Goal: Task Accomplishment & Management: Manage account settings

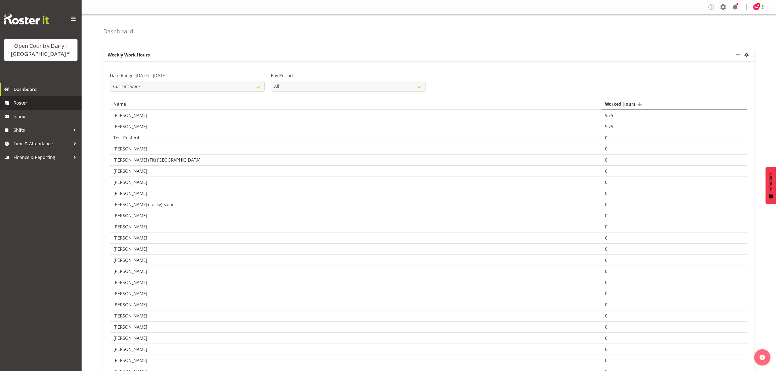
click at [29, 100] on span "Roster" at bounding box center [46, 103] width 65 height 8
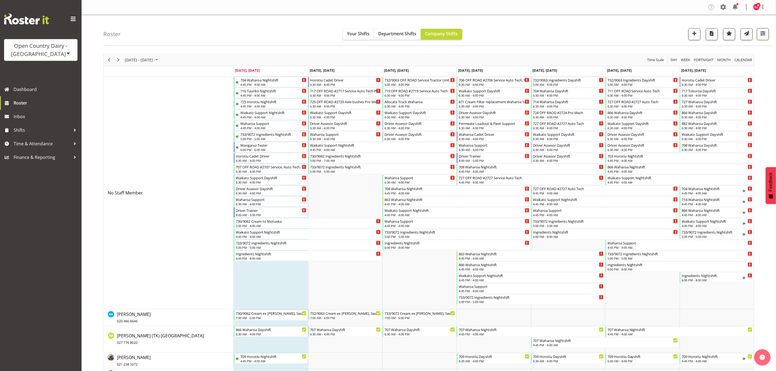
click at [762, 37] on span "button" at bounding box center [763, 33] width 7 height 7
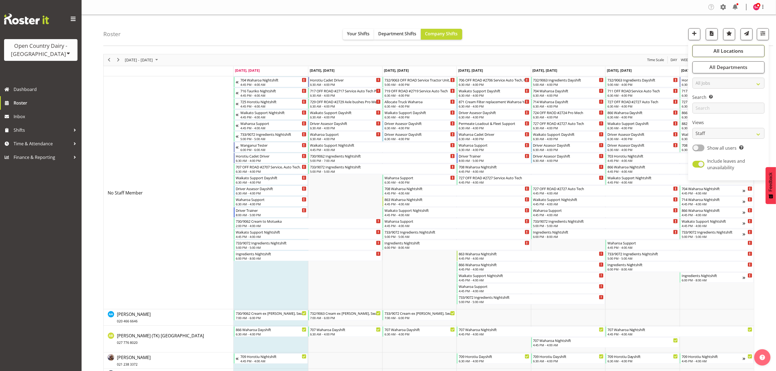
click at [737, 51] on span "All Locations" at bounding box center [729, 51] width 30 height 7
click at [706, 133] on select "Staff Role Shift - Horizontal Shift - Vertical Staff - Location" at bounding box center [729, 133] width 72 height 11
select select "shift"
click at [693, 128] on select "Staff Role Shift - Horizontal Shift - Vertical Staff - Location" at bounding box center [729, 133] width 72 height 11
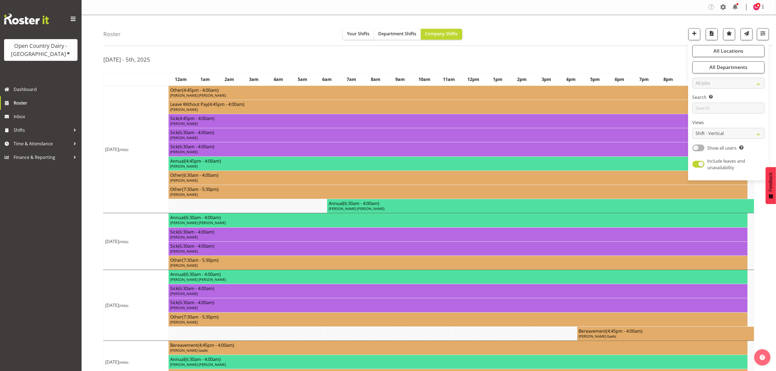
click at [601, 47] on div "Roster Your Shifts Department Shifts Company Shifts All Locations Clear Ingredi…" at bounding box center [429, 258] width 695 height 487
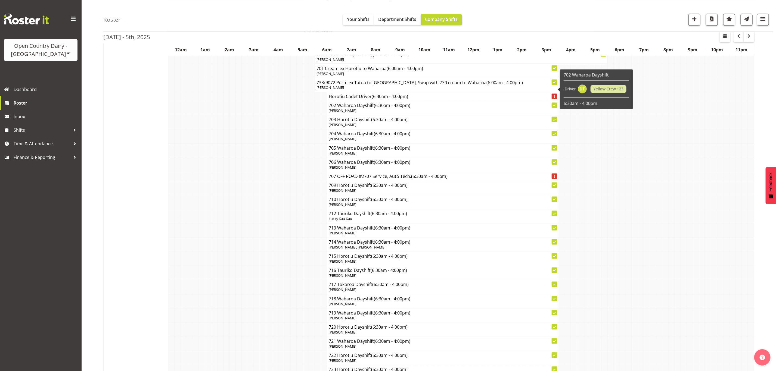
scroll to position [489, 0]
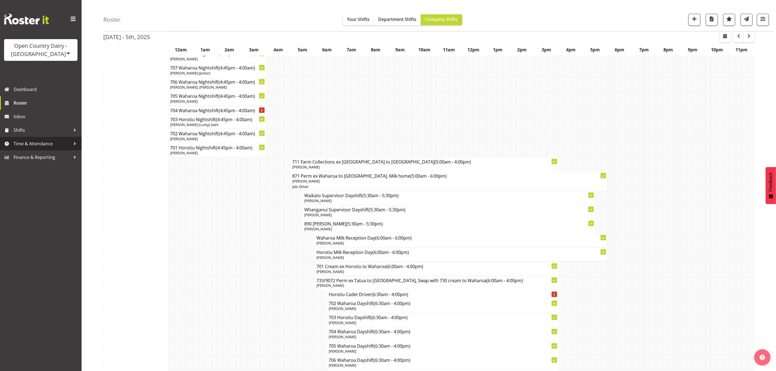
click at [42, 146] on span "Time & Attendance" at bounding box center [42, 144] width 57 height 8
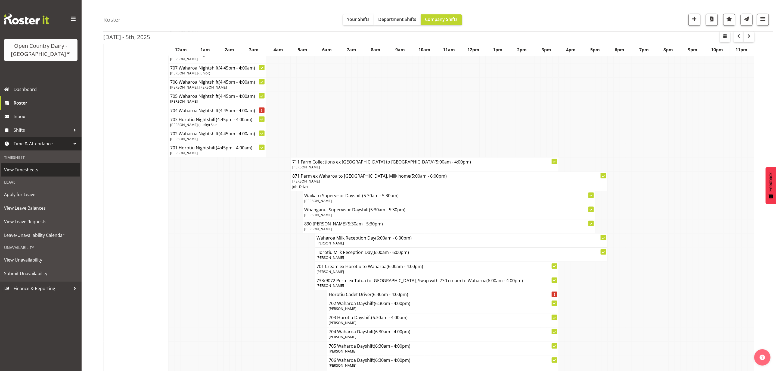
click at [33, 168] on span "View Timesheets" at bounding box center [40, 170] width 73 height 8
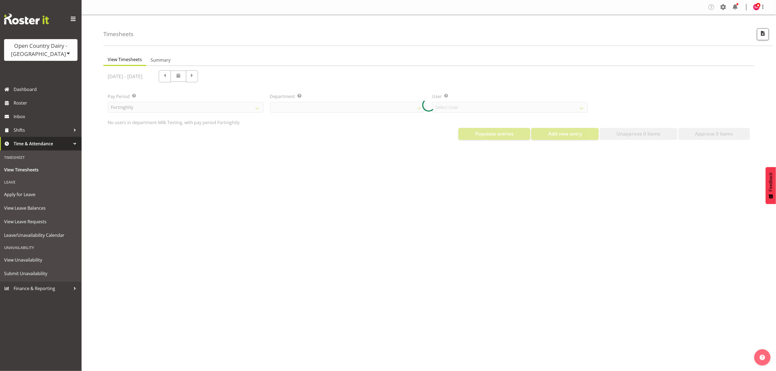
select select "733"
select select "7414"
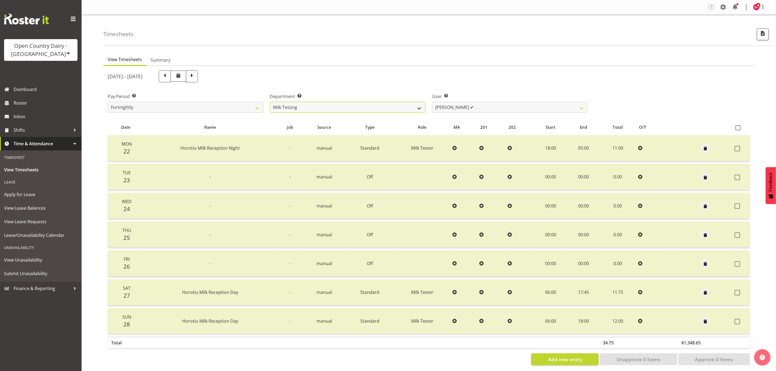
click at [336, 106] on select "701 702 703 704 705 706 707 708 709 710 711 712 713 714 715 716 717 718 719 720" at bounding box center [348, 107] width 156 height 11
select select "885"
click at [270, 102] on select "701 702 703 704 705 706 707 708 709 710 711 712 713 714 715 716 717 718 719 720" at bounding box center [348, 107] width 156 height 11
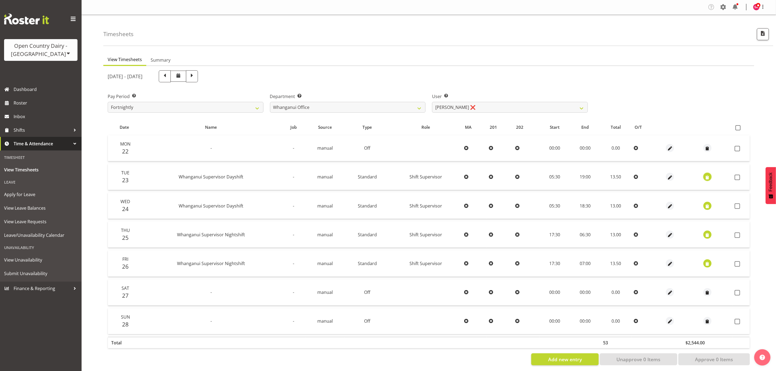
click at [703, 176] on button "button" at bounding box center [707, 177] width 8 height 8
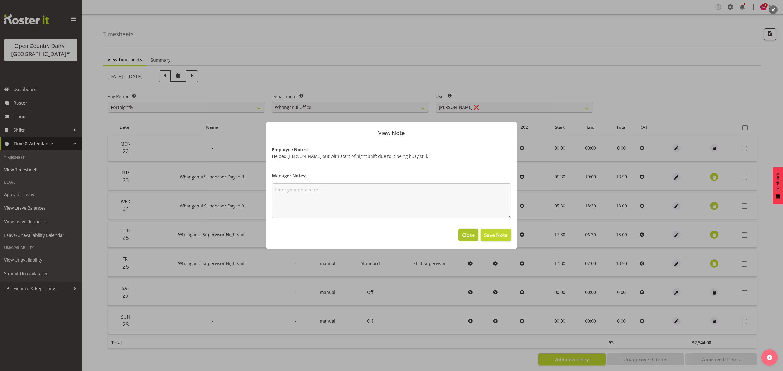
click at [469, 234] on span "Close" at bounding box center [468, 235] width 13 height 7
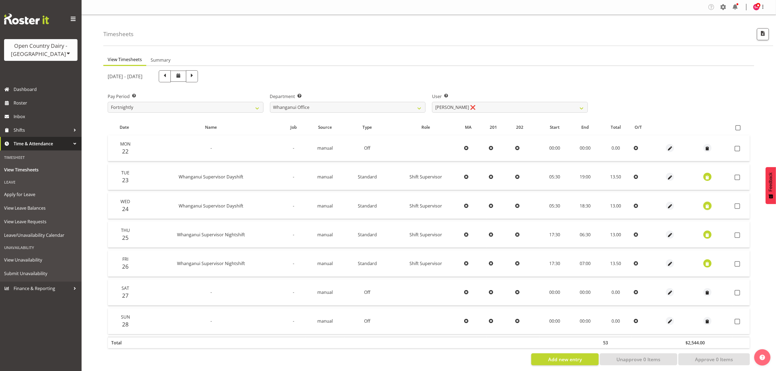
click at [709, 206] on span "button" at bounding box center [707, 206] width 6 height 6
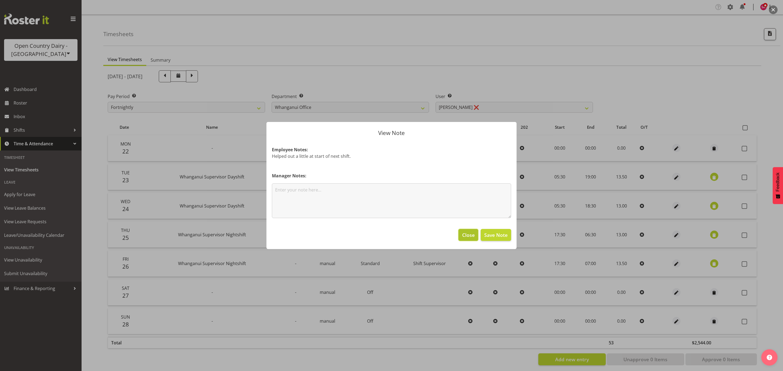
click at [470, 239] on button "Close" at bounding box center [468, 235] width 20 height 12
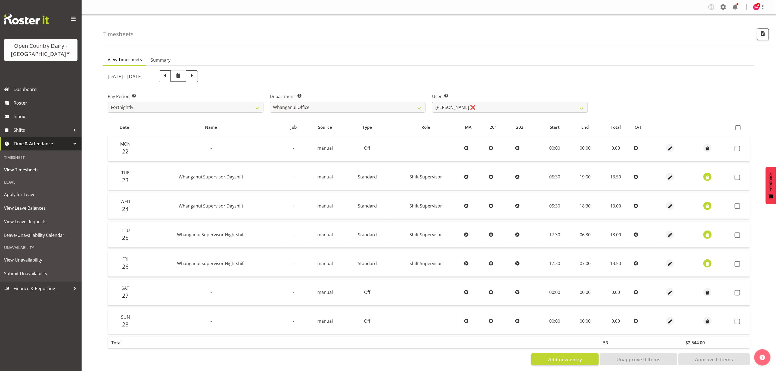
click at [703, 234] on button "button" at bounding box center [707, 235] width 8 height 8
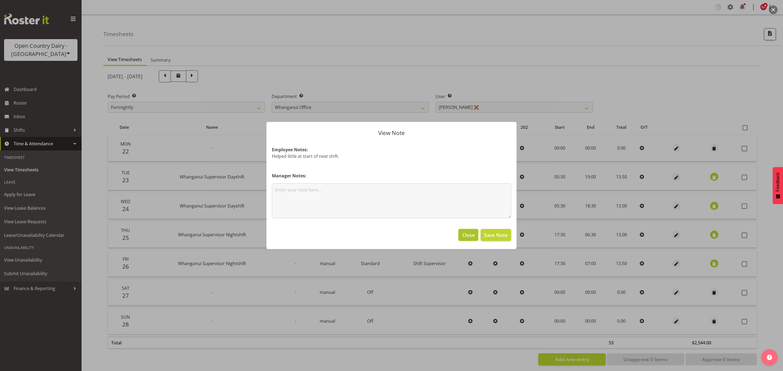
click at [471, 237] on span "Close" at bounding box center [468, 235] width 13 height 7
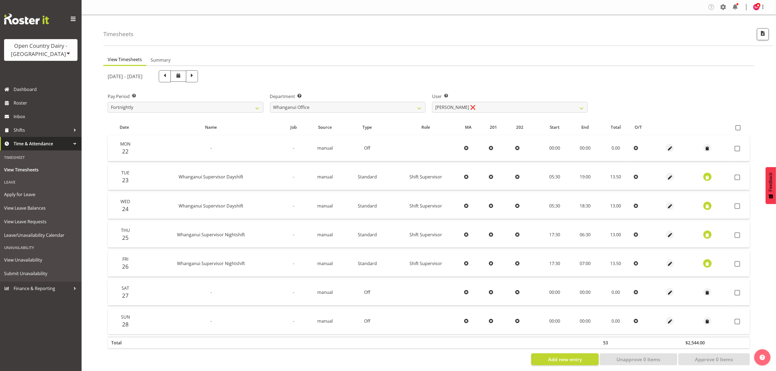
click at [703, 262] on button "button" at bounding box center [707, 264] width 8 height 8
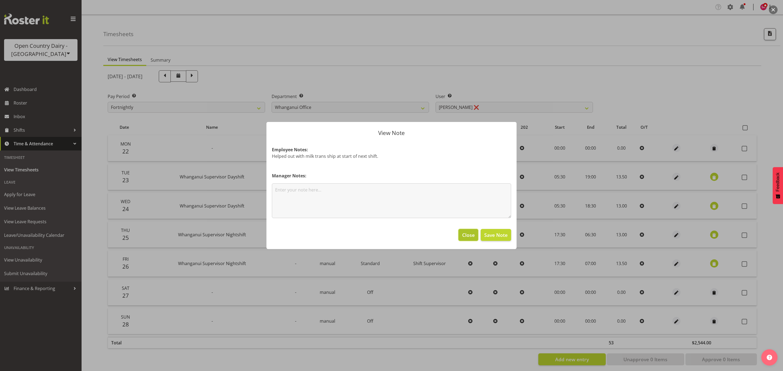
click at [470, 238] on span "Close" at bounding box center [468, 235] width 13 height 7
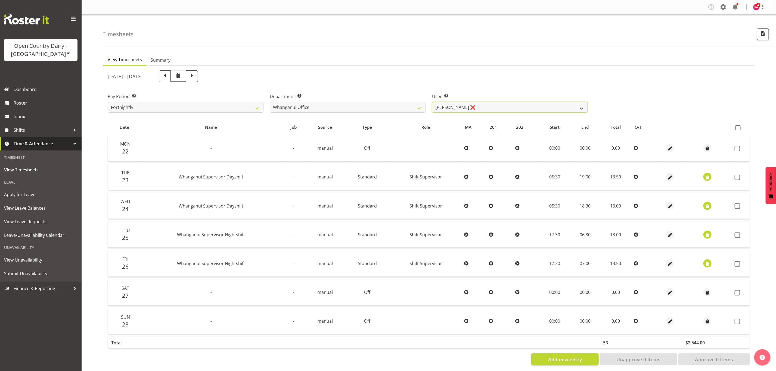
click at [467, 105] on select "Bruce Lind ❌ Filiki Huirua-Taupa'u ❌ Josh Wilson ❌ Keane Metekingi ❌ Mark Hoppe…" at bounding box center [510, 107] width 156 height 11
click at [432, 102] on select "Bruce Lind ❌ Filiki Huirua-Taupa'u ❌ Josh Wilson ❌ Keane Metekingi ❌ Mark Hoppe…" at bounding box center [510, 107] width 156 height 11
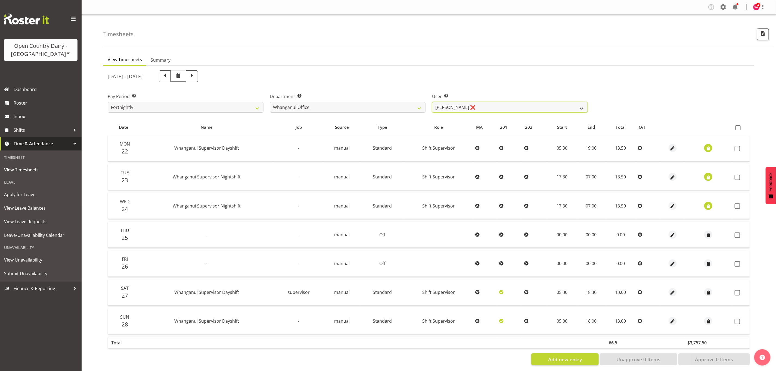
click at [452, 110] on select "Bruce Lind ❌ Filiki Huirua-Taupa'u ❌ Josh Wilson ❌ Keane Metekingi ❌ Mark Hoppe…" at bounding box center [510, 107] width 156 height 11
select select "7400"
click at [432, 102] on select "Bruce Lind ❌ Filiki Huirua-Taupa'u ❌ Josh Wilson ❌ Keane Metekingi ❌ Mark Hoppe…" at bounding box center [510, 107] width 156 height 11
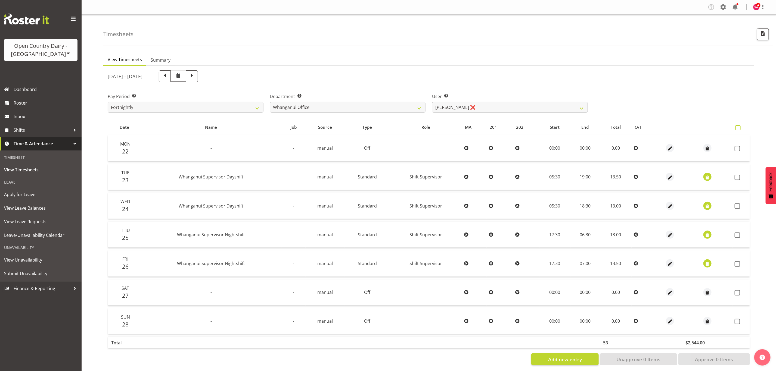
click at [737, 128] on span at bounding box center [738, 127] width 5 height 5
click at [737, 128] on input "checkbox" at bounding box center [738, 128] width 4 height 4
checkbox input "true"
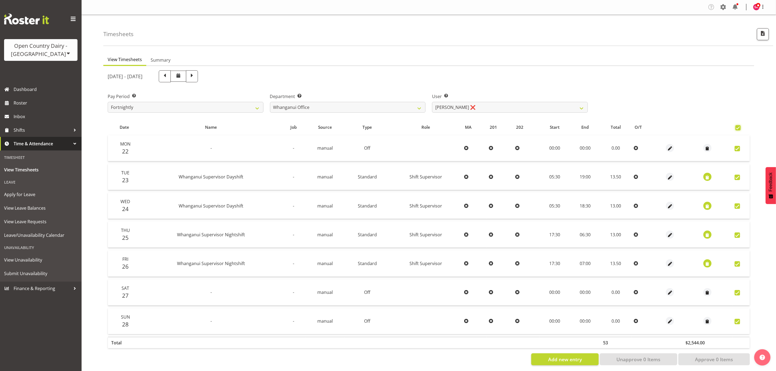
checkbox input "true"
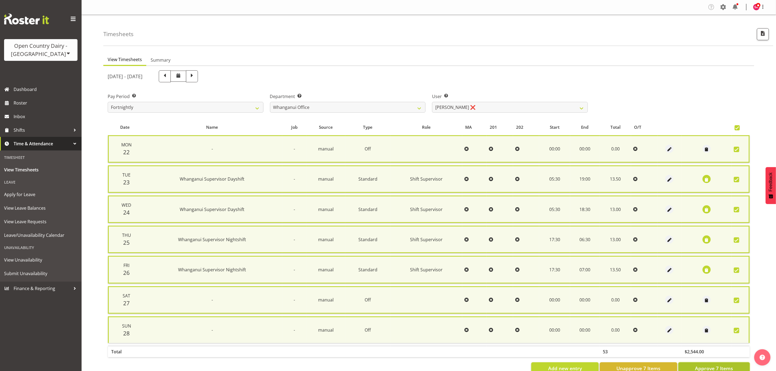
click at [700, 365] on span "Approve 7 Items" at bounding box center [714, 368] width 38 height 7
checkbox input "false"
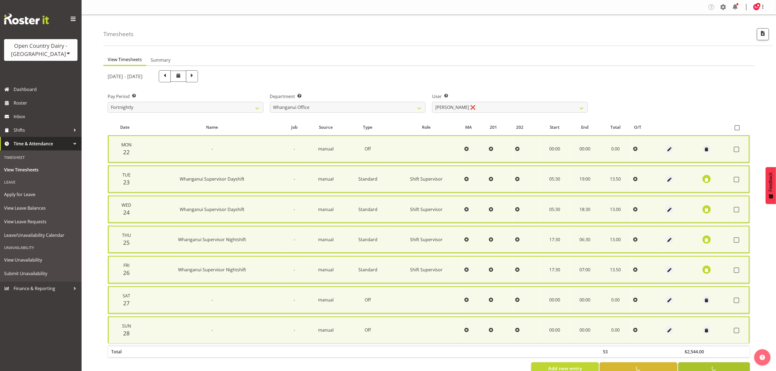
checkbox input "false"
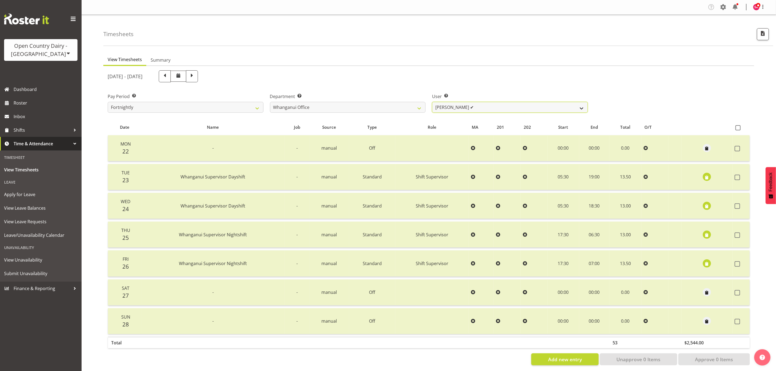
click at [495, 103] on select "Bruce Lind ✔ Filiki Huirua-Taupa'u ❌ Josh Wilson ❌ Keane Metekingi ❌ Mark Hoppe…" at bounding box center [510, 107] width 156 height 11
select select "11262"
click at [432, 102] on select "Bruce Lind ✔ Filiki Huirua-Taupa'u ❌ Josh Wilson ❌ Keane Metekingi ❌ Mark Hoppe…" at bounding box center [510, 107] width 156 height 11
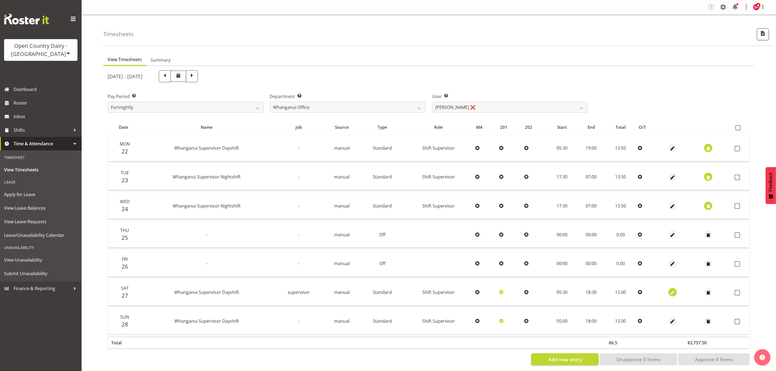
click at [670, 290] on span "button" at bounding box center [673, 293] width 6 height 6
select select "Standard"
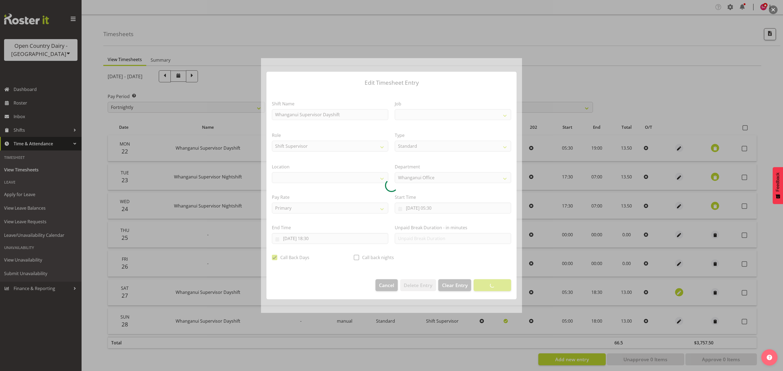
select select
select select "9568"
select select "1244"
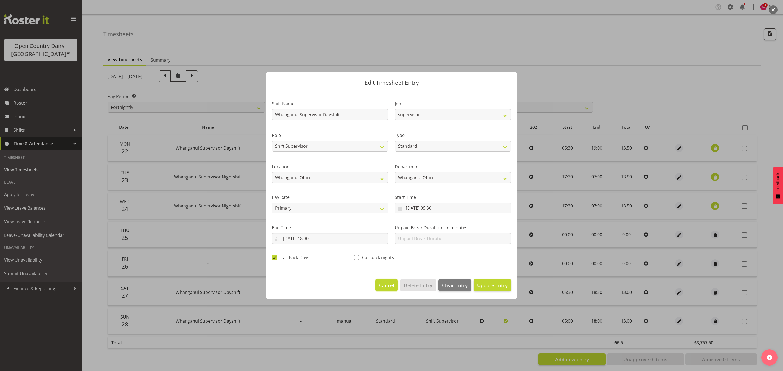
click at [383, 288] on span "Cancel" at bounding box center [386, 285] width 15 height 7
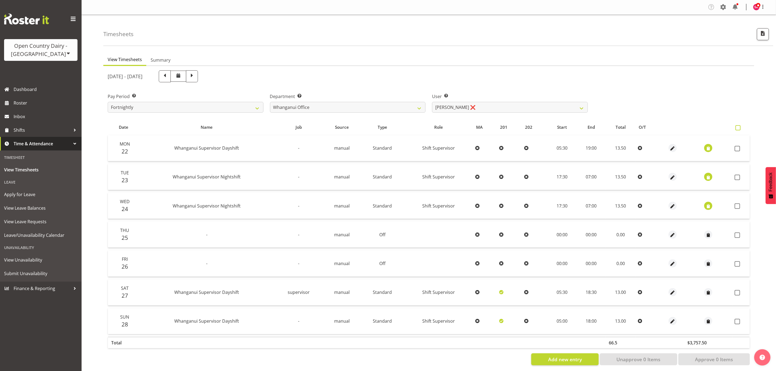
click at [742, 128] on label at bounding box center [740, 127] width 8 height 5
click at [739, 128] on input "checkbox" at bounding box center [738, 128] width 4 height 4
checkbox input "true"
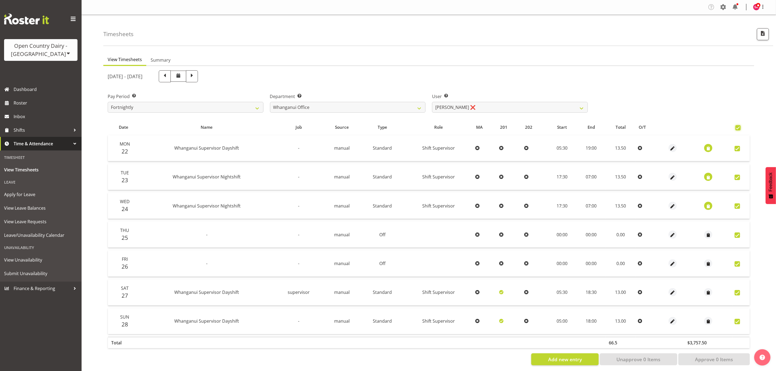
checkbox input "true"
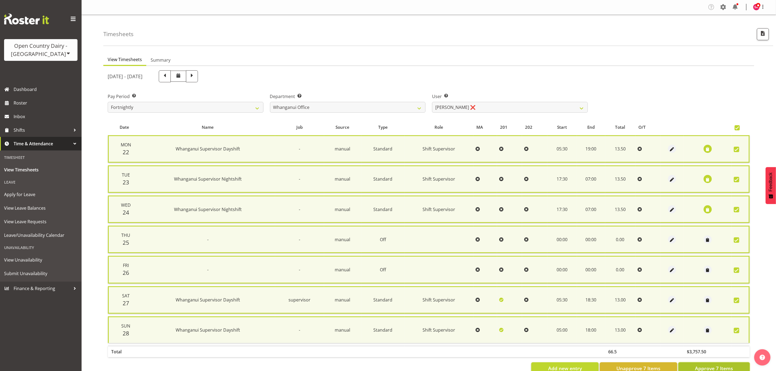
click at [717, 365] on span "Approve 7 Items" at bounding box center [714, 368] width 38 height 7
checkbox input "false"
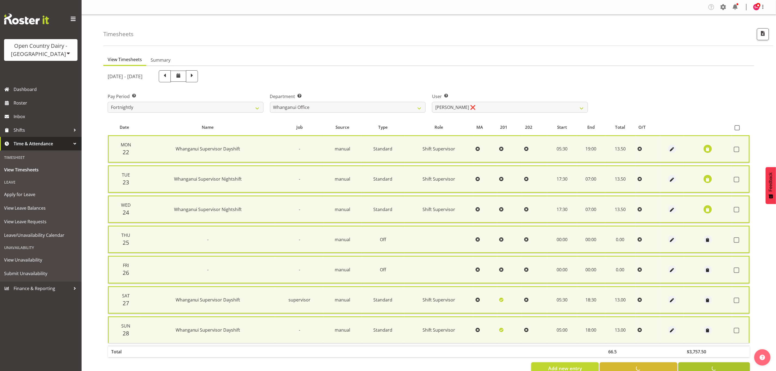
checkbox input "false"
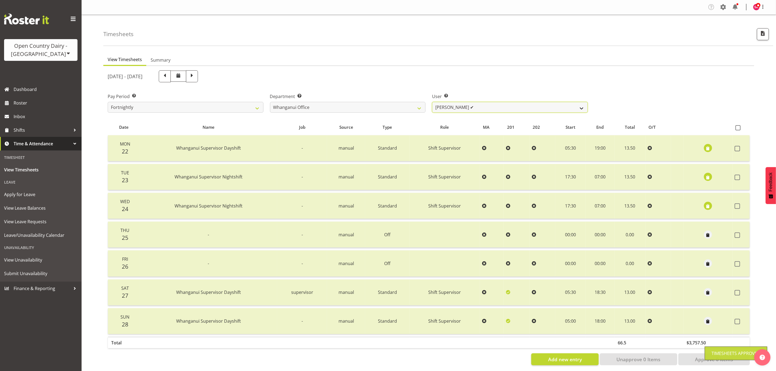
click at [478, 106] on select "Bruce Lind ✔ Filiki Huirua-Taupa'u ❌ Josh Wilson ✔ Keane Metekingi ❌ Mark Hoppe…" at bounding box center [510, 107] width 156 height 11
select select "7445"
click at [432, 102] on select "Bruce Lind ✔ Filiki Huirua-Taupa'u ❌ Josh Wilson ✔ Keane Metekingi ❌ Mark Hoppe…" at bounding box center [510, 107] width 156 height 11
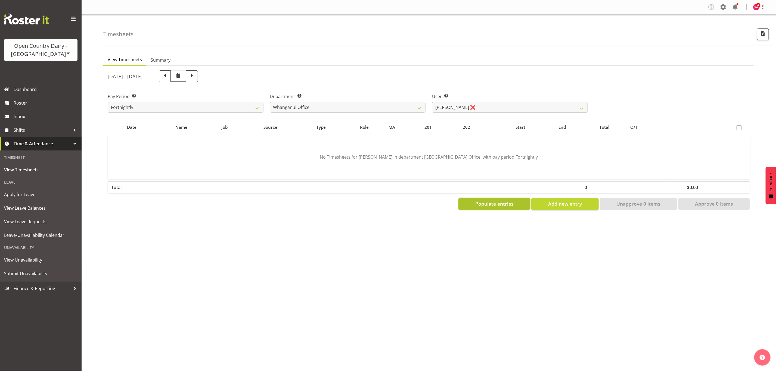
click at [483, 200] on span "Populate entries" at bounding box center [494, 203] width 38 height 7
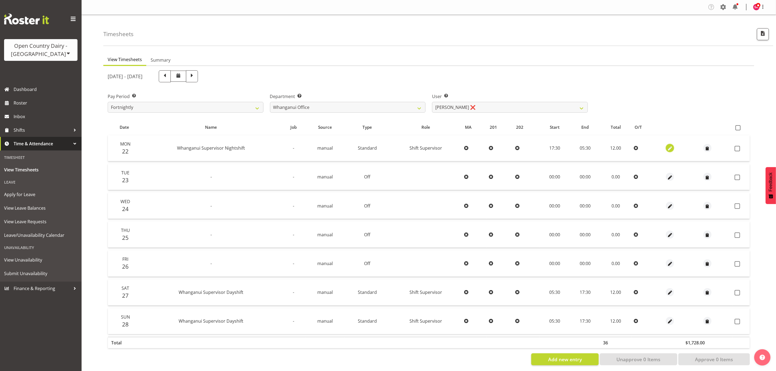
click at [666, 148] on button "button" at bounding box center [670, 148] width 8 height 8
select select "Standard"
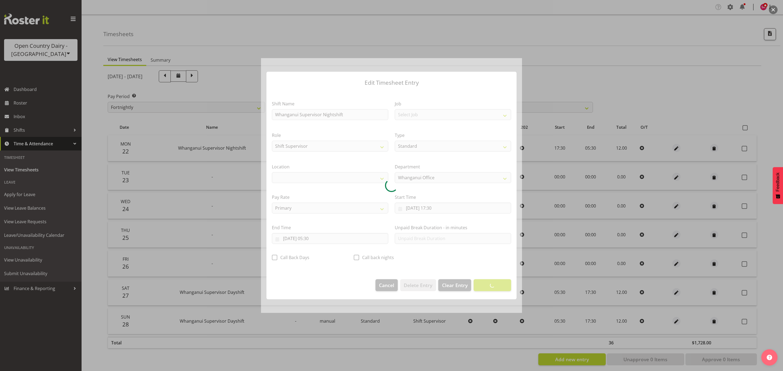
select select "1244"
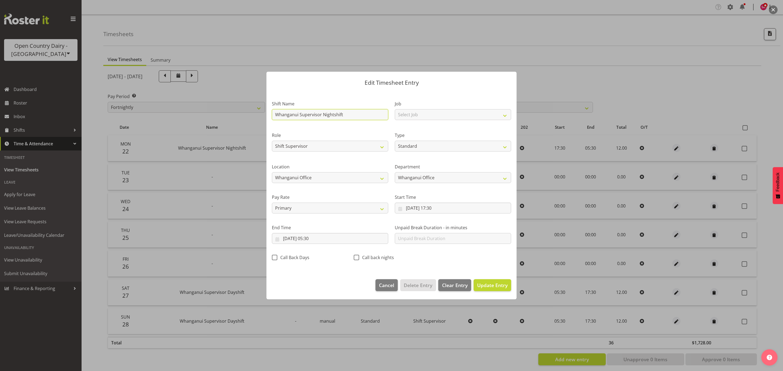
click at [348, 114] on input "Whanganui Supervisor Nightshift" at bounding box center [330, 114] width 116 height 11
type input "W"
type input "ACC"
click at [435, 145] on select "Off Standard Public Holiday Public Holiday (Worked) Day In Lieu Annual Leave Si…" at bounding box center [453, 146] width 116 height 11
select select "Leave Without Pay"
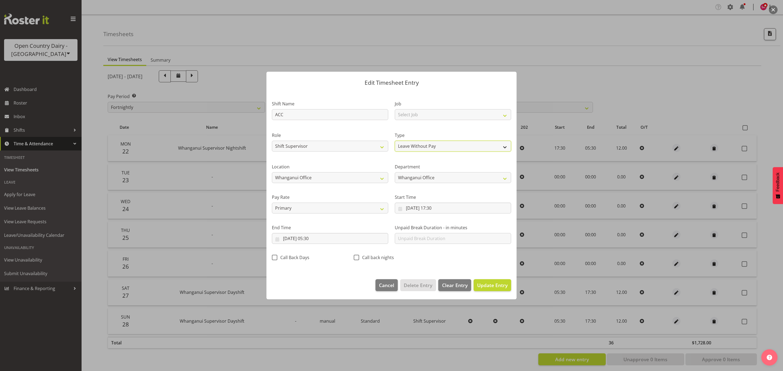
click at [395, 141] on select "Off Standard Public Holiday Public Holiday (Worked) Day In Lieu Annual Leave Si…" at bounding box center [453, 146] width 116 height 11
click at [402, 208] on input "22/09/2025, 17:30" at bounding box center [453, 208] width 116 height 11
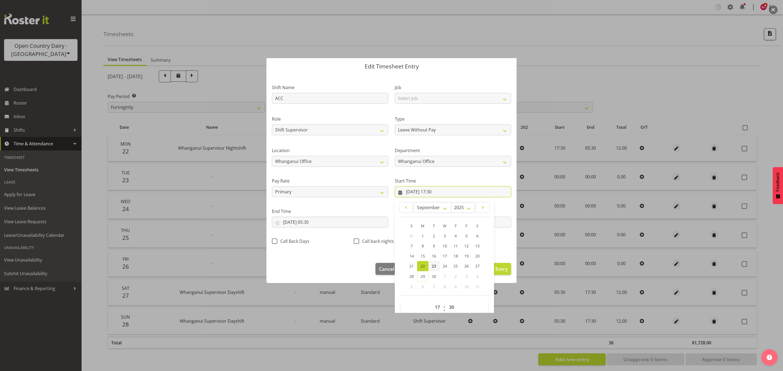
scroll to position [25, 0]
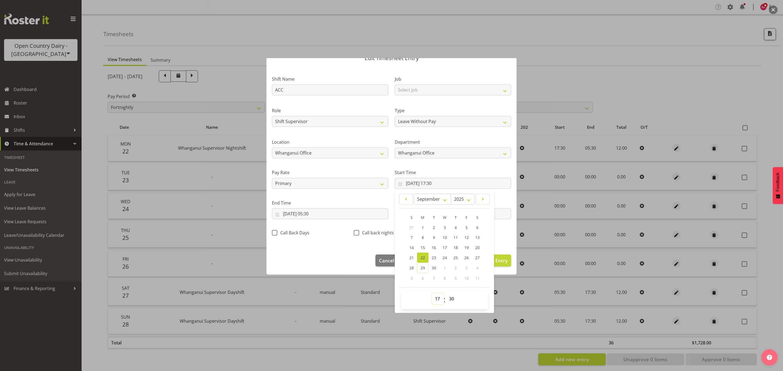
click at [435, 299] on select "00 01 02 03 04 05 06 07 08 09 10 11 12 13 14 15 16 17 18 19 20 21 22 23" at bounding box center [438, 299] width 12 height 11
select select "0"
click at [432, 294] on select "00 01 02 03 04 05 06 07 08 09 10 11 12 13 14 15 16 17 18 19 20 21 22 23" at bounding box center [438, 299] width 12 height 11
type input "22/09/2025, 00:30"
click at [447, 298] on select "00 01 02 03 04 05 06 07 08 09 10 11 12 13 14 15 16 17 18 19 20 21 22 23 24 25 2…" at bounding box center [452, 299] width 12 height 11
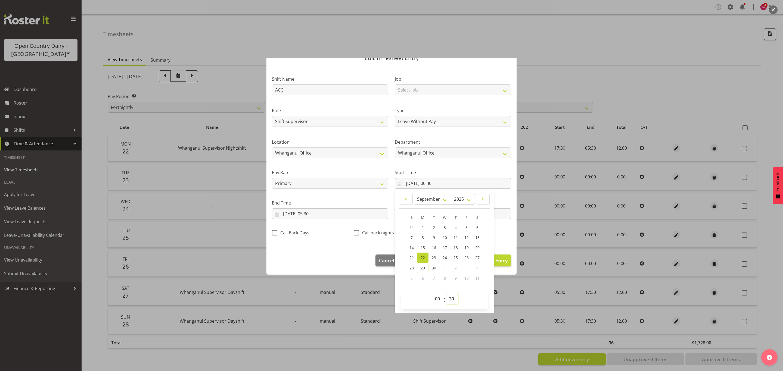
select select "0"
click at [446, 294] on select "00 01 02 03 04 05 06 07 08 09 10 11 12 13 14 15 16 17 18 19 20 21 22 23 24 25 2…" at bounding box center [452, 299] width 12 height 11
type input "22/09/2025, 00:00"
click at [280, 215] on input "23/09/2025, 05:30" at bounding box center [330, 214] width 116 height 11
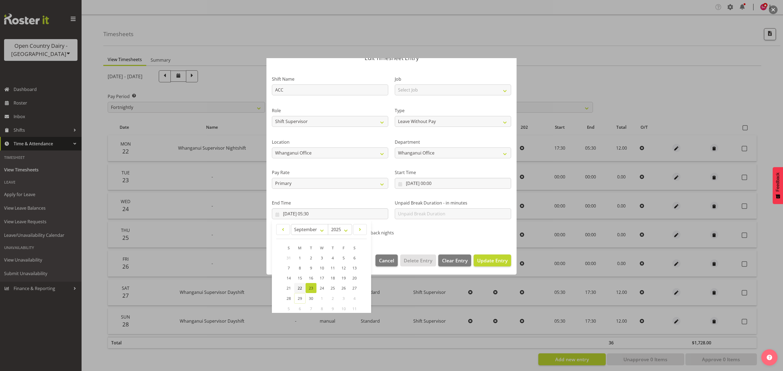
click at [303, 287] on link "22" at bounding box center [299, 288] width 11 height 10
type input "22/09/2025, 05:30"
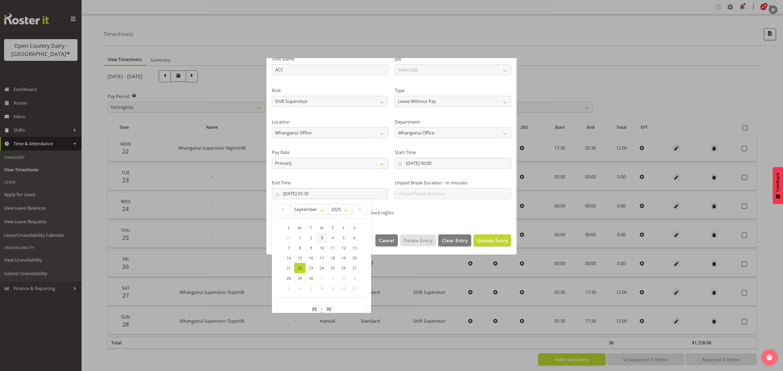
scroll to position [55, 0]
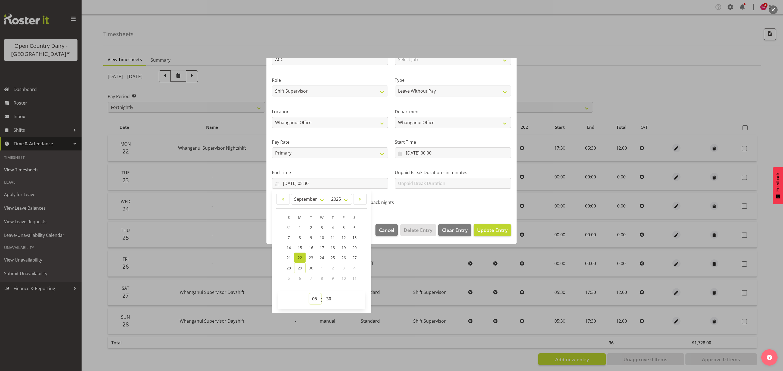
click at [314, 299] on select "00 01 02 03 04 05 06 07 08 09 10 11 12 13 14 15 16 17 18 19 20 21 22 23" at bounding box center [315, 299] width 12 height 11
select select "10"
click at [309, 294] on select "00 01 02 03 04 05 06 07 08 09 10 11 12 13 14 15 16 17 18 19 20 21 22 23" at bounding box center [315, 299] width 12 height 11
type input "22/09/2025, 10:30"
click at [327, 300] on select "00 01 02 03 04 05 06 07 08 09 10 11 12 13 14 15 16 17 18 19 20 21 22 23 24 25 2…" at bounding box center [329, 299] width 12 height 11
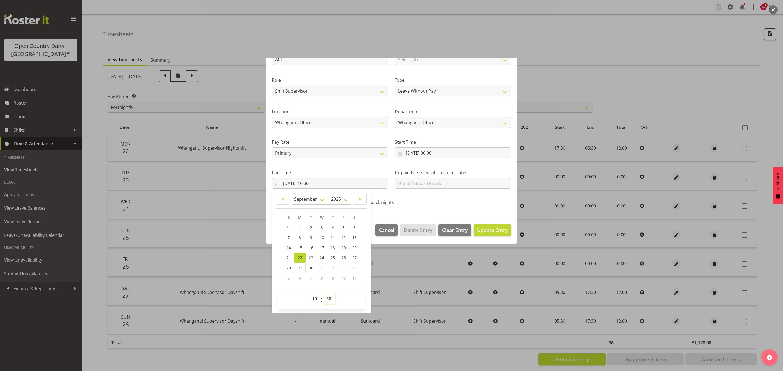
select select "6"
click at [324, 294] on select "00 01 02 03 04 05 06 07 08 09 10 11 12 13 14 15 16 17 18 19 20 21 22 23 24 25 2…" at bounding box center [329, 299] width 12 height 11
type input "22/09/2025, 10:06"
click at [486, 232] on span "Update Entry" at bounding box center [492, 230] width 30 height 7
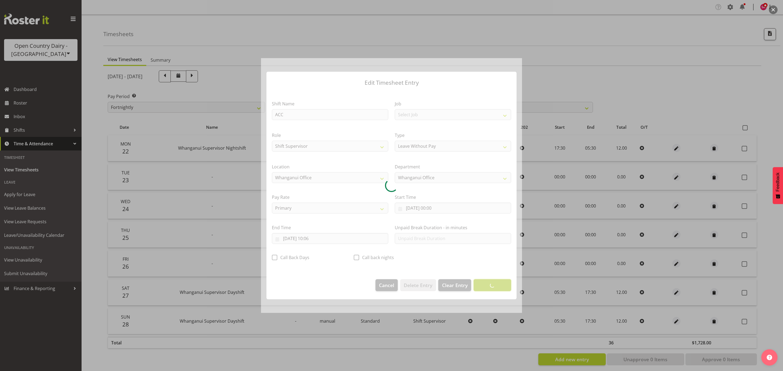
scroll to position [0, 0]
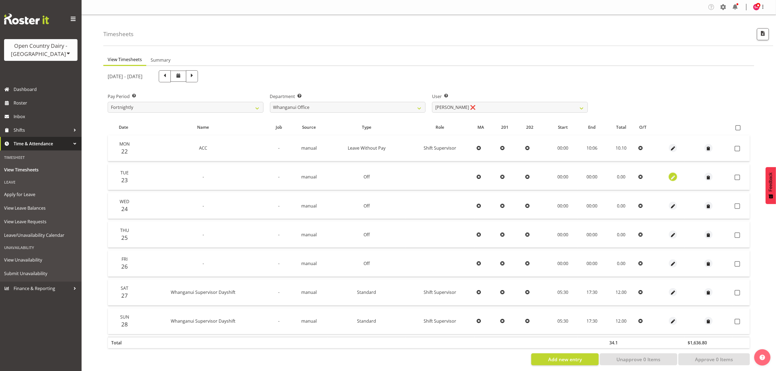
click at [671, 176] on span "button" at bounding box center [673, 178] width 6 height 6
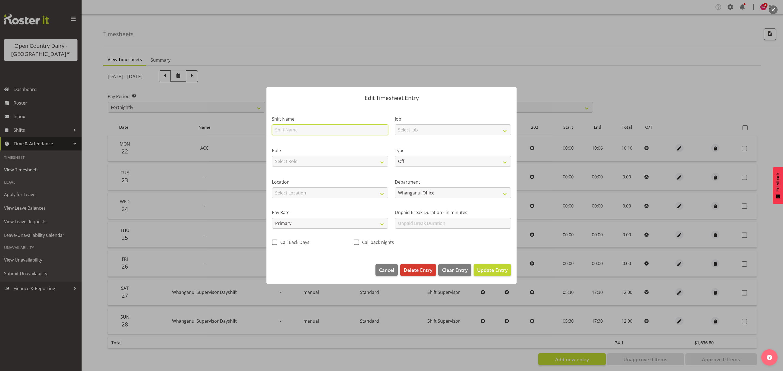
click at [309, 130] on input "text" at bounding box center [330, 130] width 116 height 11
type input "ACC"
click at [420, 158] on select "Off Standard Public Holiday Public Holiday (Worked) Day In Lieu Annual Leave Si…" at bounding box center [453, 161] width 116 height 11
select select "Leave Without Pay"
click at [395, 156] on select "Off Standard Public Holiday Public Holiday (Worked) Day In Lieu Annual Leave Si…" at bounding box center [453, 161] width 116 height 11
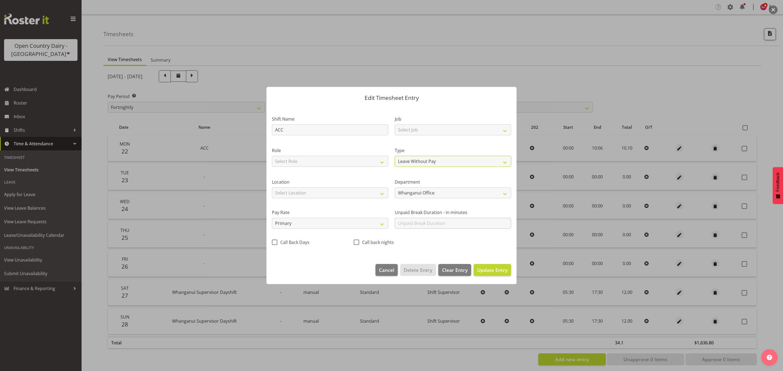
select select "8"
select select "2025"
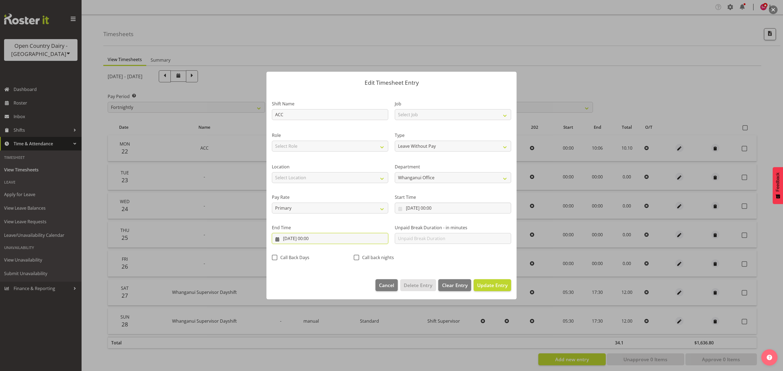
click at [280, 238] on input "23/09/2025, 00:00" at bounding box center [330, 238] width 116 height 11
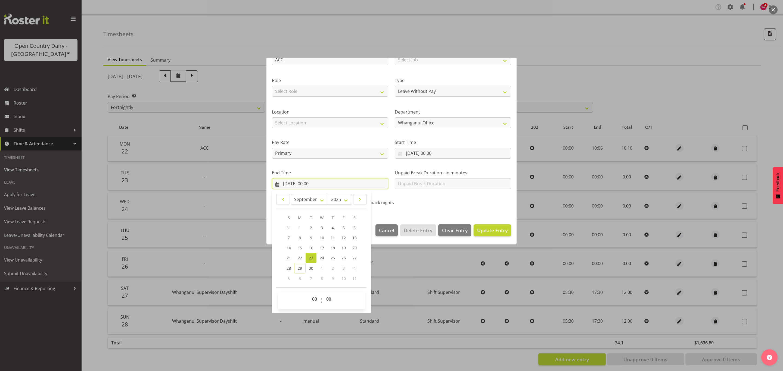
scroll to position [55, 0]
click at [315, 296] on select "00 01 02 03 04 05 06 07 08 09 10 11 12 13 14 15 16 17 18 19 20 21 22 23" at bounding box center [315, 299] width 12 height 11
select select "10"
click at [309, 294] on select "00 01 02 03 04 05 06 07 08 09 10 11 12 13 14 15 16 17 18 19 20 21 22 23" at bounding box center [315, 299] width 12 height 11
type input "23/09/2025, 10:00"
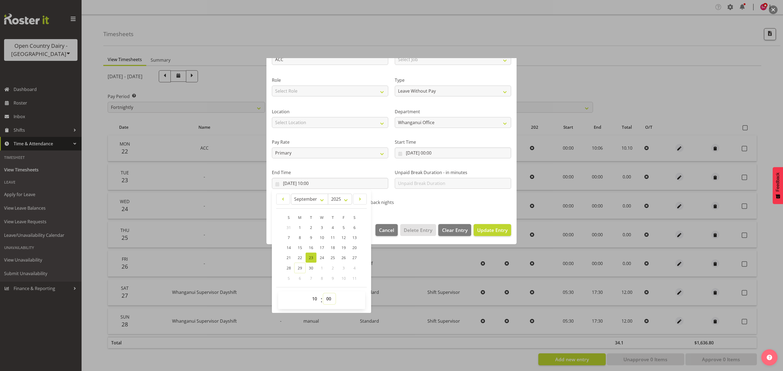
click at [329, 299] on select "00 01 02 03 04 05 06 07 08 09 10 11 12 13 14 15 16 17 18 19 20 21 22 23 24 25 2…" at bounding box center [329, 299] width 12 height 11
select select "10"
click at [324, 294] on select "00 01 02 03 04 05 06 07 08 09 10 11 12 13 14 15 16 17 18 19 20 21 22 23 24 25 2…" at bounding box center [329, 299] width 12 height 11
type input "23/09/2025, 10:10"
click at [486, 231] on span "Update Entry" at bounding box center [492, 230] width 30 height 7
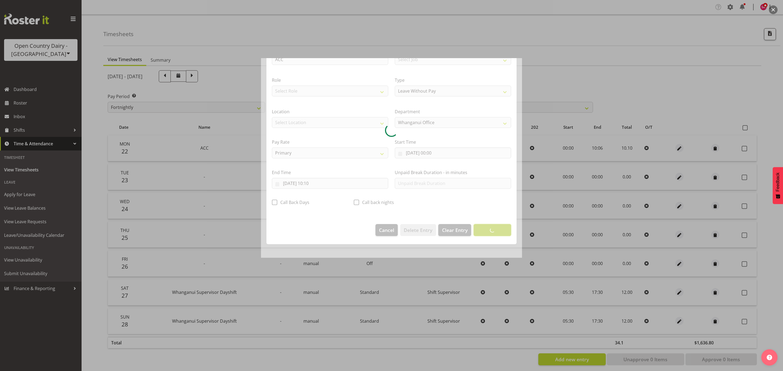
scroll to position [0, 0]
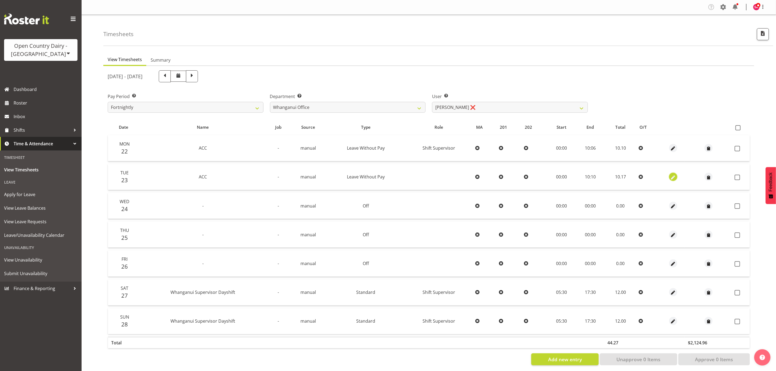
click at [673, 176] on span "button" at bounding box center [673, 178] width 6 height 6
select select "Leave Without Pay"
select select "8"
select select "2025"
select select "10"
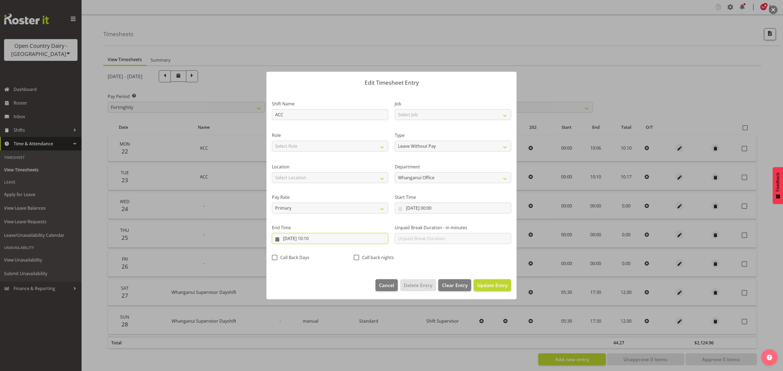
click at [278, 241] on input "23/09/2025, 10:10" at bounding box center [330, 238] width 116 height 11
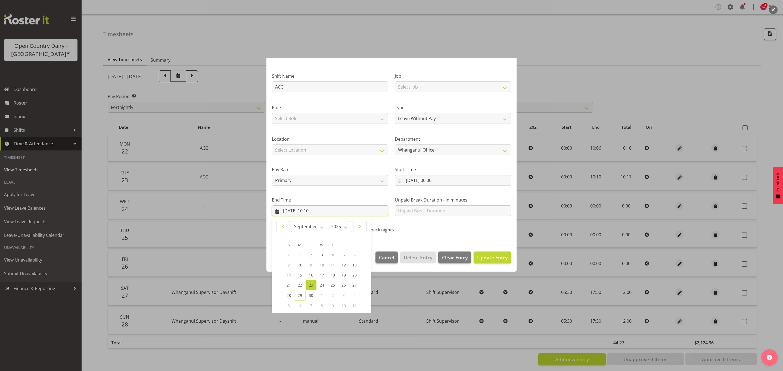
scroll to position [55, 0]
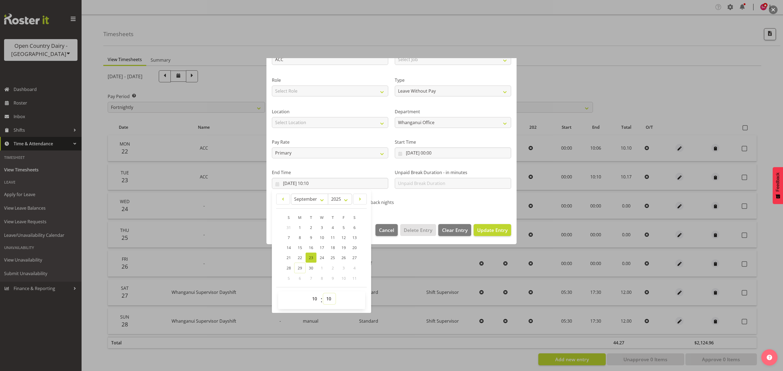
click at [331, 299] on select "00 01 02 03 04 05 06 07 08 09 10 11 12 13 14 15 16 17 18 19 20 21 22 23 24 25 2…" at bounding box center [329, 299] width 12 height 11
select select "6"
click at [324, 294] on select "00 01 02 03 04 05 06 07 08 09 10 11 12 13 14 15 16 17 18 19 20 21 22 23 24 25 2…" at bounding box center [329, 299] width 12 height 11
type input "23/09/2025, 10:06"
click at [493, 231] on span "Update Entry" at bounding box center [492, 230] width 30 height 7
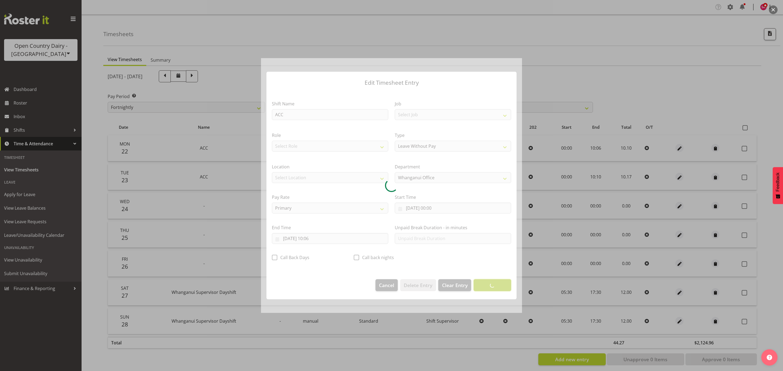
scroll to position [0, 0]
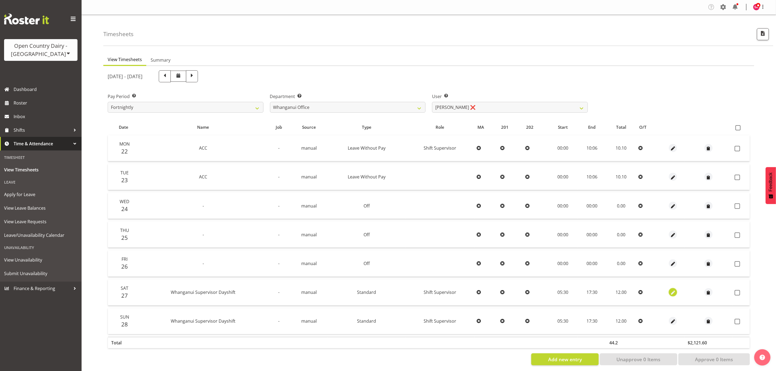
click at [671, 292] on span "button" at bounding box center [673, 293] width 6 height 6
select select "Standard"
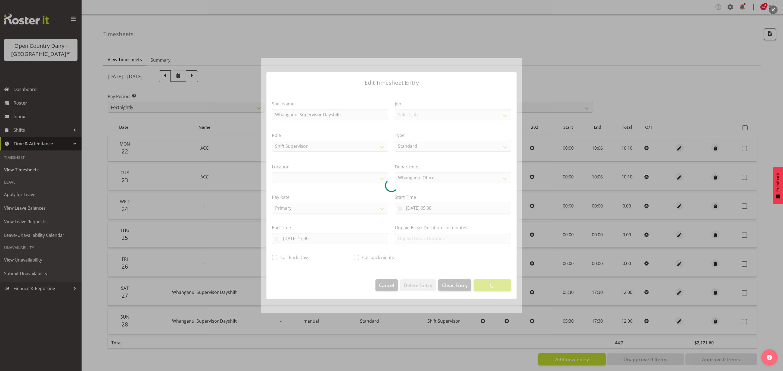
select select "1244"
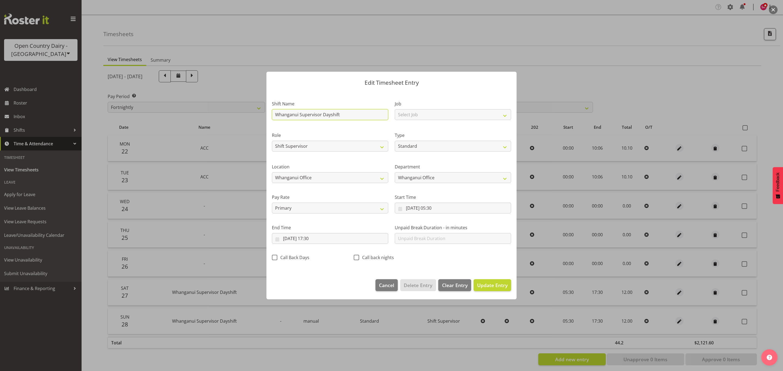
click at [354, 118] on input "Whanganui Supervisor Dayshift" at bounding box center [330, 114] width 116 height 11
type input "W"
type input "ACC"
click at [406, 146] on select "Off Standard Public Holiday Public Holiday (Worked) Day In Lieu Annual Leave Si…" at bounding box center [453, 146] width 116 height 11
select select "Leave Without Pay"
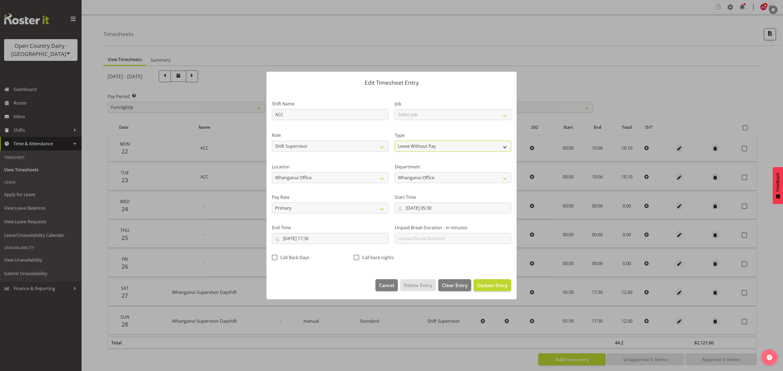
click at [395, 141] on select "Off Standard Public Holiday Public Holiday (Worked) Day In Lieu Annual Leave Si…" at bounding box center [453, 146] width 116 height 11
click at [402, 210] on input "27/09/2025, 05:30" at bounding box center [453, 208] width 116 height 11
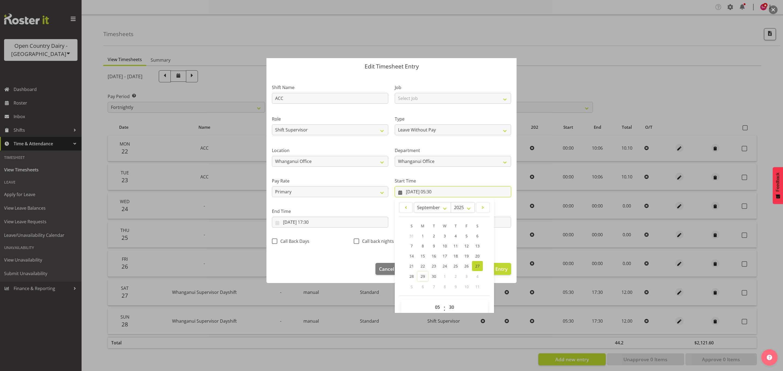
scroll to position [25, 0]
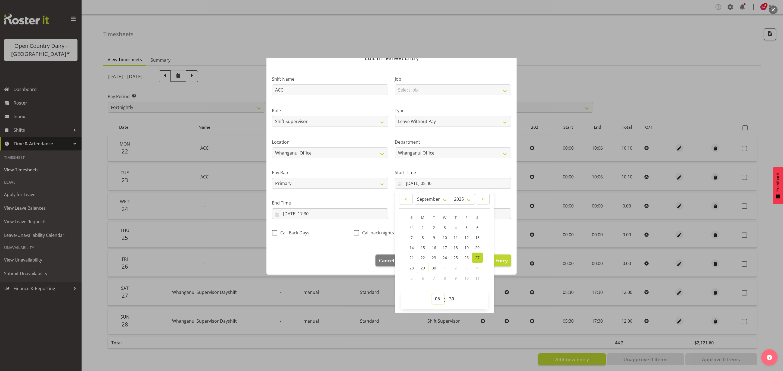
click at [435, 299] on select "00 01 02 03 04 05 06 07 08 09 10 11 12 13 14 15 16 17 18 19 20 21 22 23" at bounding box center [438, 299] width 12 height 11
select select "0"
click at [432, 294] on select "00 01 02 03 04 05 06 07 08 09 10 11 12 13 14 15 16 17 18 19 20 21 22 23" at bounding box center [438, 299] width 12 height 11
type input "27/09/2025, 00:30"
click at [448, 304] on select "00 01 02 03 04 05 06 07 08 09 10 11 12 13 14 15 16 17 18 19 20 21 22 23 24 25 2…" at bounding box center [452, 299] width 12 height 11
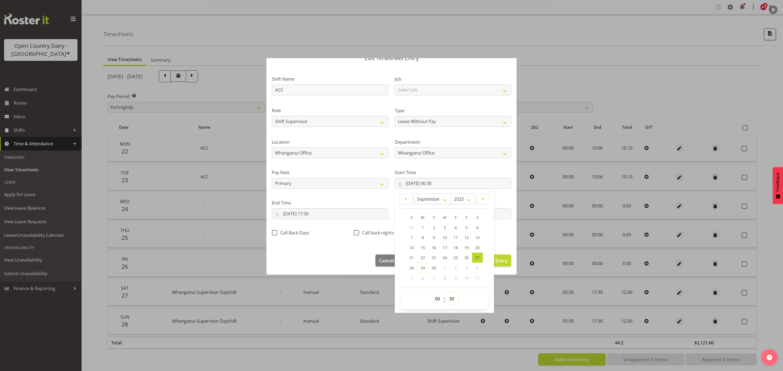
select select "0"
click at [446, 294] on select "00 01 02 03 04 05 06 07 08 09 10 11 12 13 14 15 16 17 18 19 20 21 22 23 24 25 2…" at bounding box center [452, 299] width 12 height 11
type input "27/09/2025, 00:00"
click at [280, 214] on input "27/09/2025, 17:30" at bounding box center [330, 214] width 116 height 11
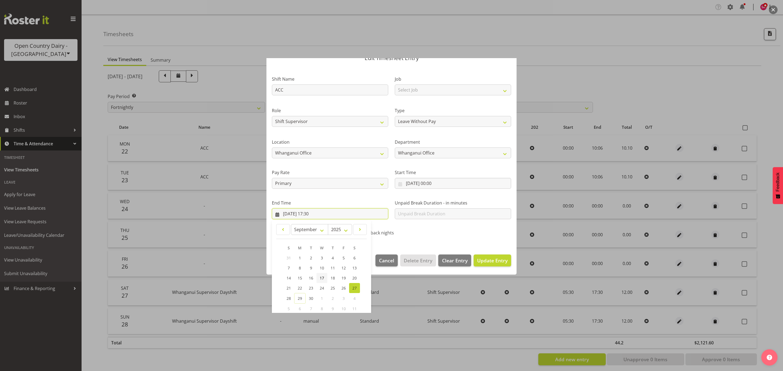
scroll to position [55, 0]
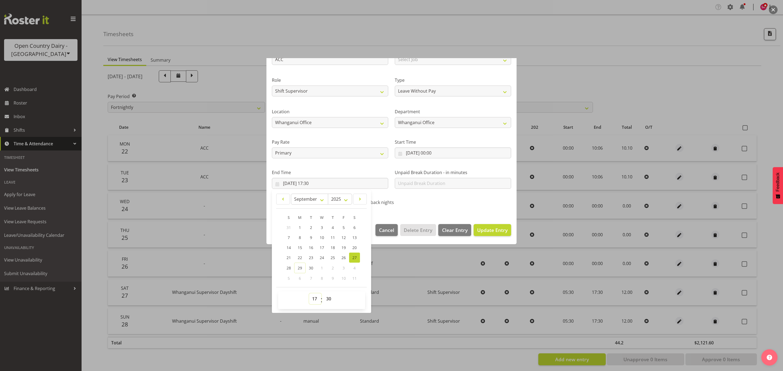
click at [312, 299] on select "00 01 02 03 04 05 06 07 08 09 10 11 12 13 14 15 16 17 18 19 20 21 22 23" at bounding box center [315, 299] width 12 height 11
select select "10"
click at [309, 294] on select "00 01 02 03 04 05 06 07 08 09 10 11 12 13 14 15 16 17 18 19 20 21 22 23" at bounding box center [315, 299] width 12 height 11
type input "27/09/2025, 10:30"
click at [328, 299] on select "00 01 02 03 04 05 06 07 08 09 10 11 12 13 14 15 16 17 18 19 20 21 22 23 24 25 2…" at bounding box center [329, 299] width 12 height 11
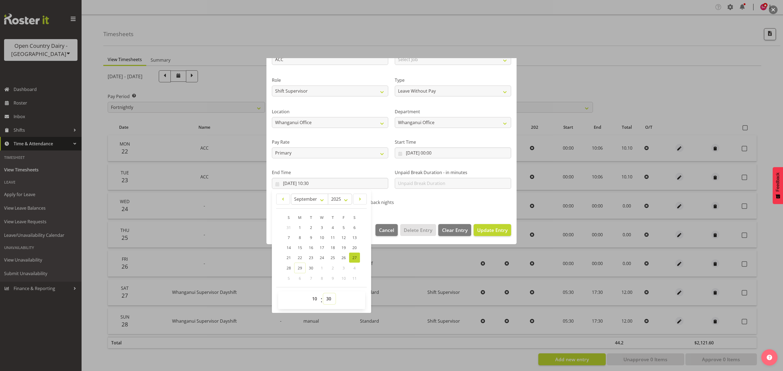
select select "10"
click at [324, 294] on select "00 01 02 03 04 05 06 07 08 09 10 11 12 13 14 15 16 17 18 19 20 21 22 23 24 25 2…" at bounding box center [329, 299] width 12 height 11
type input "27/09/2025, 10:10"
click at [482, 225] on button "Update Entry" at bounding box center [493, 230] width 38 height 12
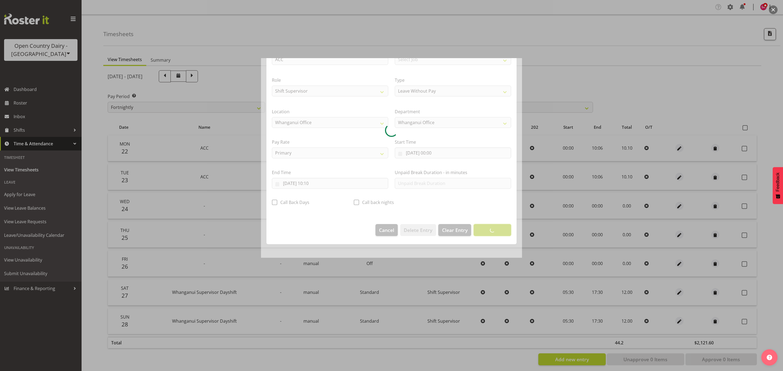
scroll to position [0, 0]
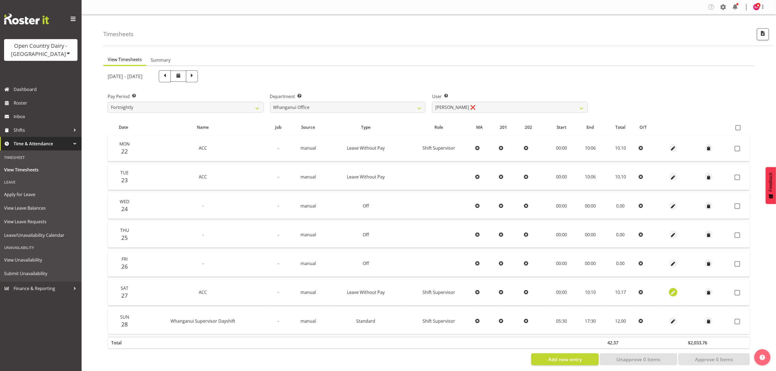
click at [669, 291] on button "button" at bounding box center [673, 293] width 8 height 8
select select "Leave Without Pay"
select select "8"
select select "2025"
select select "10"
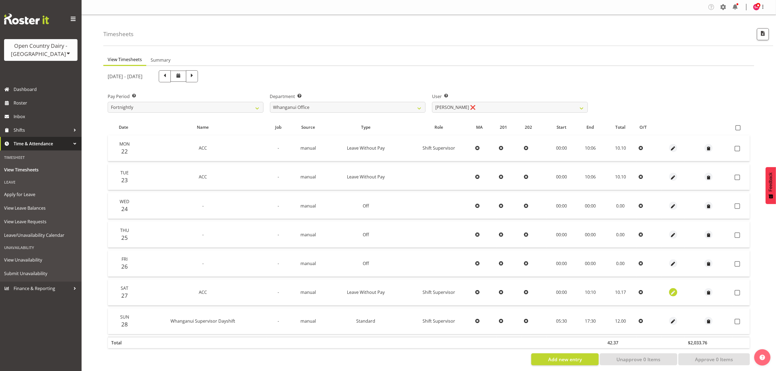
select select "10"
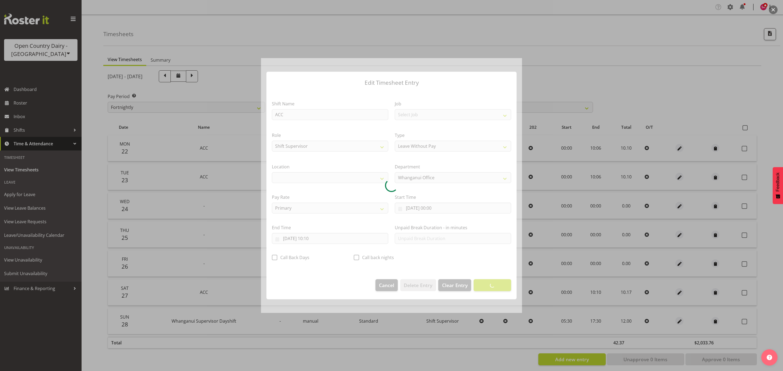
select select "1244"
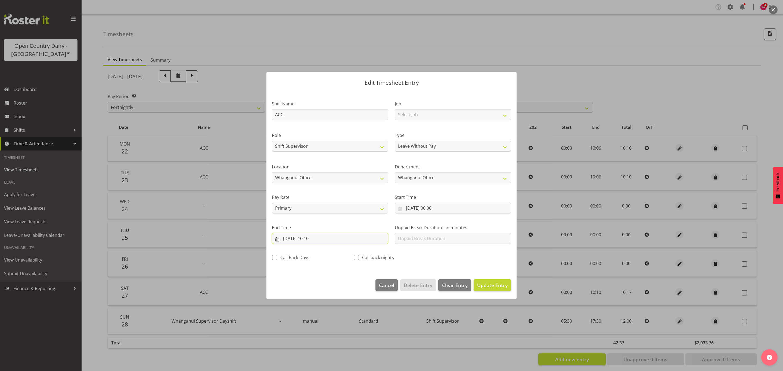
click at [278, 239] on input "27/09/2025, 10:10" at bounding box center [330, 238] width 116 height 11
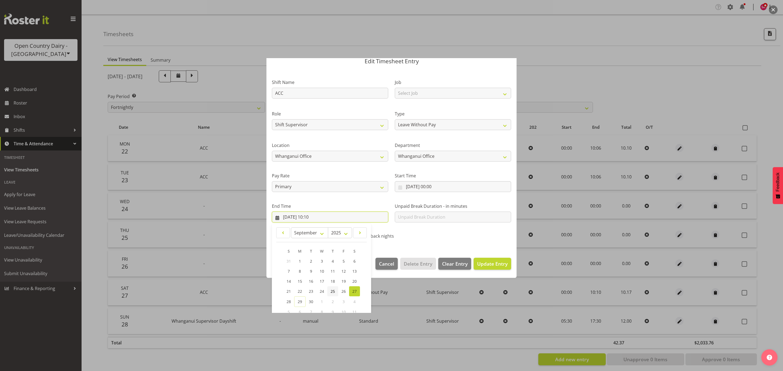
scroll to position [55, 0]
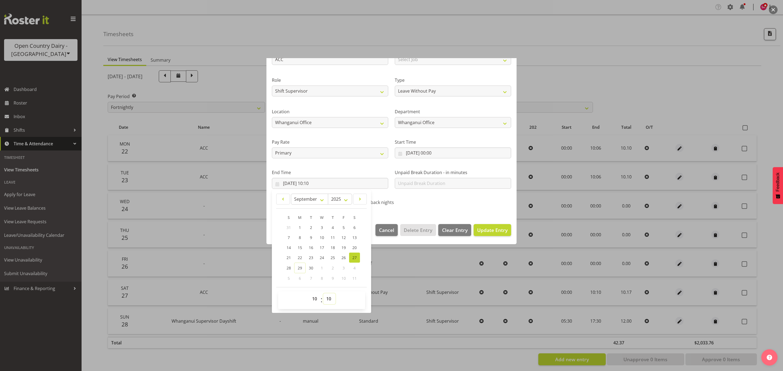
click at [332, 298] on select "00 01 02 03 04 05 06 07 08 09 10 11 12 13 14 15 16 17 18 19 20 21 22 23 24 25 2…" at bounding box center [329, 299] width 12 height 11
select select "6"
click at [324, 294] on select "00 01 02 03 04 05 06 07 08 09 10 11 12 13 14 15 16 17 18 19 20 21 22 23 24 25 2…" at bounding box center [329, 299] width 12 height 11
type input "27/09/2025, 10:06"
click at [500, 230] on span "Update Entry" at bounding box center [492, 230] width 30 height 7
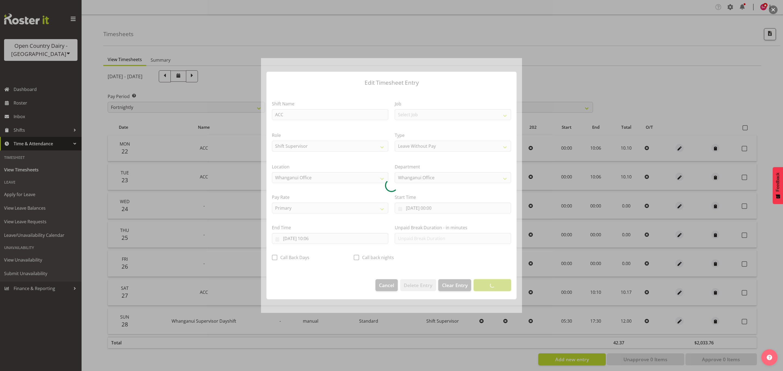
scroll to position [0, 0]
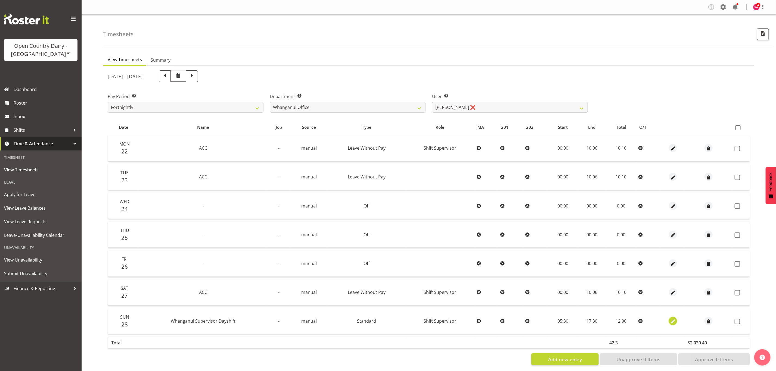
click at [672, 320] on span "button" at bounding box center [673, 322] width 6 height 6
select select "Standard"
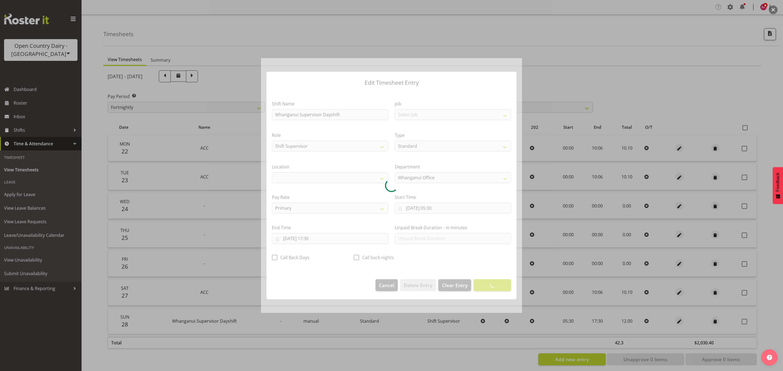
select select "1244"
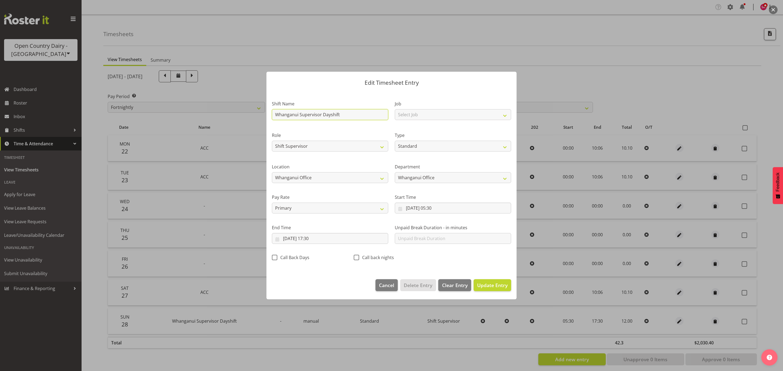
click at [355, 115] on input "Whanganui Supervisor Dayshift" at bounding box center [330, 114] width 116 height 11
type input "W"
type input "ACC"
click at [411, 145] on select "Off Standard Public Holiday Public Holiday (Worked) Day In Lieu Annual Leave Si…" at bounding box center [453, 146] width 116 height 11
select select "Leave Without Pay"
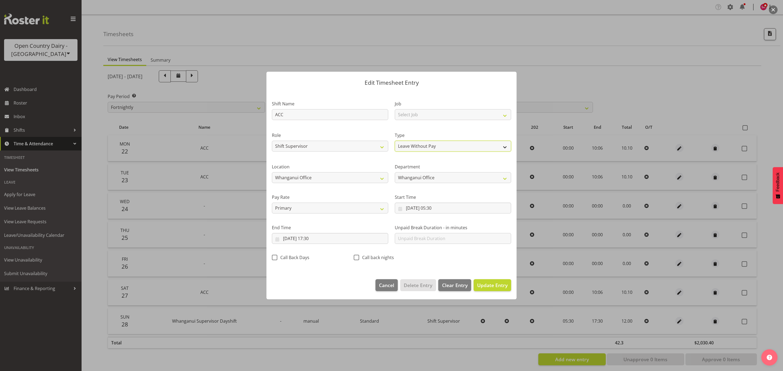
click at [395, 141] on select "Off Standard Public Holiday Public Holiday (Worked) Day In Lieu Annual Leave Si…" at bounding box center [453, 146] width 116 height 11
click at [397, 210] on input "28/09/2025, 05:30" at bounding box center [453, 208] width 116 height 11
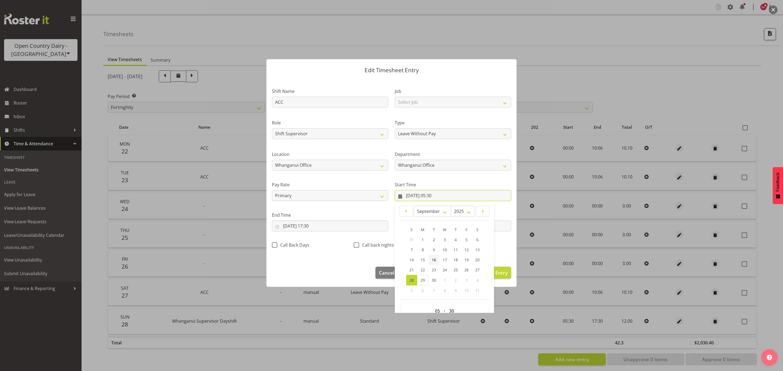
scroll to position [25, 0]
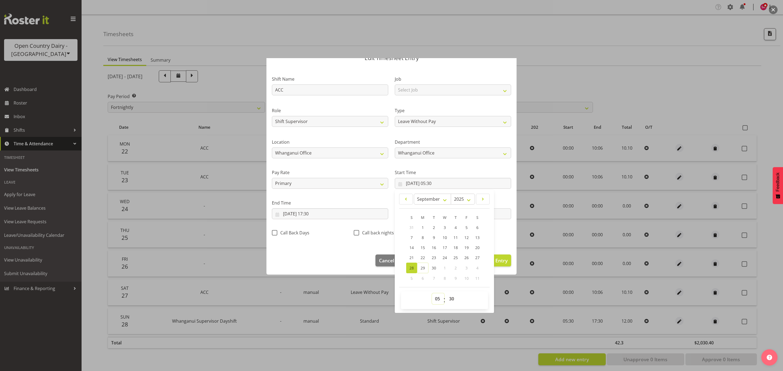
click at [432, 299] on select "00 01 02 03 04 05 06 07 08 09 10 11 12 13 14 15 16 17 18 19 20 21 22 23" at bounding box center [438, 299] width 12 height 11
select select "0"
click at [432, 294] on select "00 01 02 03 04 05 06 07 08 09 10 11 12 13 14 15 16 17 18 19 20 21 22 23" at bounding box center [438, 299] width 12 height 11
type input "28/09/2025, 00:30"
click at [447, 297] on select "00 01 02 03 04 05 06 07 08 09 10 11 12 13 14 15 16 17 18 19 20 21 22 23 24 25 2…" at bounding box center [452, 299] width 12 height 11
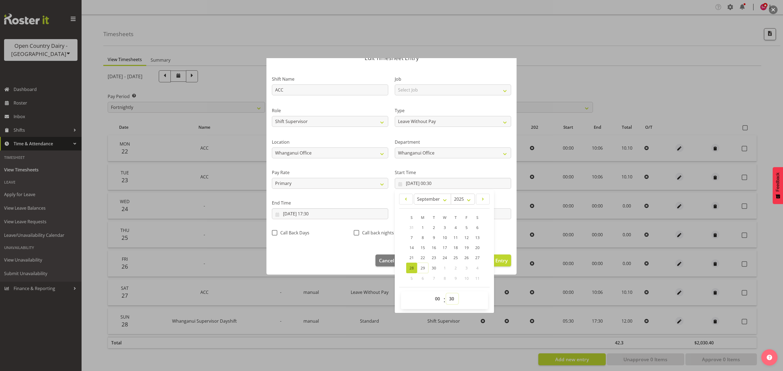
select select "0"
click at [446, 294] on select "00 01 02 03 04 05 06 07 08 09 10 11 12 13 14 15 16 17 18 19 20 21 22 23 24 25 2…" at bounding box center [452, 299] width 12 height 11
type input "28/09/2025, 00:00"
click at [278, 215] on input "28/09/2025, 17:30" at bounding box center [330, 214] width 116 height 11
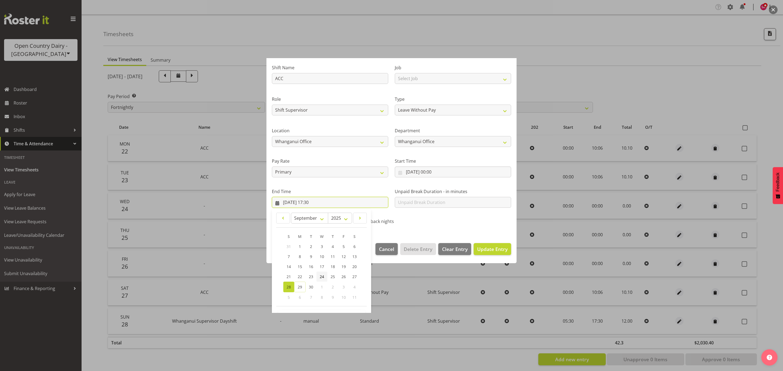
scroll to position [55, 0]
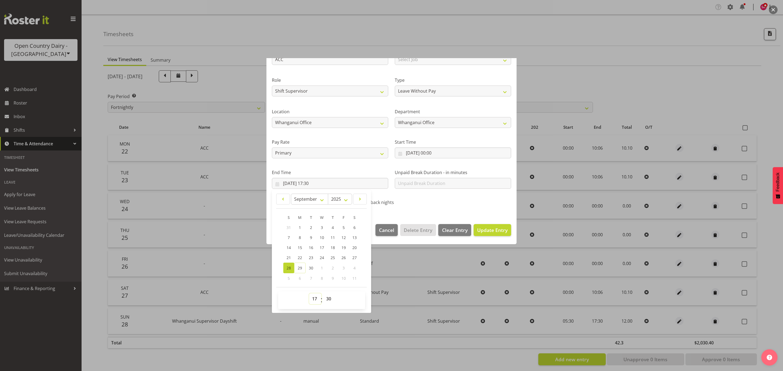
click at [318, 301] on select "00 01 02 03 04 05 06 07 08 09 10 11 12 13 14 15 16 17 18 19 20 21 22 23" at bounding box center [315, 299] width 12 height 11
select select "10"
click at [309, 294] on select "00 01 02 03 04 05 06 07 08 09 10 11 12 13 14 15 16 17 18 19 20 21 22 23" at bounding box center [315, 299] width 12 height 11
type input "28/09/2025, 10:30"
drag, startPoint x: 327, startPoint y: 302, endPoint x: 328, endPoint y: 296, distance: 6.1
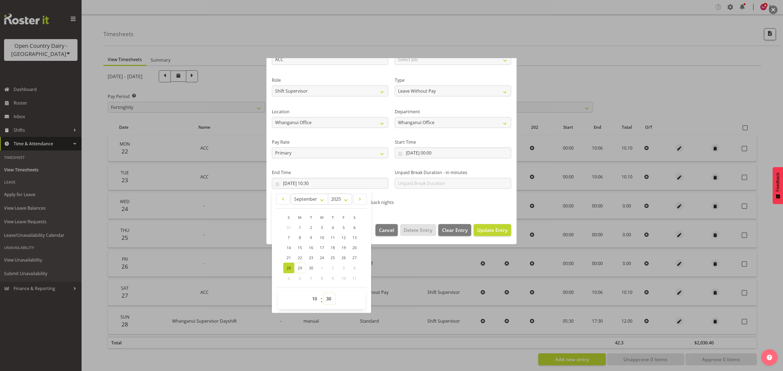
click at [327, 302] on select "00 01 02 03 04 05 06 07 08 09 10 11 12 13 14 15 16 17 18 19 20 21 22 23 24 25 2…" at bounding box center [329, 299] width 12 height 11
select select "6"
click at [324, 294] on select "00 01 02 03 04 05 06 07 08 09 10 11 12 13 14 15 16 17 18 19 20 21 22 23 24 25 2…" at bounding box center [329, 299] width 12 height 11
type input "28/09/2025, 10:06"
click at [480, 227] on span "Update Entry" at bounding box center [492, 230] width 30 height 7
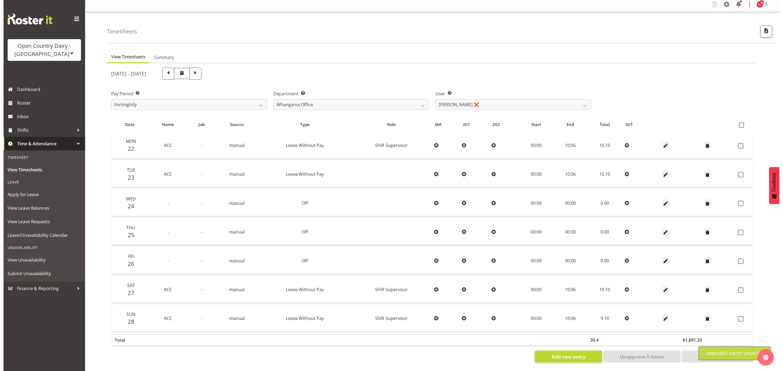
scroll to position [7, 0]
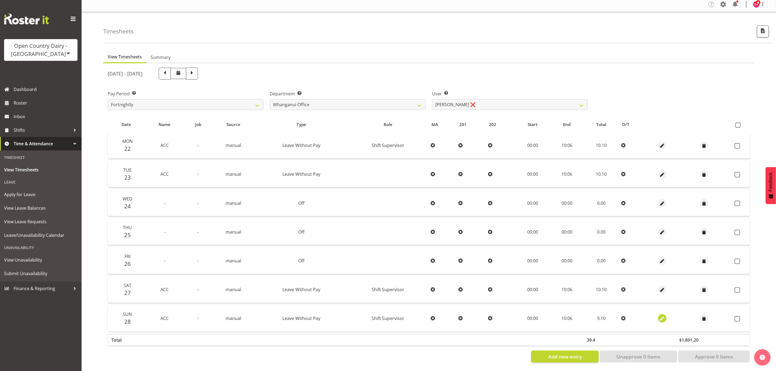
click at [660, 316] on span "button" at bounding box center [662, 319] width 6 height 6
select select "Leave Without Pay"
select select "8"
select select "2025"
select select "10"
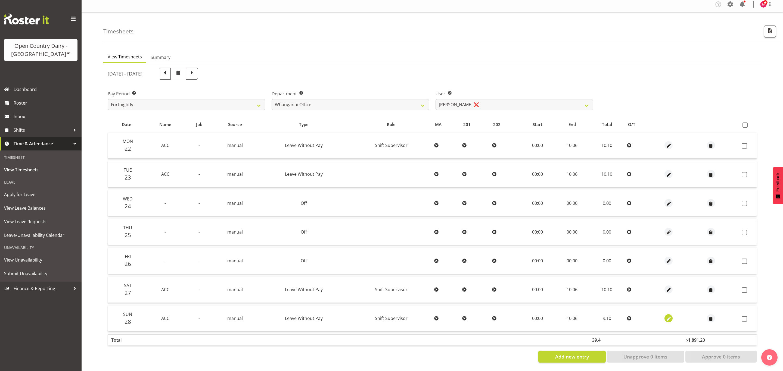
select select "6"
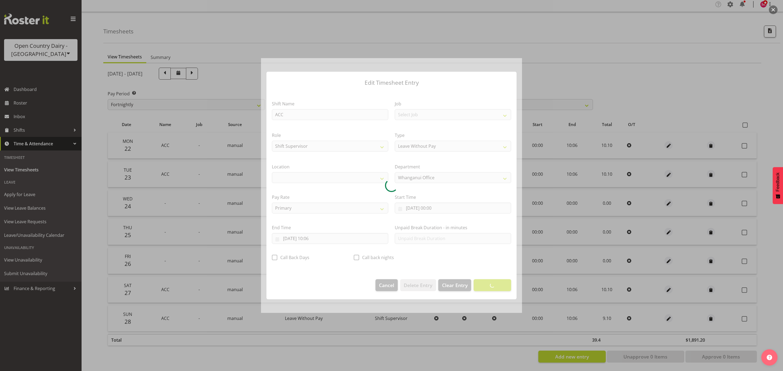
select select "1244"
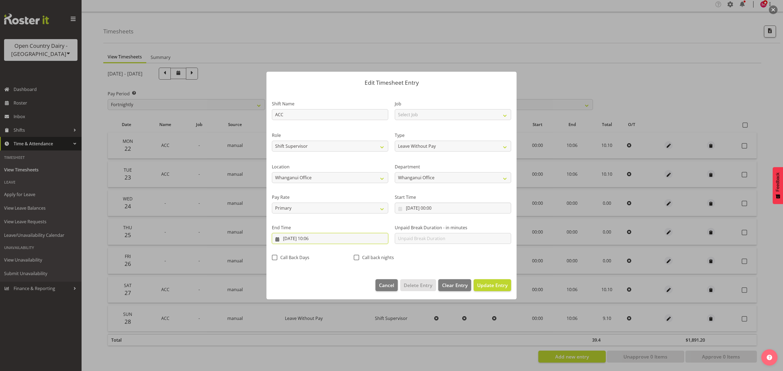
click at [280, 238] on input "28/09/2025, 10:06" at bounding box center [330, 238] width 116 height 11
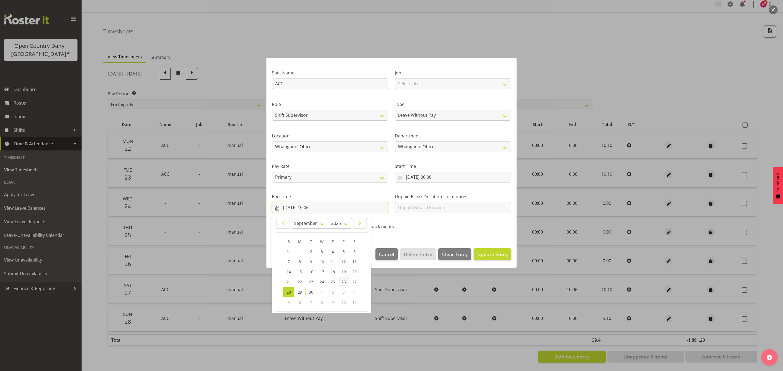
scroll to position [55, 0]
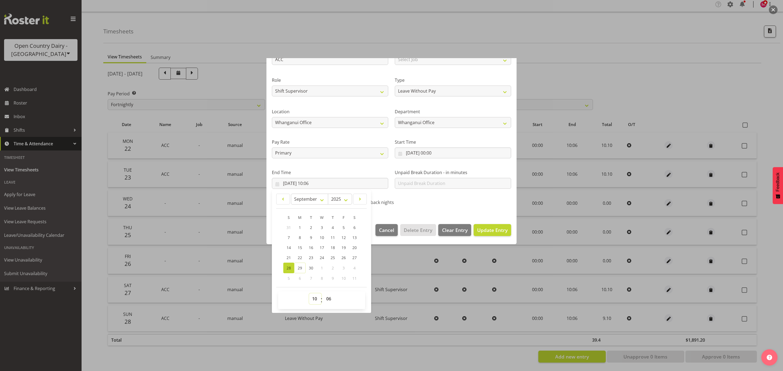
click at [316, 297] on select "00 01 02 03 04 05 06 07 08 09 10 11 12 13 14 15 16 17 18 19 20 21 22 23" at bounding box center [315, 299] width 12 height 11
select select "11"
click at [309, 294] on select "00 01 02 03 04 05 06 07 08 09 10 11 12 13 14 15 16 17 18 19 20 21 22 23" at bounding box center [315, 299] width 12 height 11
type input "28/09/2025, 11:06"
click at [491, 233] on span "Update Entry" at bounding box center [492, 230] width 30 height 7
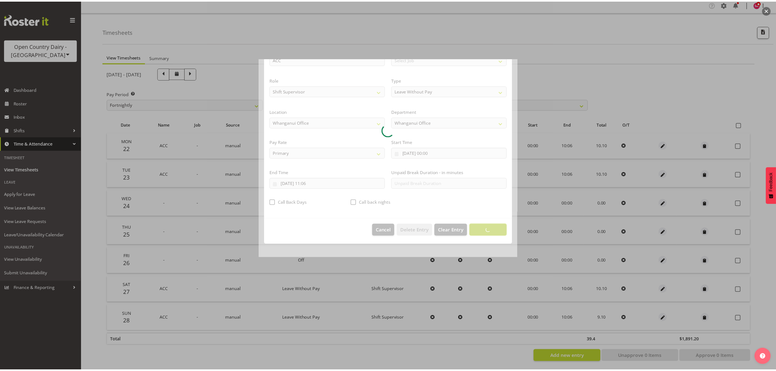
scroll to position [0, 0]
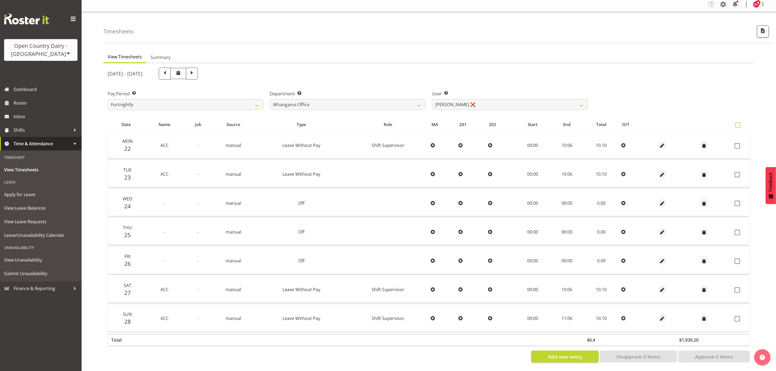
click at [736, 123] on span at bounding box center [738, 125] width 5 height 5
click at [736, 123] on input "checkbox" at bounding box center [738, 125] width 4 height 4
checkbox input "true"
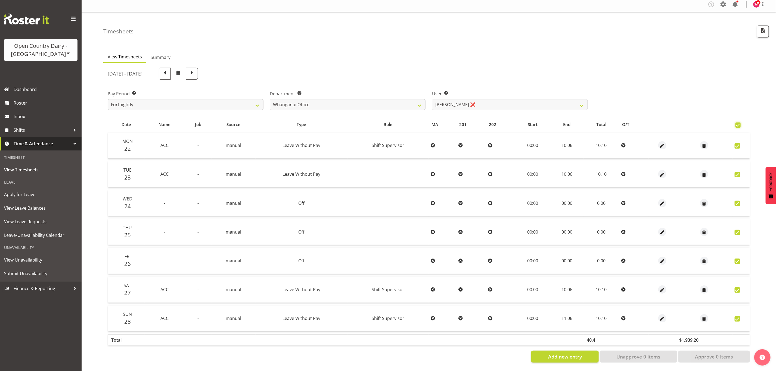
checkbox input "true"
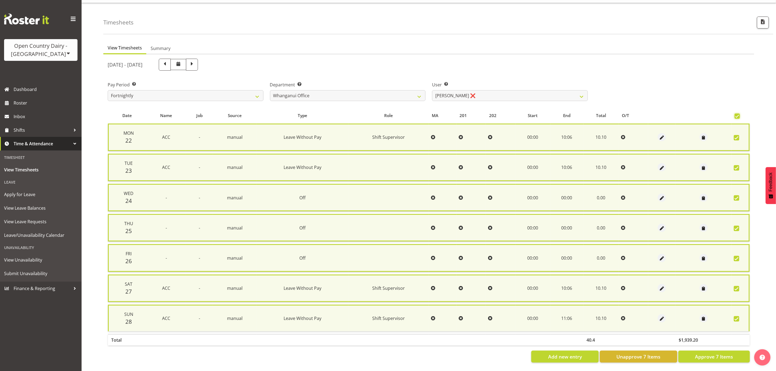
scroll to position [16, 0]
click at [714, 354] on span "Approve 7 Items" at bounding box center [714, 357] width 38 height 7
checkbox input "false"
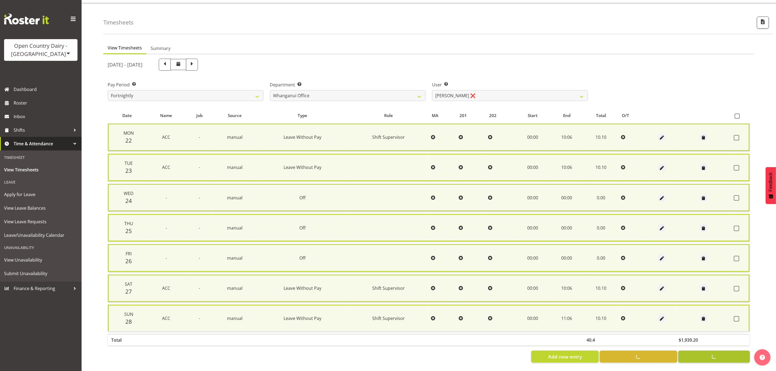
checkbox input "false"
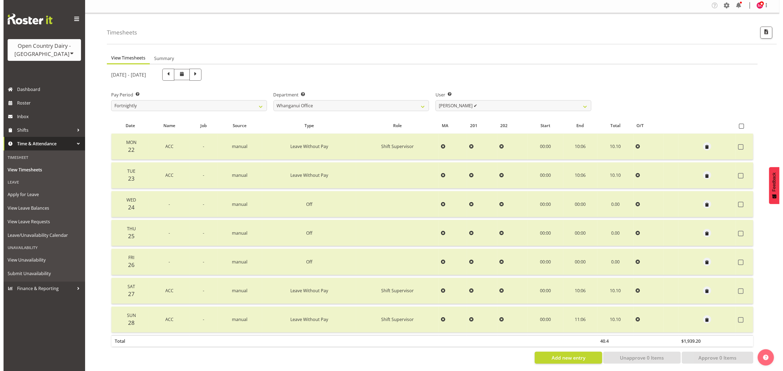
scroll to position [0, 0]
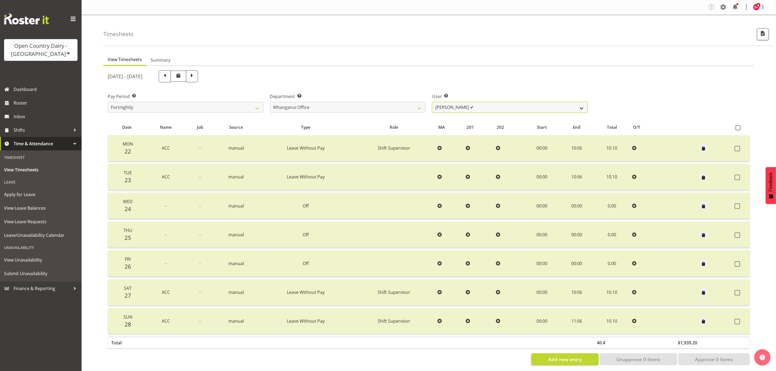
click at [478, 106] on select "Bruce Lind ✔ Filiki Huirua-Taupa'u ❌ Josh Wilson ✔ Keane Metekingi ❌ Mark Hoppe…" at bounding box center [510, 107] width 156 height 11
select select "7535"
click at [432, 102] on select "Bruce Lind ✔ Filiki Huirua-Taupa'u ❌ Josh Wilson ✔ Keane Metekingi ❌ Mark Hoppe…" at bounding box center [510, 107] width 156 height 11
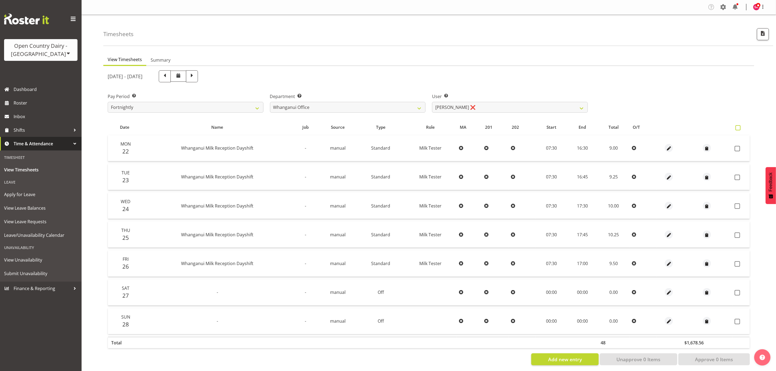
click at [737, 130] on span at bounding box center [738, 127] width 5 height 5
click at [737, 130] on input "checkbox" at bounding box center [738, 128] width 4 height 4
checkbox input "true"
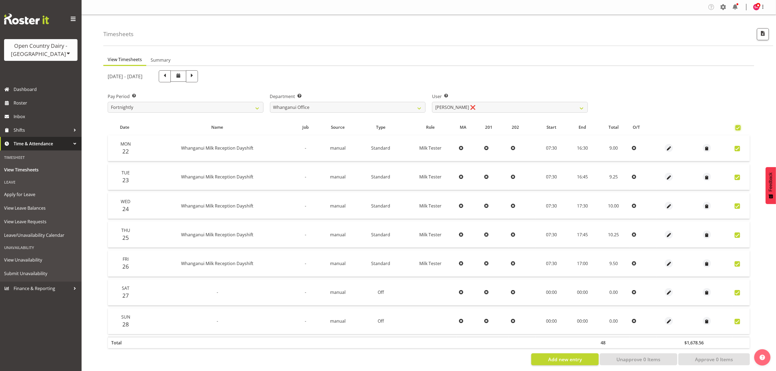
checkbox input "true"
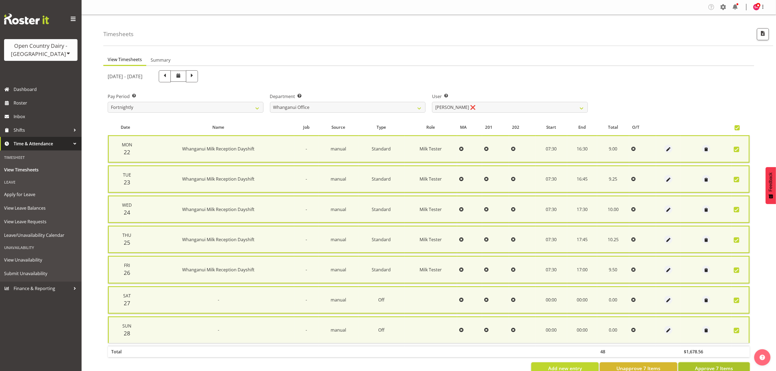
click at [700, 365] on span "Approve 7 Items" at bounding box center [714, 368] width 38 height 7
checkbox input "false"
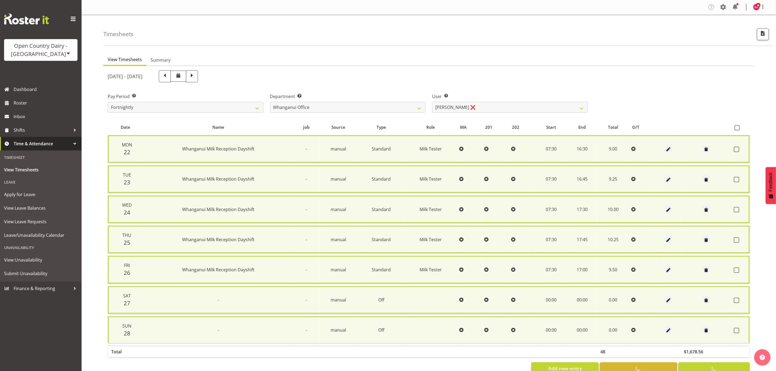
checkbox input "false"
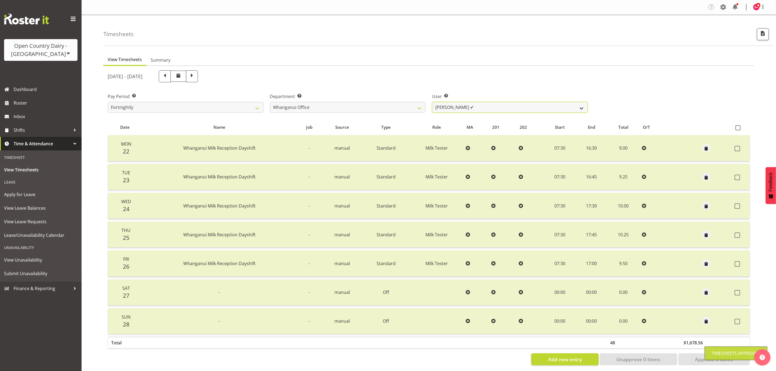
click at [482, 109] on select "Bruce Lind ✔ Filiki Huirua-Taupa'u ❌ Josh Wilson ✔ Keane Metekingi ✔ Mark Hoppe…" at bounding box center [510, 107] width 156 height 11
click at [432, 102] on select "Bruce Lind ✔ Filiki Huirua-Taupa'u ❌ Josh Wilson ✔ Keane Metekingi ✔ Mark Hoppe…" at bounding box center [510, 107] width 156 height 11
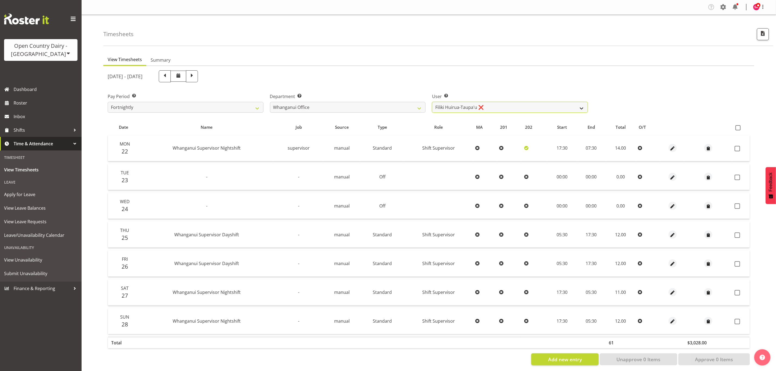
click at [485, 107] on select "Bruce Lind ✔ Filiki Huirua-Taupa'u ❌ Josh Wilson ✔ Keane Metekingi ✔ Mark Hoppe…" at bounding box center [510, 107] width 156 height 11
click at [432, 102] on select "Bruce Lind ✔ Filiki Huirua-Taupa'u ❌ Josh Wilson ✔ Keane Metekingi ✔ Mark Hoppe…" at bounding box center [510, 107] width 156 height 11
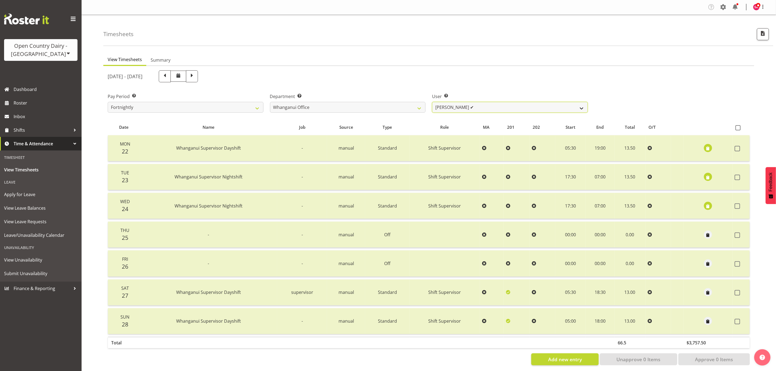
click at [460, 109] on select "Bruce Lind ✔ Filiki Huirua-Taupa'u ❌ Josh Wilson ✔ Keane Metekingi ✔ Mark Hoppe…" at bounding box center [510, 107] width 156 height 11
click at [432, 102] on select "Bruce Lind ✔ Filiki Huirua-Taupa'u ❌ Josh Wilson ✔ Keane Metekingi ✔ Mark Hoppe…" at bounding box center [510, 107] width 156 height 11
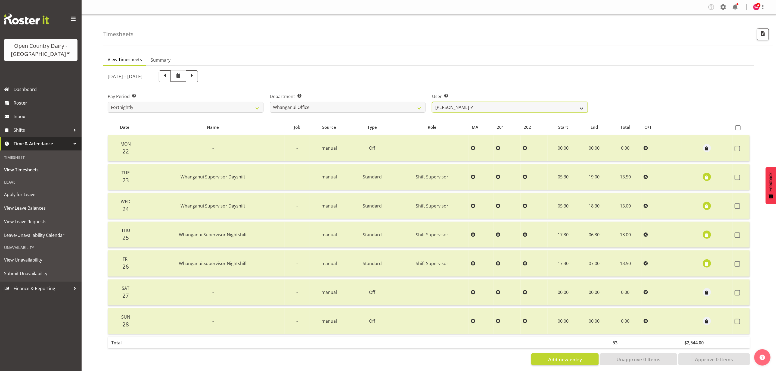
click at [468, 106] on select "Bruce Lind ✔ Filiki Huirua-Taupa'u ❌ Josh Wilson ✔ Keane Metekingi ✔ Mark Hoppe…" at bounding box center [510, 107] width 156 height 11
select select "7415"
click at [432, 102] on select "Bruce Lind ✔ Filiki Huirua-Taupa'u ❌ Josh Wilson ✔ Keane Metekingi ✔ Mark Hoppe…" at bounding box center [510, 107] width 156 height 11
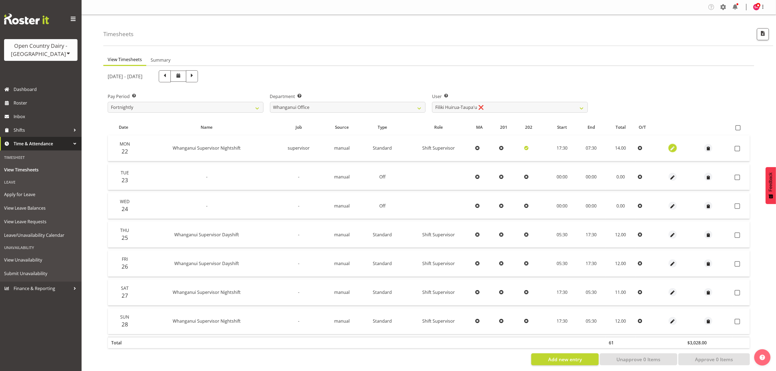
click at [674, 148] on span "button" at bounding box center [673, 149] width 6 height 6
select select "Standard"
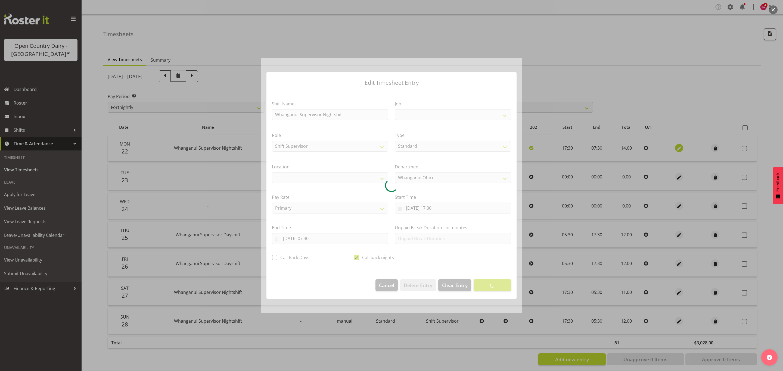
select select
select select "9568"
select select "1244"
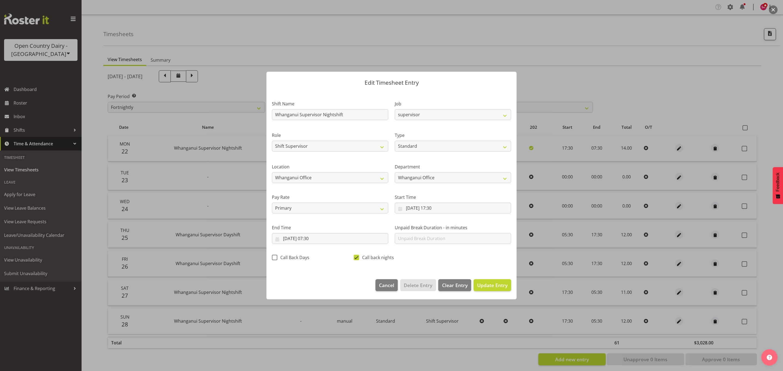
click at [369, 58] on div "Edit Timesheet Entry Shift Name Whanganui Supervisor Nightshift Job Driver Driv…" at bounding box center [391, 185] width 261 height 255
click at [668, 81] on div at bounding box center [391, 185] width 783 height 371
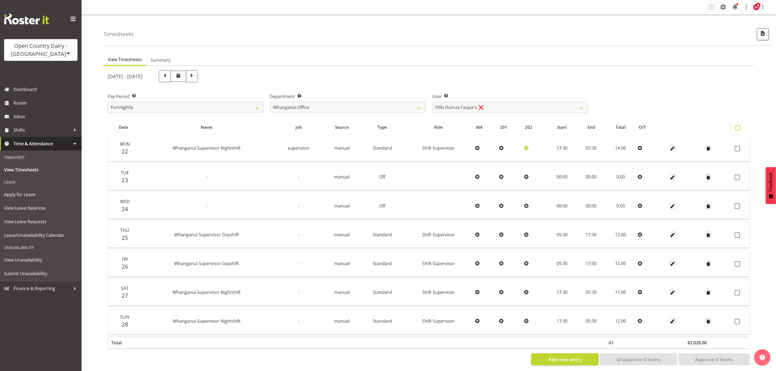
click at [738, 128] on span at bounding box center [738, 127] width 5 height 5
click at [738, 128] on input "checkbox" at bounding box center [738, 128] width 4 height 4
checkbox input "true"
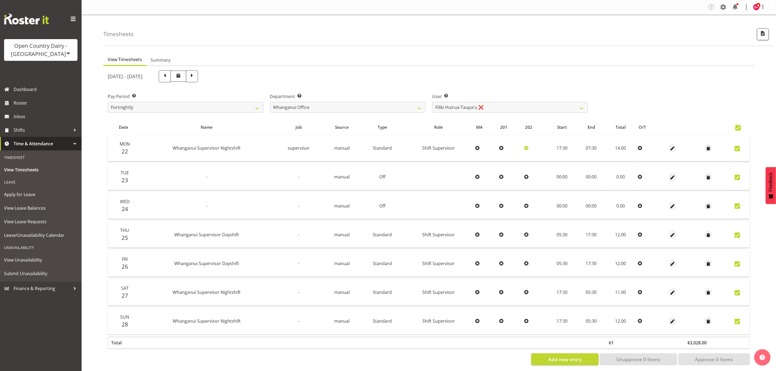
checkbox input "true"
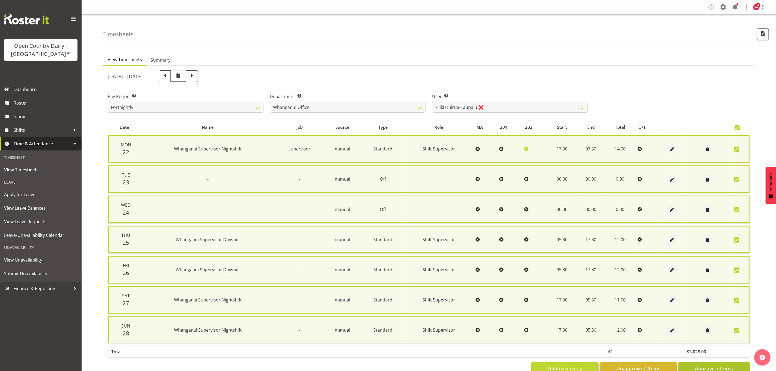
click at [715, 363] on button "Approve 7 Items" at bounding box center [714, 369] width 72 height 12
checkbox input "false"
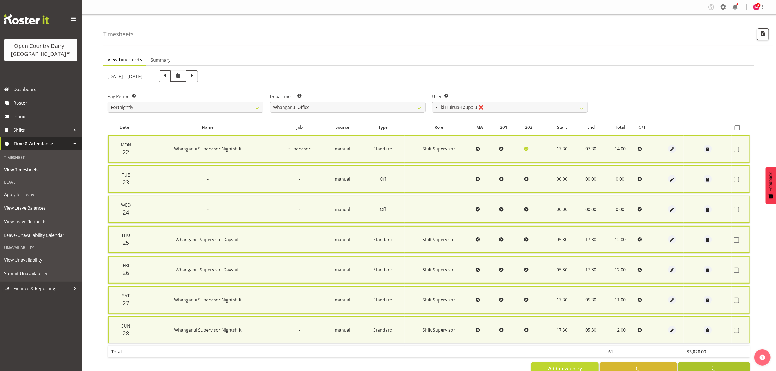
checkbox input "false"
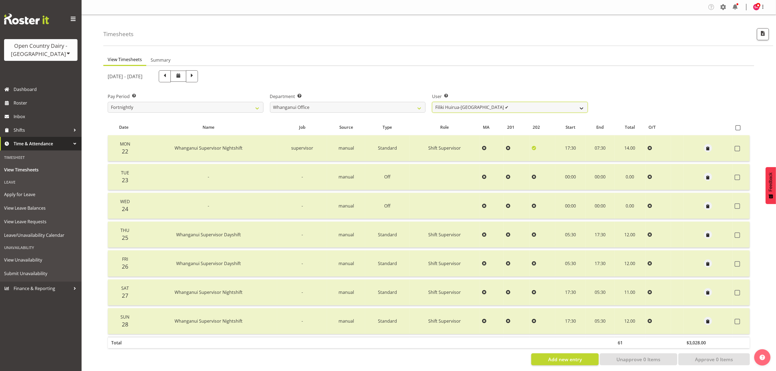
click at [478, 106] on select "Bruce Lind ✔ Filiki Huirua-Taupa'u ✔ Josh Wilson ✔ Keane Metekingi ✔ Mark Hoppe…" at bounding box center [510, 107] width 156 height 11
click at [168, 72] on span at bounding box center [164, 75] width 7 height 7
select select
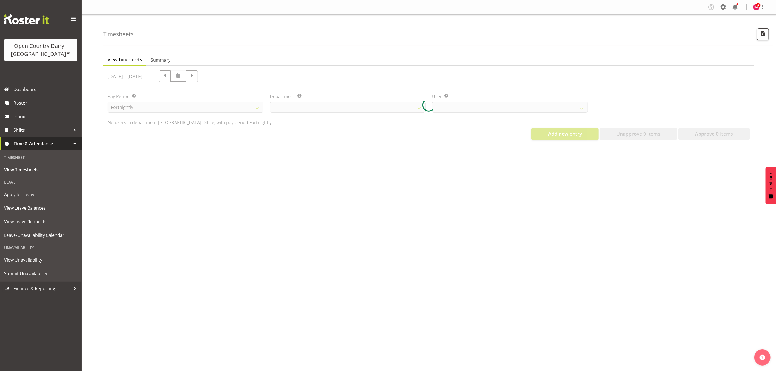
select select "885"
select select "7415"
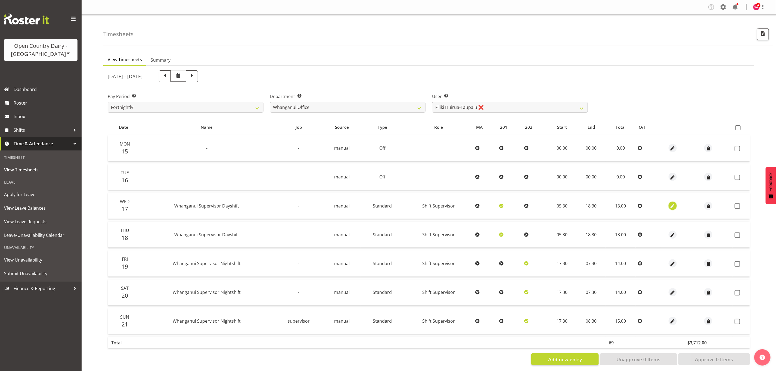
click at [672, 205] on span "button" at bounding box center [673, 206] width 6 height 6
select select "Standard"
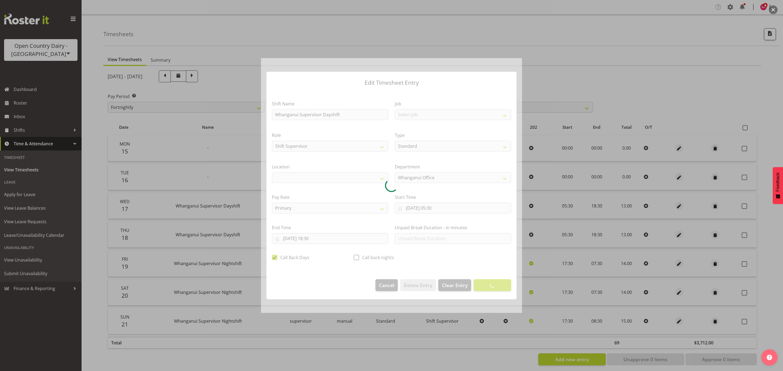
select select "1244"
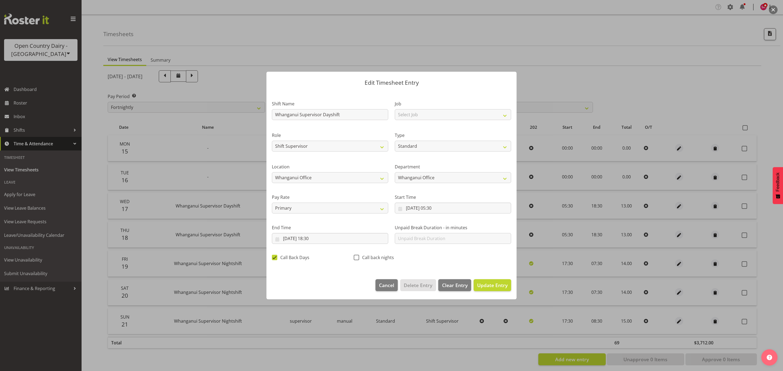
click at [272, 257] on span at bounding box center [274, 257] width 5 height 5
click at [272, 257] on input "Call Back Days" at bounding box center [274, 258] width 4 height 4
checkbox input "false"
click at [489, 286] on span "Update Entry" at bounding box center [492, 285] width 30 height 7
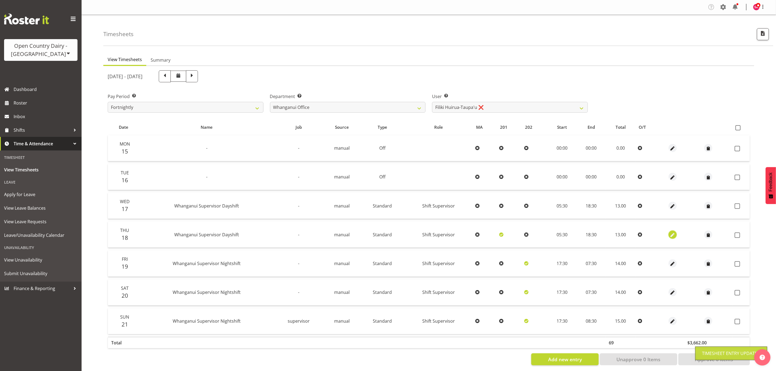
click at [671, 235] on span "button" at bounding box center [673, 235] width 6 height 6
select select "Standard"
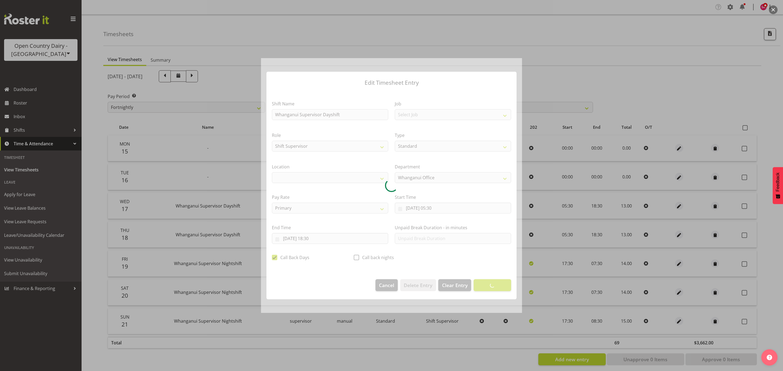
select select "1244"
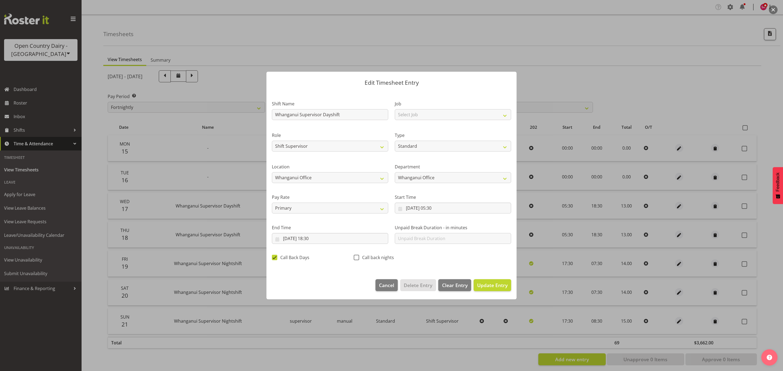
click at [277, 257] on span "Call Back Days" at bounding box center [293, 257] width 32 height 5
click at [275, 257] on input "Call Back Days" at bounding box center [274, 258] width 4 height 4
checkbox input "false"
click at [499, 285] on span "Update Entry" at bounding box center [492, 285] width 30 height 7
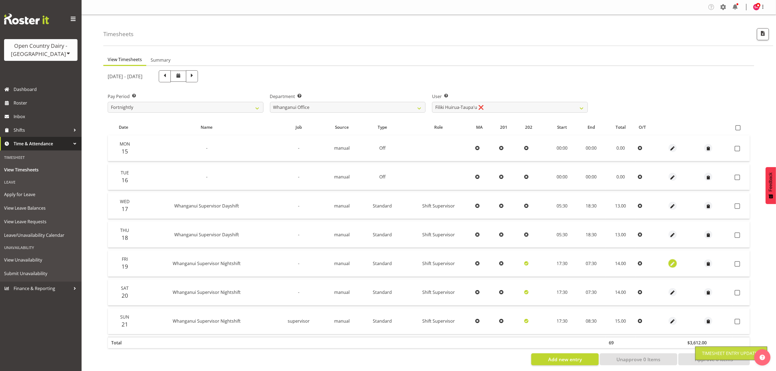
click at [670, 261] on span "button" at bounding box center [673, 264] width 6 height 6
select select "Standard"
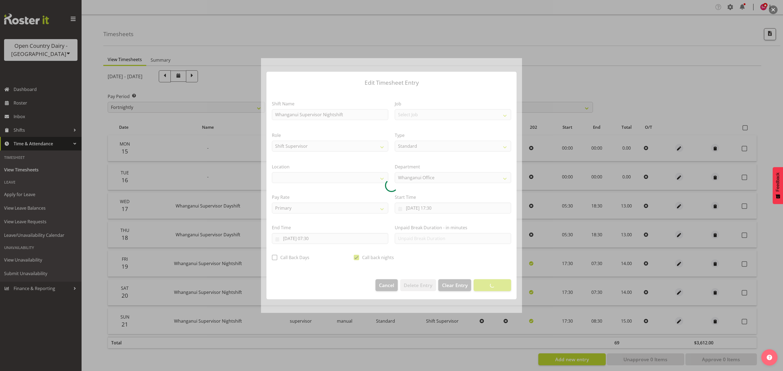
select select "1244"
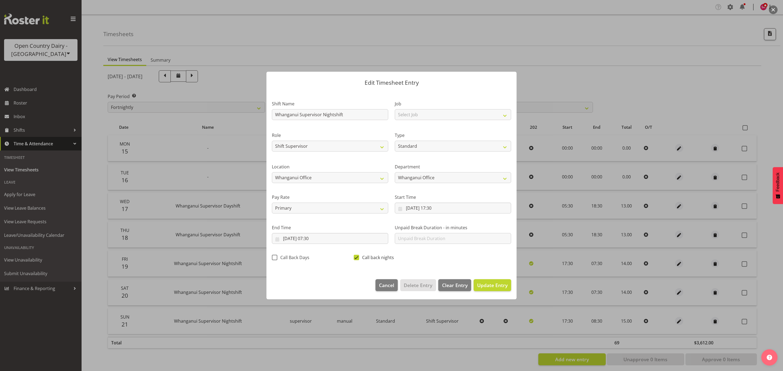
click at [358, 260] on span at bounding box center [356, 257] width 5 height 5
click at [357, 260] on input "Call back nights" at bounding box center [356, 258] width 4 height 4
checkbox input "false"
click at [502, 283] on span "Update Entry" at bounding box center [492, 285] width 30 height 7
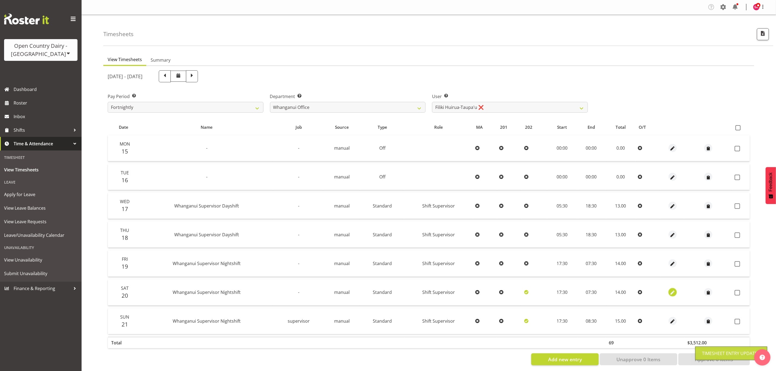
click at [672, 292] on span "button" at bounding box center [673, 293] width 6 height 6
select select "Standard"
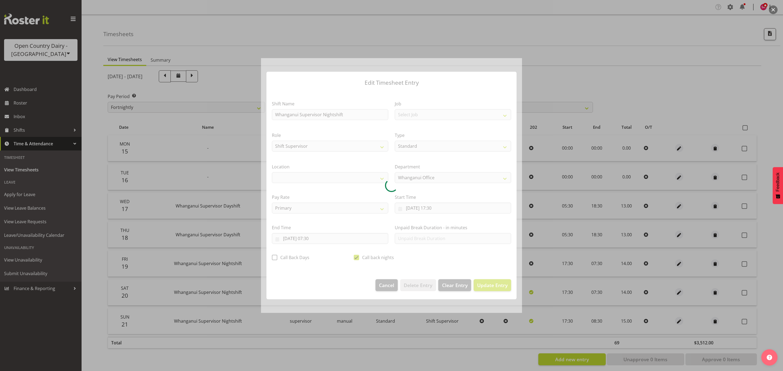
select select "1244"
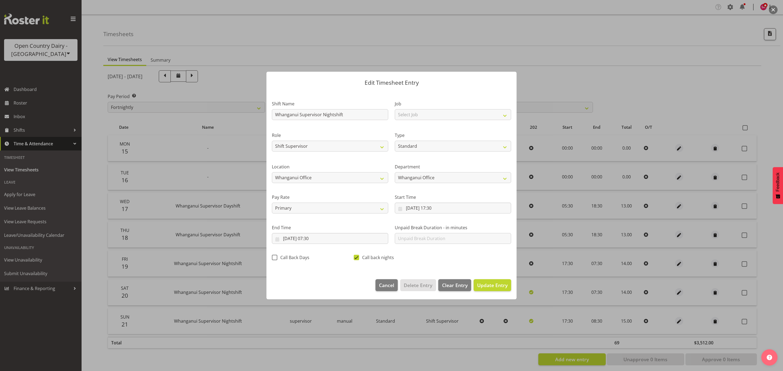
click at [359, 260] on span "Call back nights" at bounding box center [376, 257] width 35 height 5
click at [357, 260] on input "Call back nights" at bounding box center [356, 258] width 4 height 4
checkbox input "false"
click at [503, 287] on span "Update Entry" at bounding box center [492, 285] width 30 height 7
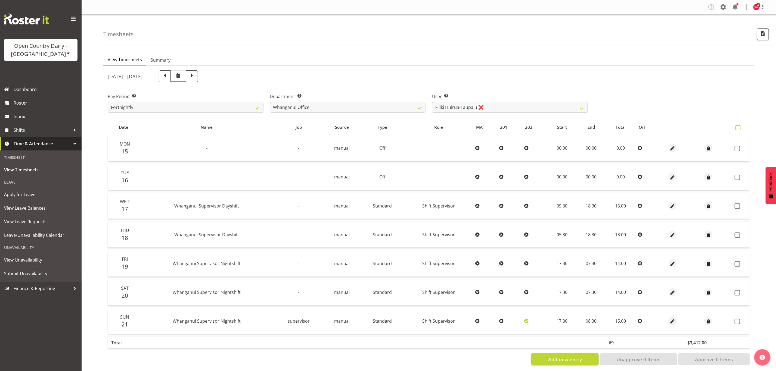
click at [737, 125] on span at bounding box center [738, 127] width 5 height 5
click at [737, 126] on input "checkbox" at bounding box center [738, 128] width 4 height 4
checkbox input "true"
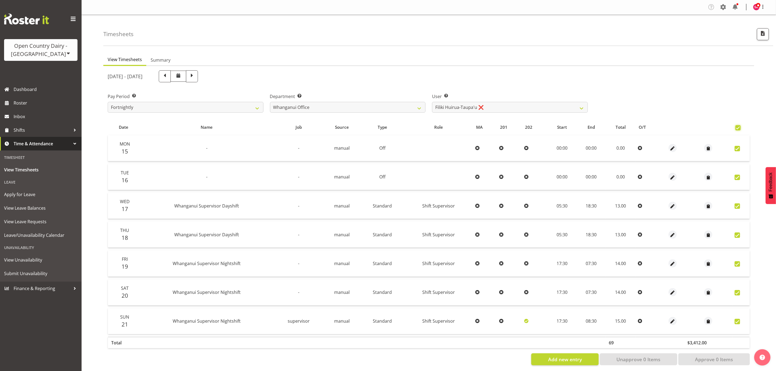
checkbox input "true"
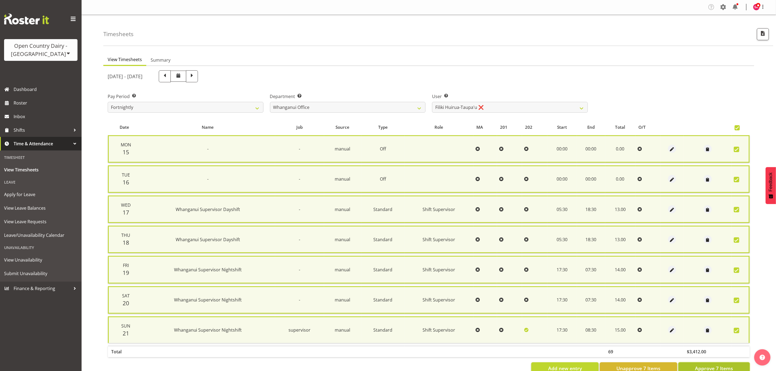
click at [703, 366] on span "Approve 7 Items" at bounding box center [714, 368] width 38 height 7
checkbox input "false"
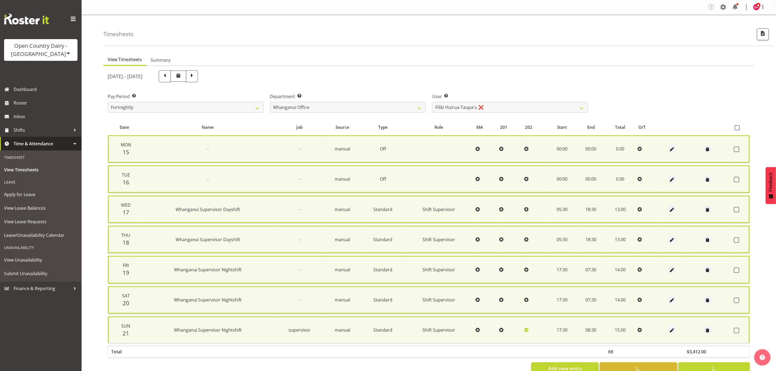
checkbox input "false"
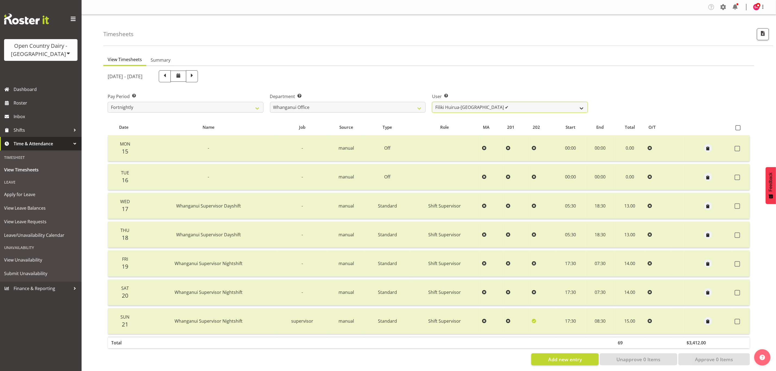
click at [497, 107] on select "Bruce Lind ❌ Filiki Huirua-Taupa'u ✔ Josh Wilson ❌ Keane Metekingi ❌ Mark Hoppe…" at bounding box center [510, 107] width 156 height 11
select select "7400"
click at [432, 102] on select "Bruce Lind ❌ Filiki Huirua-Taupa'u ✔ Josh Wilson ❌ Keane Metekingi ❌ Mark Hoppe…" at bounding box center [510, 107] width 156 height 11
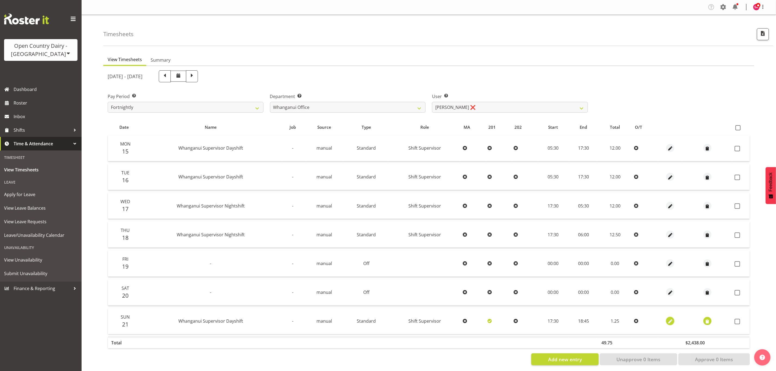
click at [667, 323] on span "button" at bounding box center [670, 322] width 6 height 6
select select "Standard"
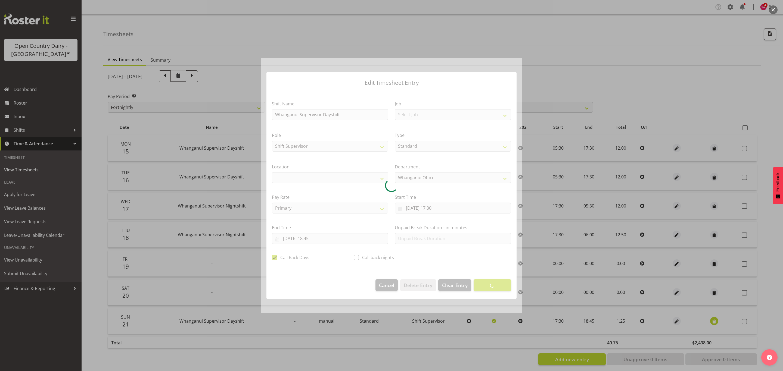
click at [384, 287] on div at bounding box center [391, 185] width 261 height 255
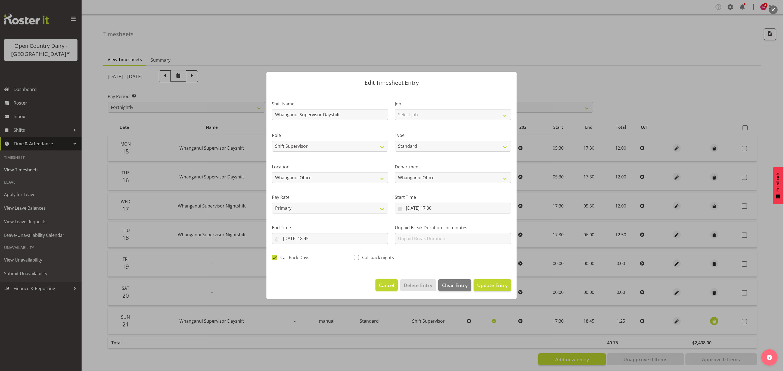
click at [380, 286] on span "Cancel" at bounding box center [386, 285] width 15 height 7
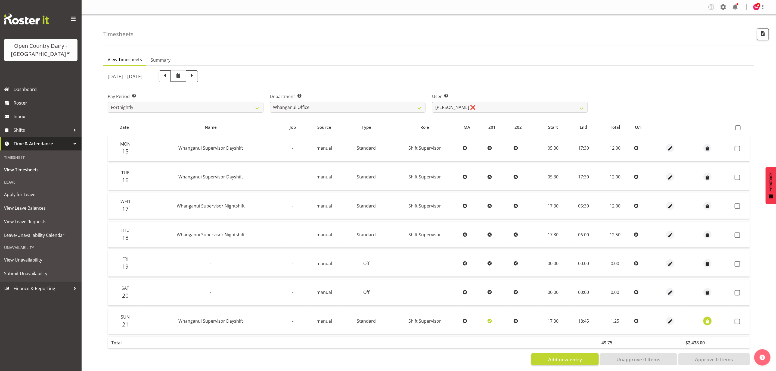
click at [705, 321] on span "button" at bounding box center [708, 322] width 6 height 6
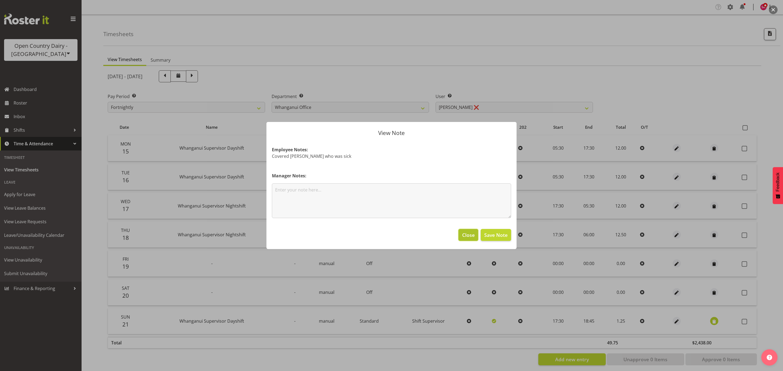
click at [465, 234] on span "Close" at bounding box center [468, 235] width 13 height 7
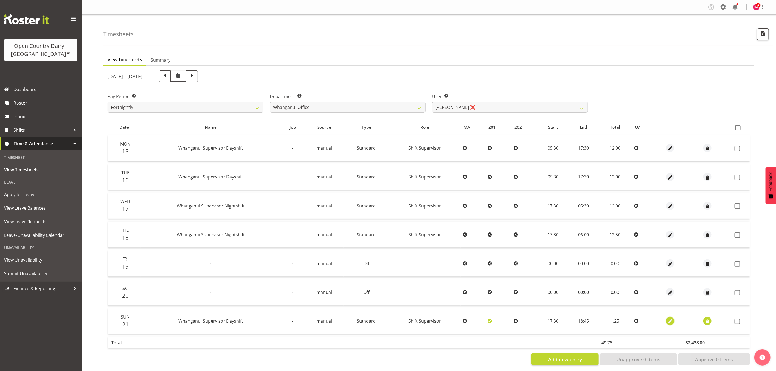
click at [670, 322] on span "button" at bounding box center [670, 322] width 6 height 6
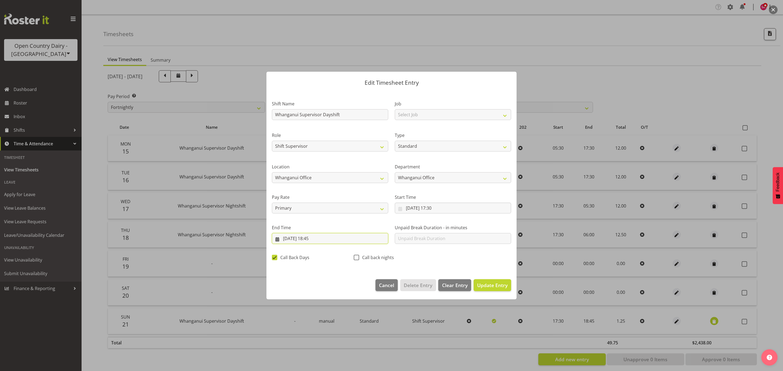
click at [278, 240] on input "21/09/2025, 18:45" at bounding box center [330, 238] width 116 height 11
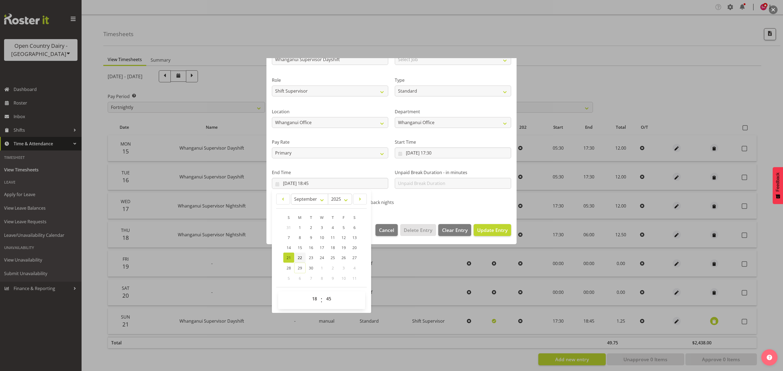
click at [301, 259] on span "22" at bounding box center [300, 257] width 4 height 5
click at [314, 300] on select "00 01 02 03 04 05 06 07 08 09 10 11 12 13 14 15 16 17 18 19 20 21 22 23" at bounding box center [315, 299] width 12 height 11
click at [309, 294] on select "00 01 02 03 04 05 06 07 08 09 10 11 12 13 14 15 16 17 18 19 20 21 22 23" at bounding box center [315, 299] width 12 height 11
click at [492, 232] on span "Update Entry" at bounding box center [492, 230] width 30 height 7
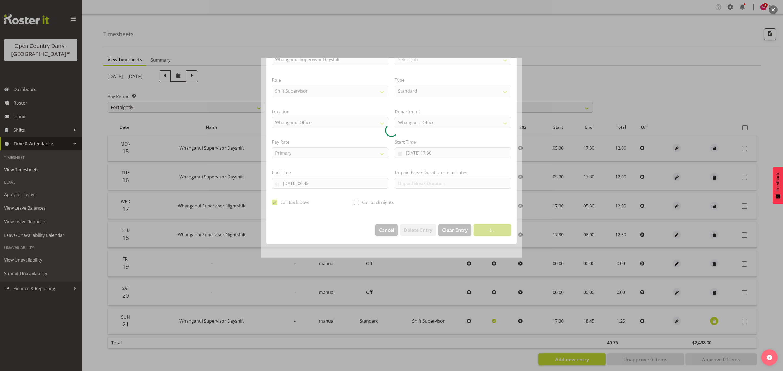
scroll to position [0, 0]
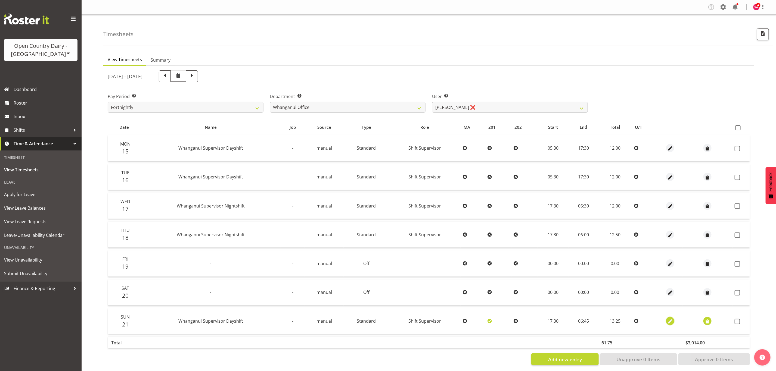
click at [672, 321] on button "button" at bounding box center [670, 321] width 8 height 8
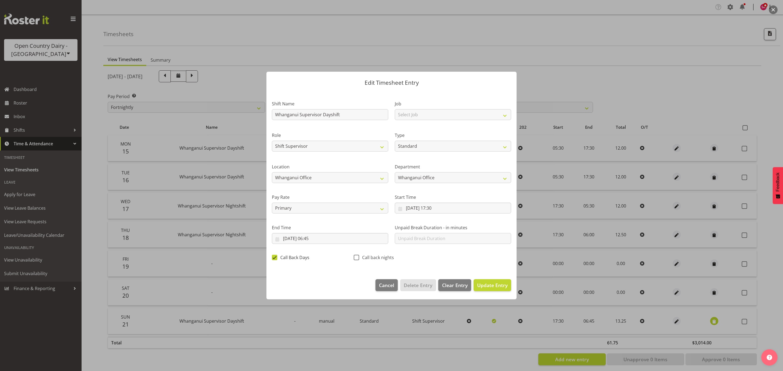
click at [276, 258] on span at bounding box center [274, 257] width 5 height 5
click at [275, 258] on input "Call Back Days" at bounding box center [274, 258] width 4 height 4
click at [279, 256] on span "Call Back Days" at bounding box center [293, 257] width 32 height 5
click at [275, 256] on input "Call Back Days" at bounding box center [274, 258] width 4 height 4
click at [401, 209] on input "21/09/2025, 17:30" at bounding box center [453, 208] width 116 height 11
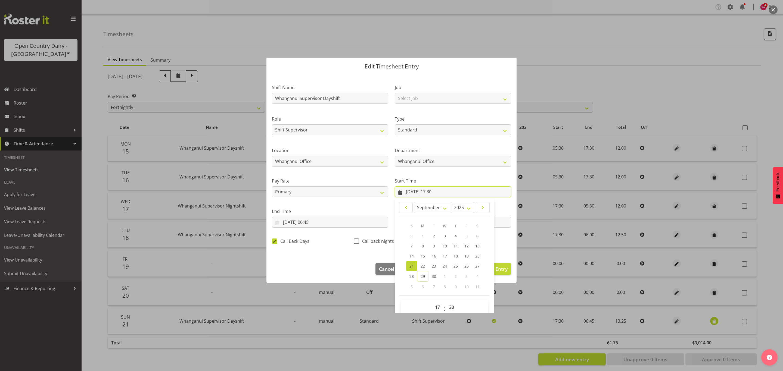
scroll to position [25, 0]
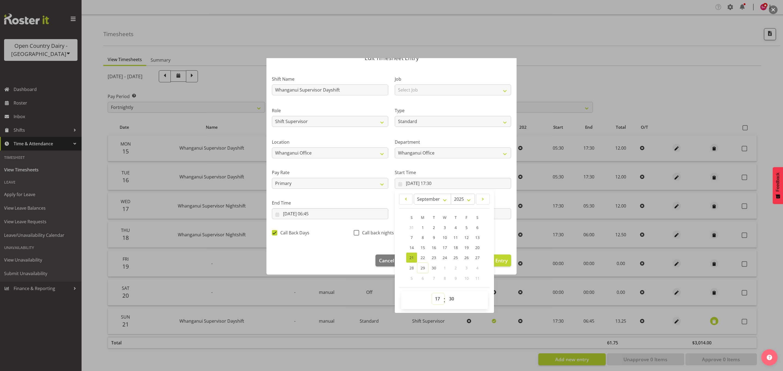
click at [432, 299] on select "00 01 02 03 04 05 06 07 08 09 10 11 12 13 14 15 16 17 18 19 20 21 22 23" at bounding box center [438, 299] width 12 height 11
click at [432, 294] on select "00 01 02 03 04 05 06 07 08 09 10 11 12 13 14 15 16 17 18 19 20 21 22 23" at bounding box center [438, 299] width 12 height 11
click at [278, 215] on input "22/09/2025, 06:45" at bounding box center [330, 214] width 116 height 11
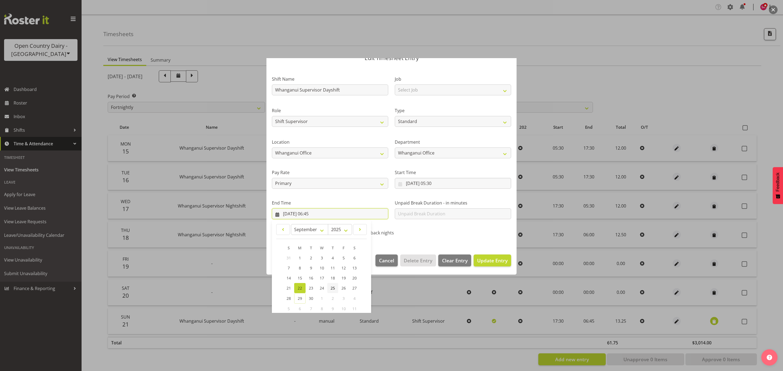
scroll to position [55, 0]
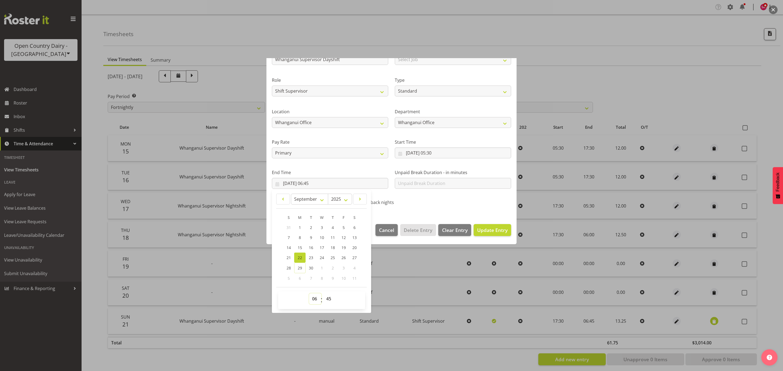
click at [314, 299] on select "00 01 02 03 04 05 06 07 08 09 10 11 12 13 14 15 16 17 18 19 20 21 22 23" at bounding box center [315, 299] width 12 height 11
click at [309, 294] on select "00 01 02 03 04 05 06 07 08 09 10 11 12 13 14 15 16 17 18 19 20 21 22 23" at bounding box center [315, 299] width 12 height 11
click at [485, 228] on span "Update Entry" at bounding box center [492, 230] width 30 height 7
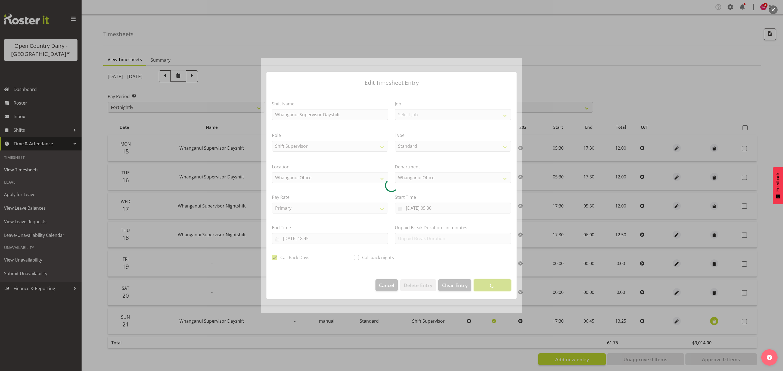
scroll to position [0, 0]
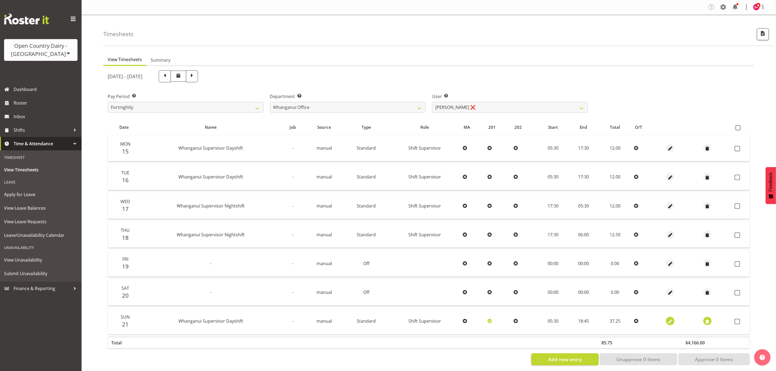
click at [667, 321] on span "button" at bounding box center [670, 322] width 6 height 6
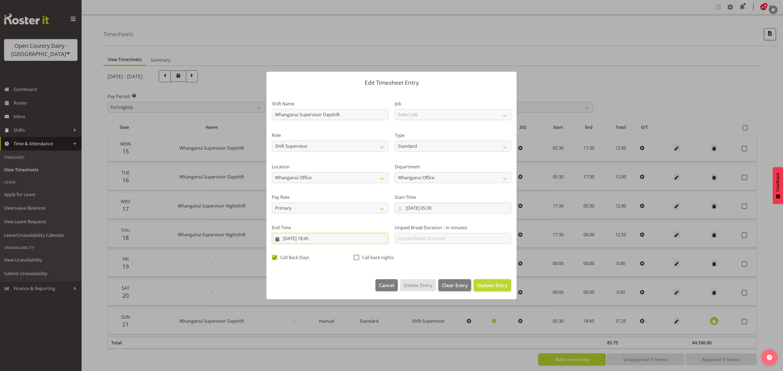
click at [279, 242] on input "22/09/2025, 18:45" at bounding box center [330, 238] width 116 height 11
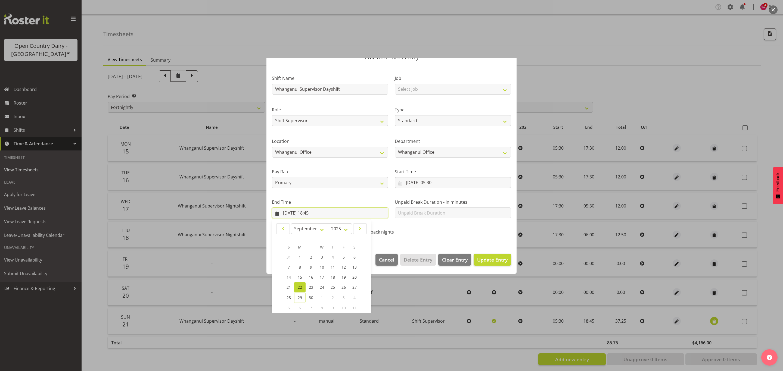
scroll to position [55, 0]
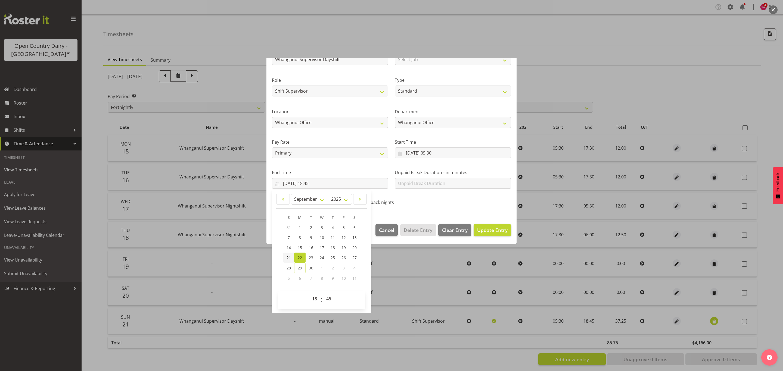
click at [288, 258] on span "21" at bounding box center [289, 257] width 4 height 5
click at [484, 232] on span "Update Entry" at bounding box center [492, 230] width 30 height 7
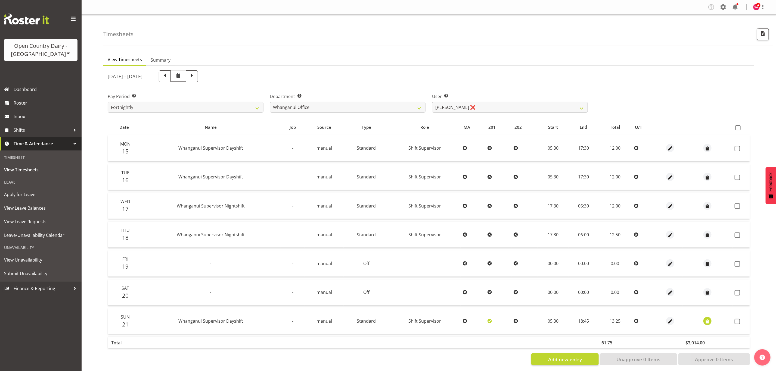
scroll to position [7, 0]
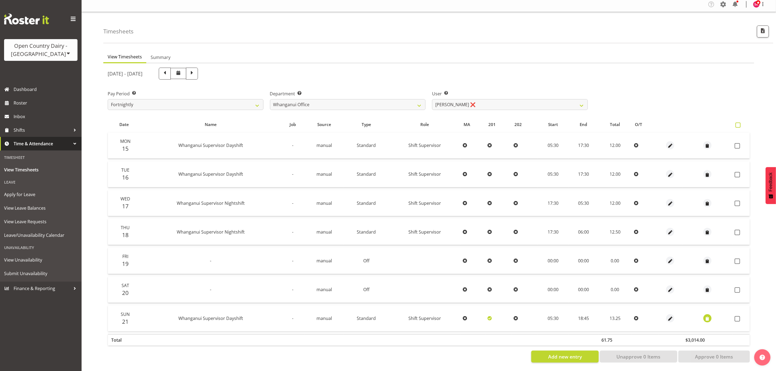
click at [736, 123] on span at bounding box center [738, 125] width 5 height 5
click at [736, 123] on input "checkbox" at bounding box center [738, 125] width 4 height 4
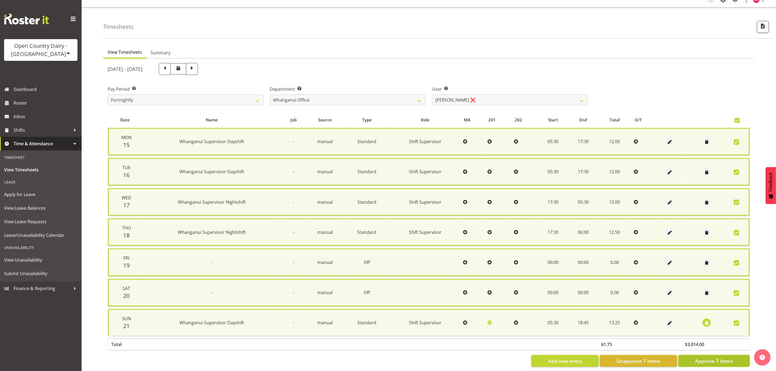
click at [713, 359] on span "Approve 7 Items" at bounding box center [714, 361] width 38 height 7
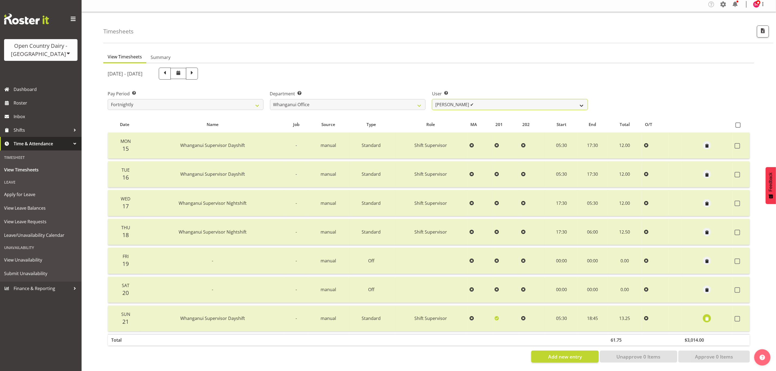
click at [469, 101] on select "Bruce Lind ✔ Filiki Huirua-Taupa'u ✔ Josh Wilson ❌ Keane Metekingi ❌ Mark Hoppe…" at bounding box center [510, 104] width 156 height 11
click at [432, 99] on select "Bruce Lind ✔ Filiki Huirua-Taupa'u ✔ Josh Wilson ❌ Keane Metekingi ❌ Mark Hoppe…" at bounding box center [510, 104] width 156 height 11
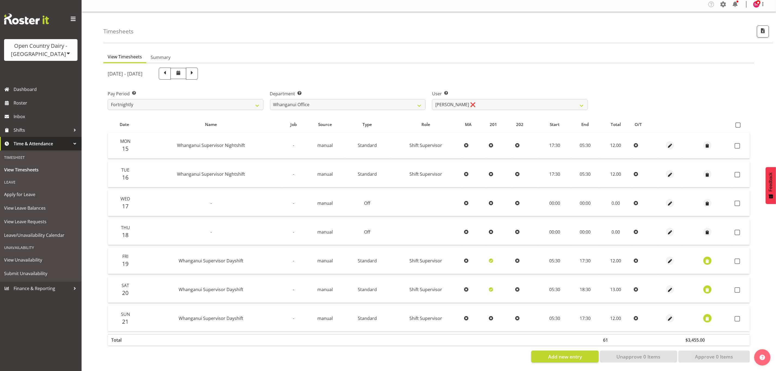
click at [707, 316] on span "button" at bounding box center [707, 319] width 6 height 6
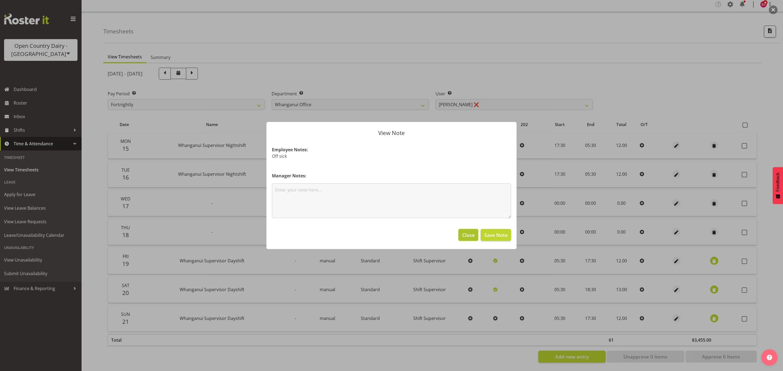
click at [468, 235] on span "Close" at bounding box center [468, 235] width 13 height 7
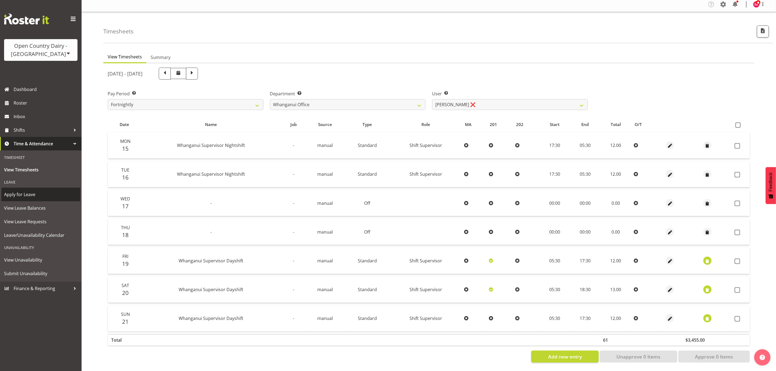
click at [27, 192] on span "Apply for Leave" at bounding box center [40, 195] width 73 height 8
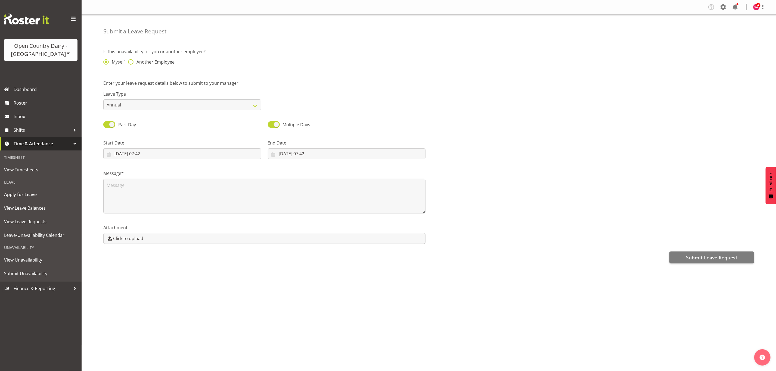
click at [128, 61] on span at bounding box center [130, 61] width 5 height 5
click at [128, 61] on input "Another Employee" at bounding box center [130, 62] width 4 height 4
radio input "true"
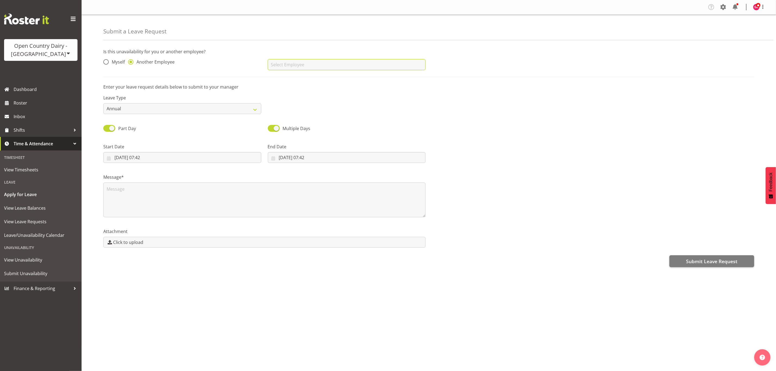
click at [308, 67] on input "text" at bounding box center [347, 64] width 158 height 11
click at [317, 81] on link "[PERSON_NAME]" at bounding box center [347, 78] width 158 height 10
type input "[PERSON_NAME]"
click at [167, 110] on select "Annual Sick Leave Without Pay Bereavement Domestic Violence Parental Jury Servi…" at bounding box center [182, 108] width 158 height 11
select select "Sick"
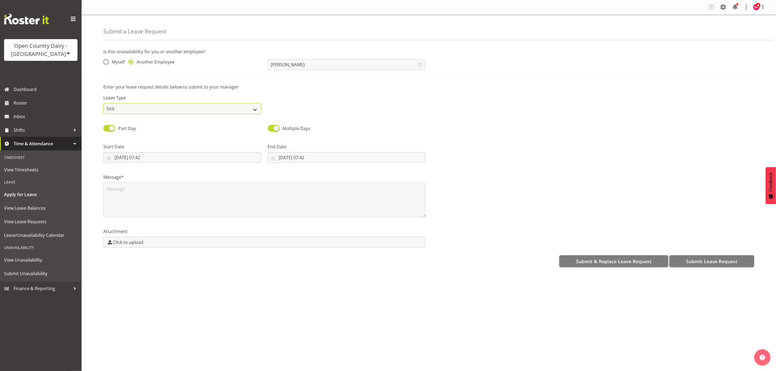
click at [103, 103] on select "Annual Sick Leave Without Pay Bereavement Domestic Violence Parental Jury Servi…" at bounding box center [182, 108] width 158 height 11
click at [113, 127] on span at bounding box center [109, 128] width 12 height 7
click at [107, 127] on input "Part Day" at bounding box center [105, 129] width 4 height 4
checkbox input "false"
click at [107, 157] on input "29/09/2025" at bounding box center [182, 157] width 158 height 11
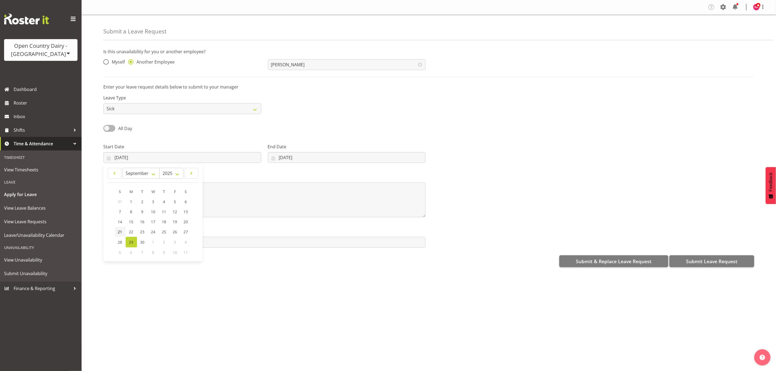
click at [117, 230] on link "21" at bounding box center [120, 232] width 11 height 10
type input "21/09/2025"
click at [272, 159] on input "29/09/2025" at bounding box center [347, 157] width 158 height 11
click at [278, 235] on link "21" at bounding box center [278, 232] width 11 height 10
type input "21/09/2025"
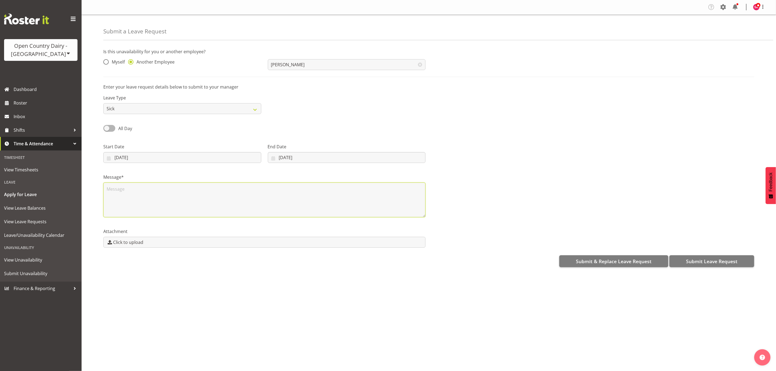
click at [162, 188] on textarea at bounding box center [264, 200] width 322 height 35
type textarea "Sick"
click at [585, 261] on span "Submit & Replace Leave Request" at bounding box center [614, 261] width 76 height 7
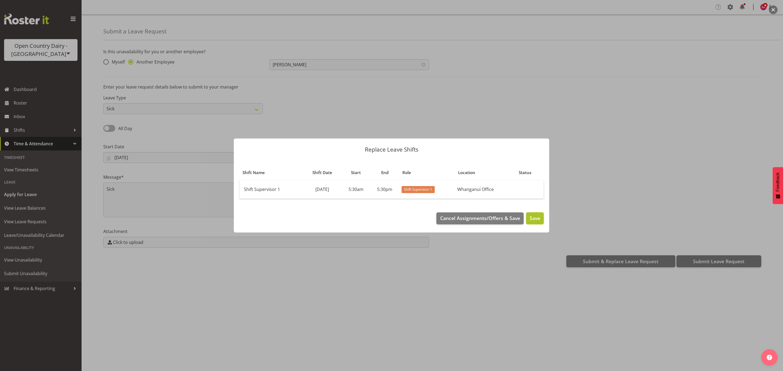
click at [531, 216] on span "Save" at bounding box center [535, 218] width 11 height 7
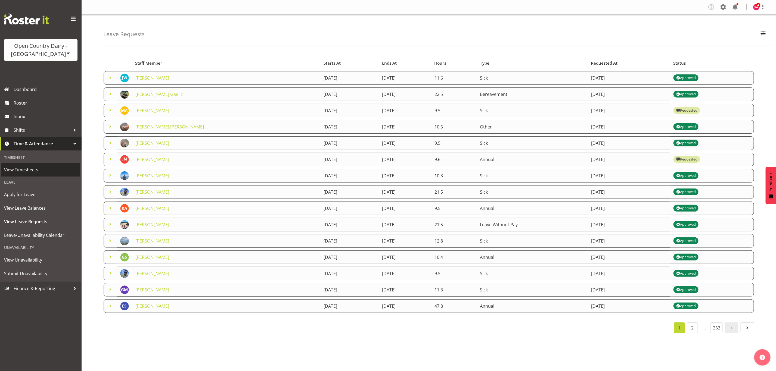
click at [41, 171] on span "View Timesheets" at bounding box center [40, 170] width 73 height 8
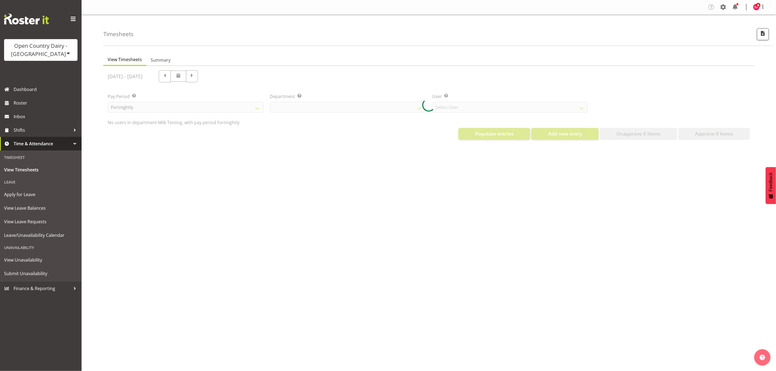
select select "733"
select select "7414"
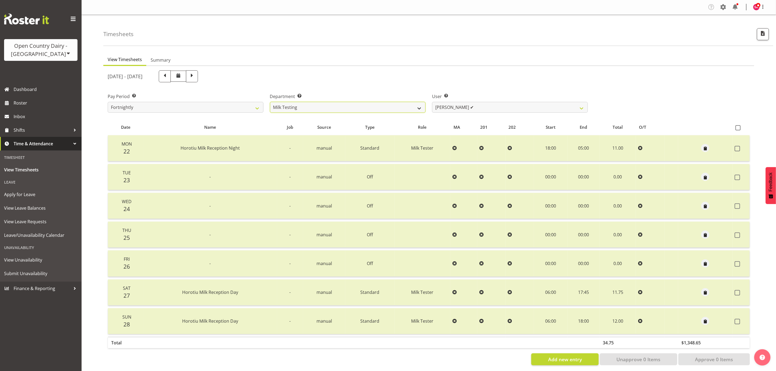
click at [323, 105] on select "701 702 703 704 705 706 707 708 709 710 711 712 713 714 715 716 717 718 719 720" at bounding box center [348, 107] width 156 height 11
select select "885"
click at [270, 102] on select "701 702 703 704 705 706 707 708 709 710 711 712 713 714 715 716 717 718 719 720" at bounding box center [348, 107] width 156 height 11
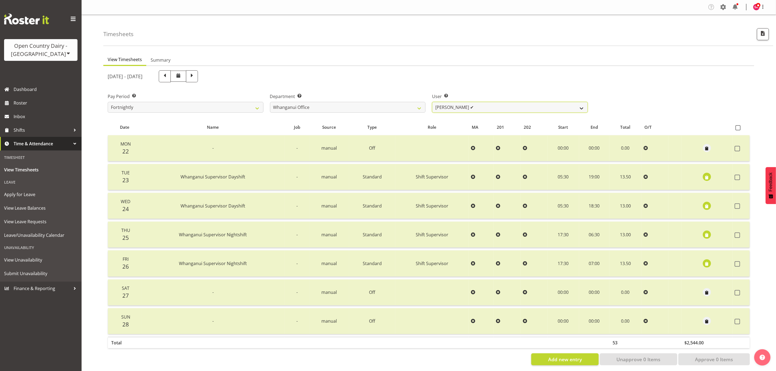
click at [468, 105] on select "[PERSON_NAME] ✔ [PERSON_NAME][GEOGRAPHIC_DATA] ✔ [PERSON_NAME] ✔ [PERSON_NAME] …" at bounding box center [510, 107] width 156 height 11
click at [168, 77] on span at bounding box center [164, 75] width 7 height 7
select select
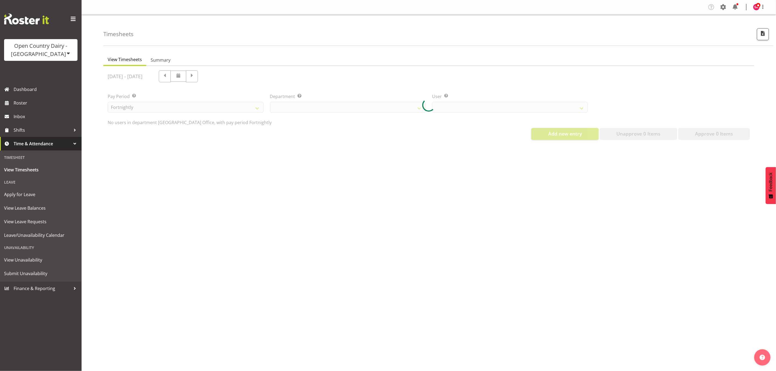
select select "885"
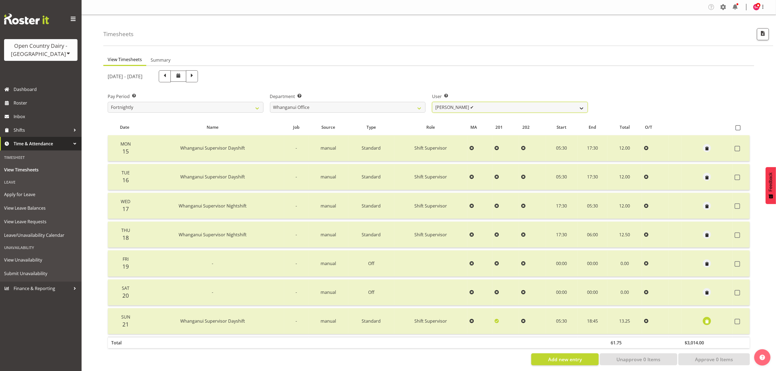
click at [458, 106] on select "Bruce Lind ✔ Filiki Huirua-Taupa'u ✔ Josh Wilson ❌ Keane Metekingi ❌ Mark Hoppe…" at bounding box center [510, 107] width 156 height 11
select select "11262"
click at [432, 102] on select "Bruce Lind ✔ Filiki Huirua-Taupa'u ✔ Josh Wilson ❌ Keane Metekingi ❌ Mark Hoppe…" at bounding box center [510, 107] width 156 height 11
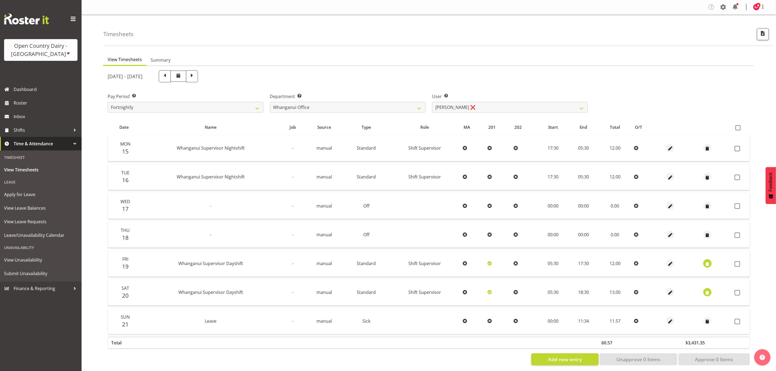
click at [705, 261] on span "button" at bounding box center [708, 264] width 6 height 6
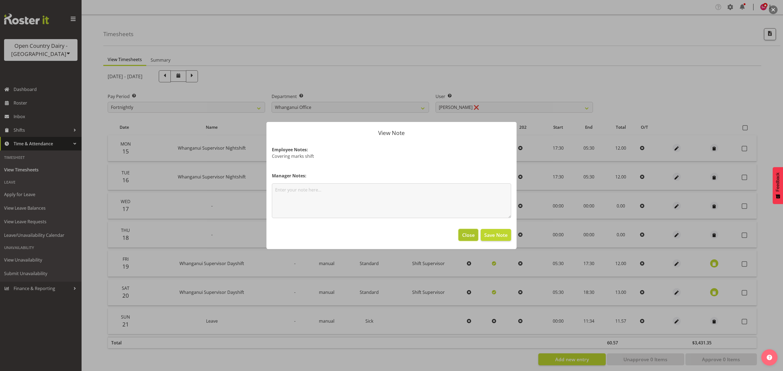
click at [462, 233] on button "Close" at bounding box center [468, 235] width 20 height 12
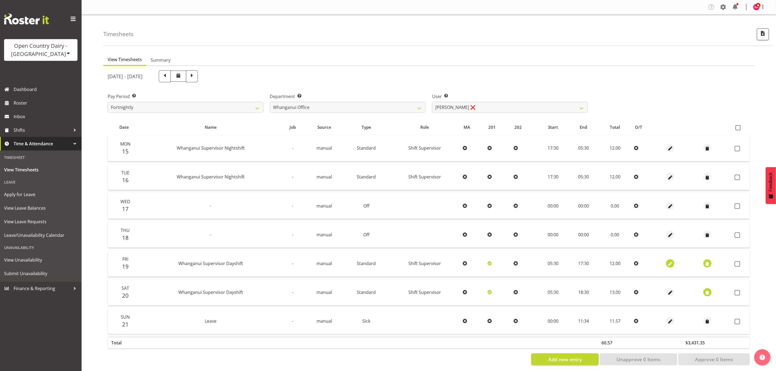
click at [671, 264] on span "button" at bounding box center [670, 264] width 6 height 6
select select "Standard"
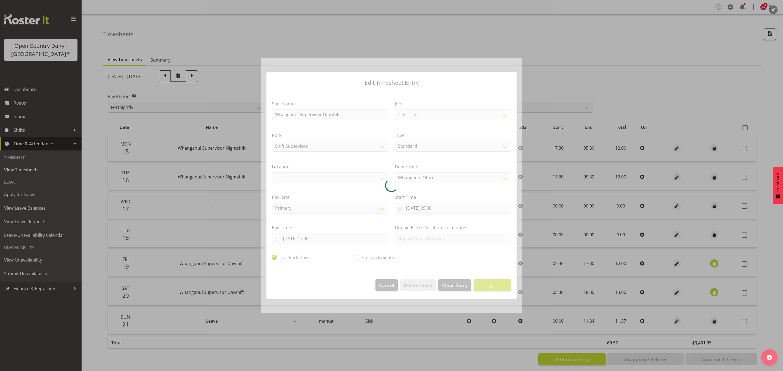
select select "1244"
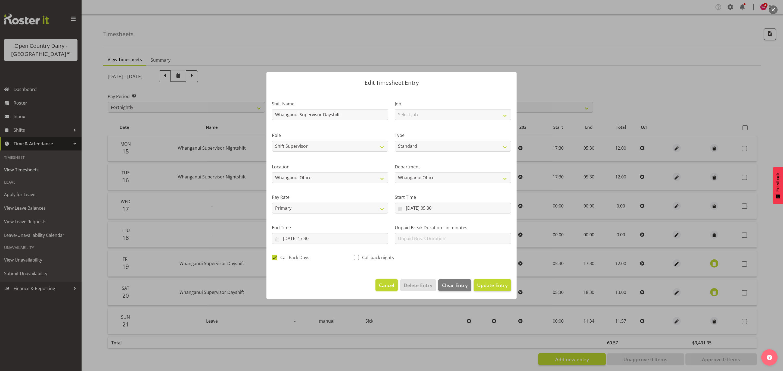
click at [380, 282] on span "Cancel" at bounding box center [386, 285] width 15 height 7
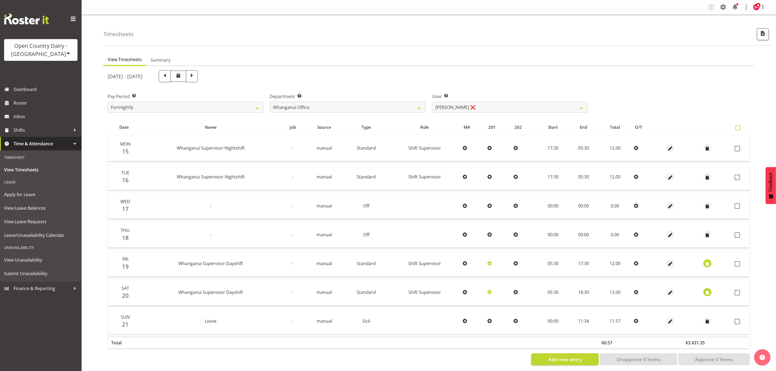
click at [740, 127] on span at bounding box center [738, 127] width 5 height 5
click at [739, 127] on input "checkbox" at bounding box center [738, 128] width 4 height 4
checkbox input "true"
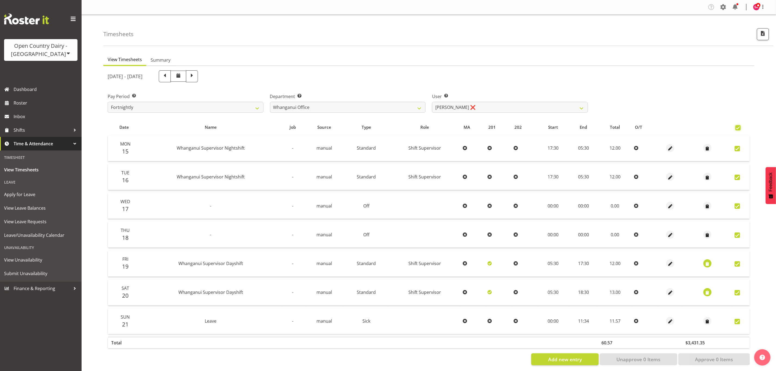
checkbox input "true"
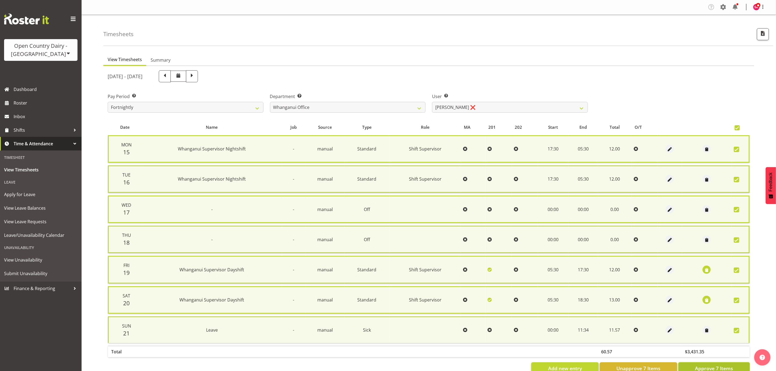
click at [704, 365] on span "Approve 7 Items" at bounding box center [714, 368] width 38 height 7
checkbox input "false"
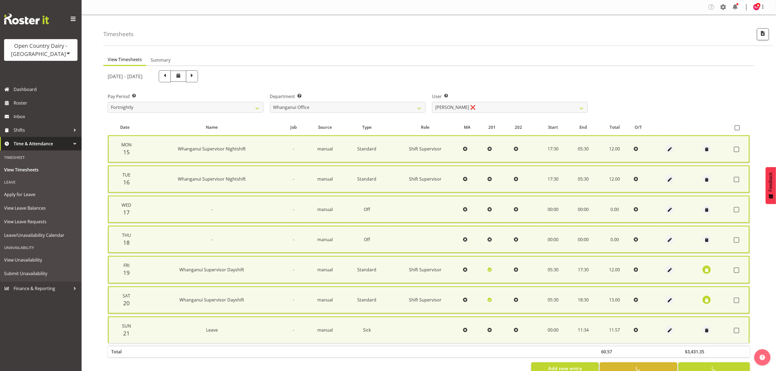
checkbox input "false"
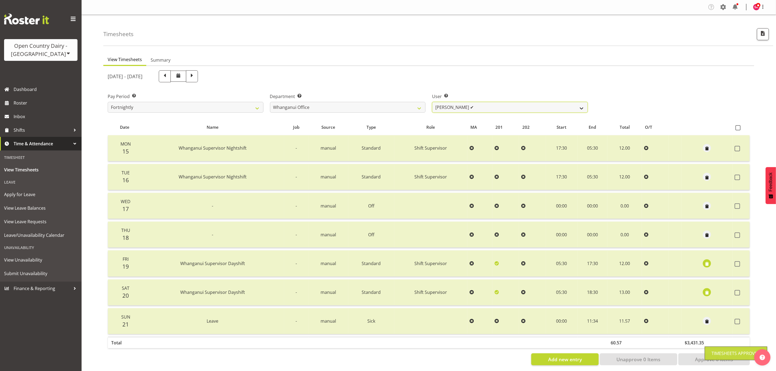
click at [480, 106] on select "Bruce Lind ✔ Filiki Huirua-Taupa'u ✔ Josh Wilson ✔ Keane Metekingi ❌ Mark Hoppe…" at bounding box center [510, 107] width 156 height 11
click at [432, 102] on select "Bruce Lind ✔ Filiki Huirua-Taupa'u ✔ Josh Wilson ✔ Keane Metekingi ❌ Mark Hoppe…" at bounding box center [510, 107] width 156 height 11
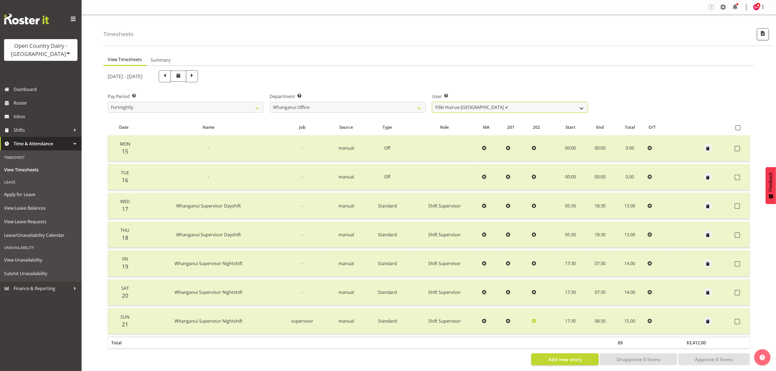
click at [471, 105] on select "Bruce Lind ✔ Filiki Huirua-Taupa'u ✔ Josh Wilson ✔ Keane Metekingi ❌ Mark Hoppe…" at bounding box center [510, 107] width 156 height 11
select select "7535"
click at [432, 102] on select "Bruce Lind ✔ Filiki Huirua-Taupa'u ✔ Josh Wilson ✔ Keane Metekingi ❌ Mark Hoppe…" at bounding box center [510, 107] width 156 height 11
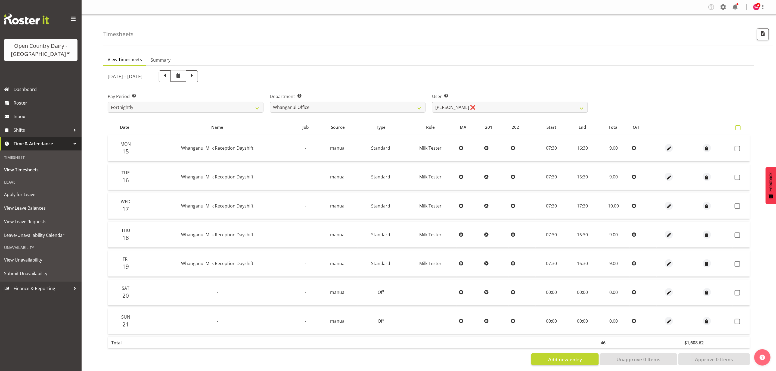
click at [739, 128] on span at bounding box center [738, 127] width 5 height 5
click at [739, 128] on input "checkbox" at bounding box center [738, 128] width 4 height 4
checkbox input "true"
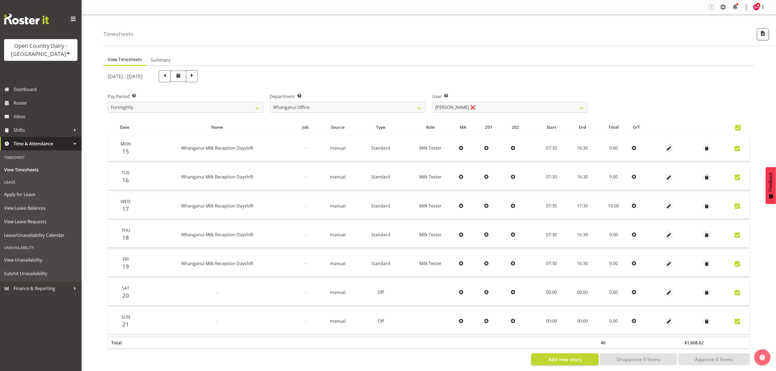
checkbox input "true"
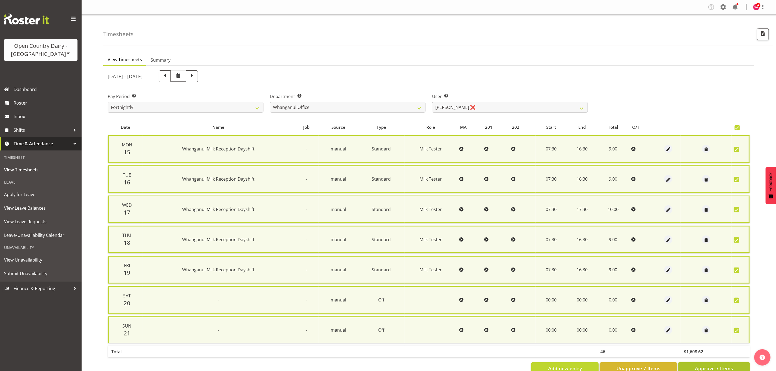
click at [710, 366] on span "Approve 7 Items" at bounding box center [714, 368] width 38 height 7
checkbox input "false"
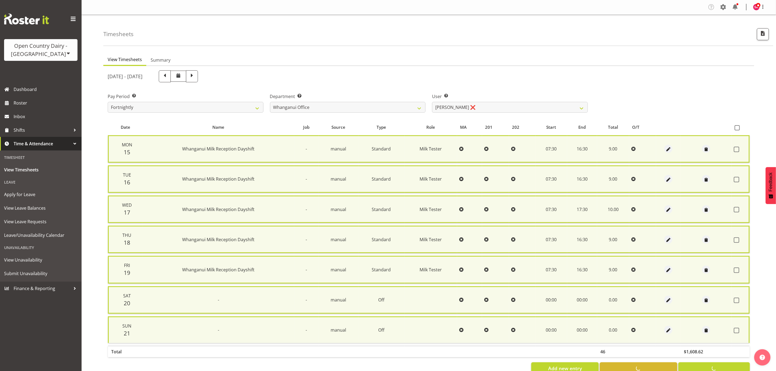
checkbox input "false"
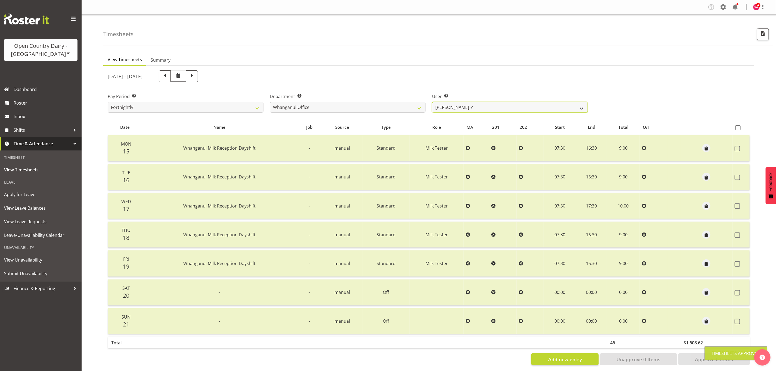
click at [466, 106] on select "Bruce Lind ✔ Filiki Huirua-Taupa'u ✔ Josh Wilson ✔ Keane Metekingi ✔ Mark Hoppe…" at bounding box center [510, 107] width 156 height 11
select select "7445"
click at [432, 102] on select "Bruce Lind ✔ Filiki Huirua-Taupa'u ✔ Josh Wilson ✔ Keane Metekingi ✔ Mark Hoppe…" at bounding box center [510, 107] width 156 height 11
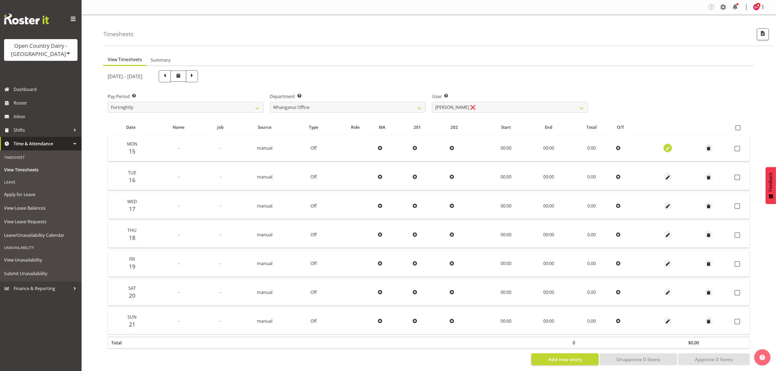
click at [669, 146] on span "button" at bounding box center [668, 149] width 6 height 6
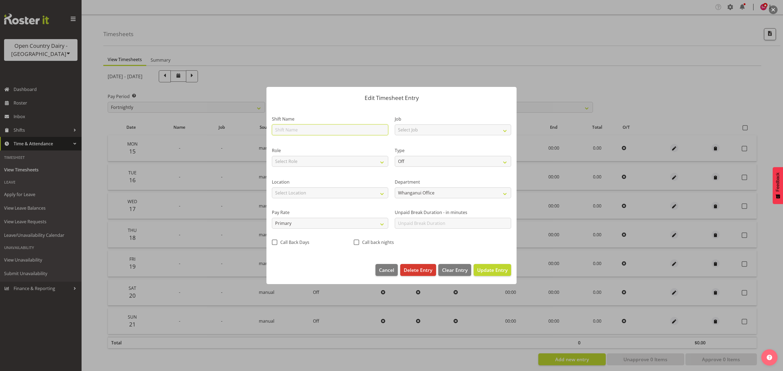
click at [309, 127] on input "text" at bounding box center [330, 130] width 116 height 11
type input "ACC"
click at [416, 164] on select "Off Standard Public Holiday Public Holiday (Worked) Day In Lieu Annual Leave Si…" at bounding box center [453, 161] width 116 height 11
select select "Leave Without Pay"
click at [395, 156] on select "Off Standard Public Holiday Public Holiday (Worked) Day In Lieu Annual Leave Si…" at bounding box center [453, 161] width 116 height 11
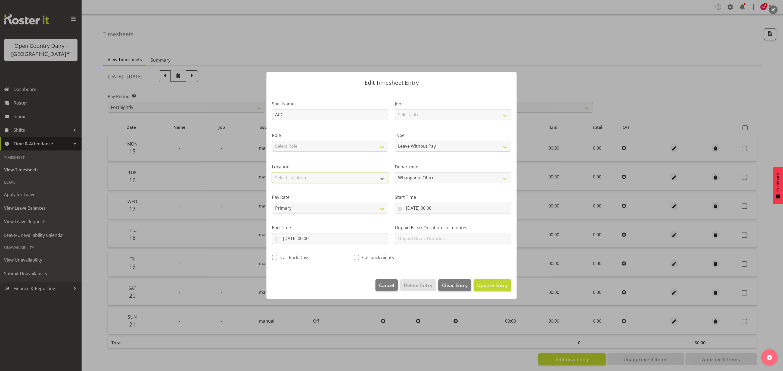
click at [299, 175] on select "Select Location Containers Horotiu Ingredients Waharoa Office Waikato Milk Whan…" at bounding box center [330, 177] width 116 height 11
select select "1244"
click at [272, 172] on select "Select Location Containers Horotiu Ingredients Waharoa Office Waikato Milk Whan…" at bounding box center [330, 177] width 116 height 11
click at [325, 146] on select "Select Role Shift Supervisor" at bounding box center [330, 146] width 116 height 11
click at [349, 129] on div "Role Select Role Shift Supervisor" at bounding box center [330, 141] width 123 height 32
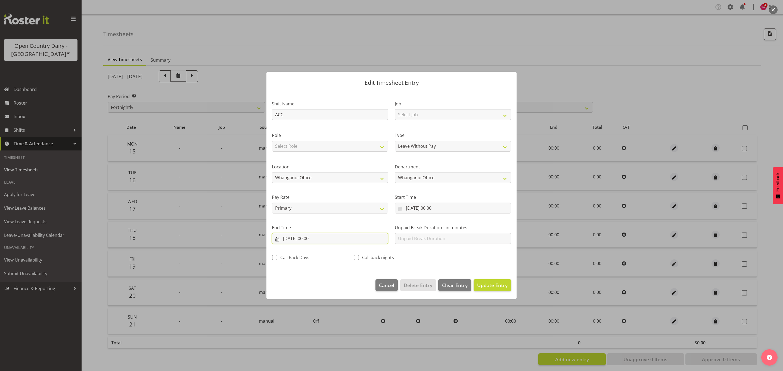
click at [278, 236] on input "15/09/2025, 00:00" at bounding box center [330, 238] width 116 height 11
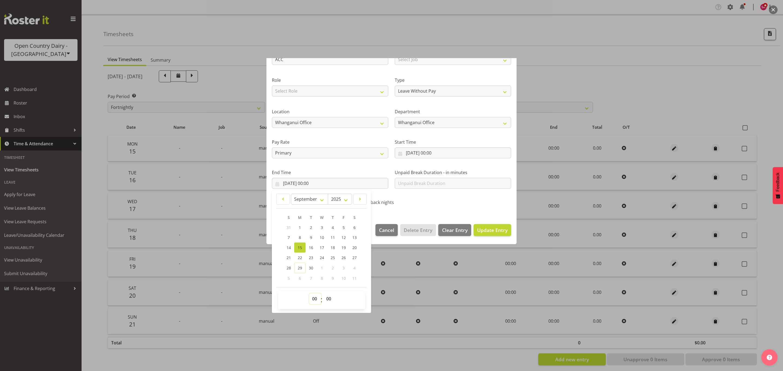
click at [313, 300] on select "00 01 02 03 04 05 06 07 08 09 10 11 12 13 14 15 16 17 18 19 20 21 22 23" at bounding box center [315, 299] width 12 height 11
select select "10"
click at [309, 294] on select "00 01 02 03 04 05 06 07 08 09 10 11 12 13 14 15 16 17 18 19 20 21 22 23" at bounding box center [315, 299] width 12 height 11
type input "15/09/2025, 10:00"
click at [328, 301] on select "00 01 02 03 04 05 06 07 08 09 10 11 12 13 14 15 16 17 18 19 20 21 22 23 24 25 2…" at bounding box center [329, 299] width 12 height 11
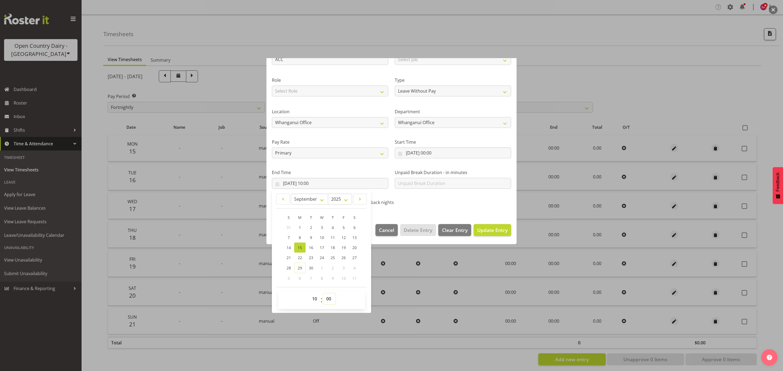
select select "6"
click at [324, 294] on select "00 01 02 03 04 05 06 07 08 09 10 11 12 13 14 15 16 17 18 19 20 21 22 23 24 25 2…" at bounding box center [329, 299] width 12 height 11
type input "15/09/2025, 10:06"
click at [488, 230] on span "Update Entry" at bounding box center [492, 230] width 30 height 7
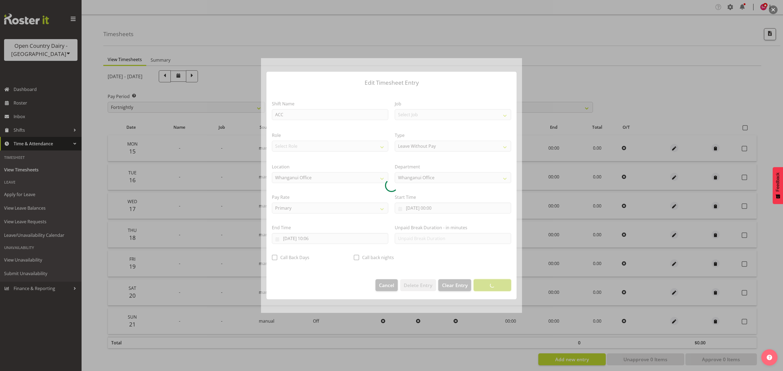
scroll to position [0, 0]
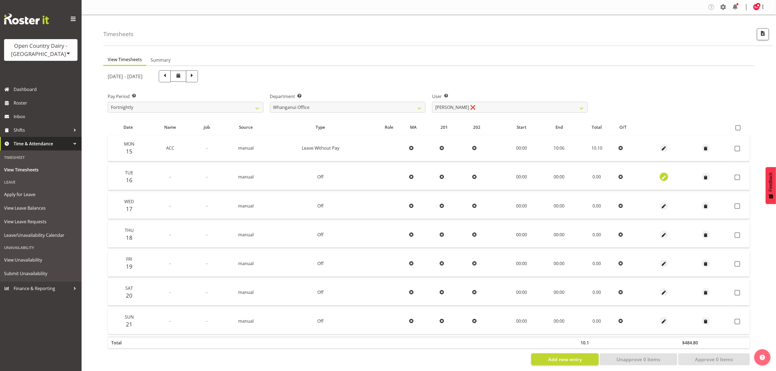
click at [662, 176] on span "button" at bounding box center [664, 178] width 6 height 6
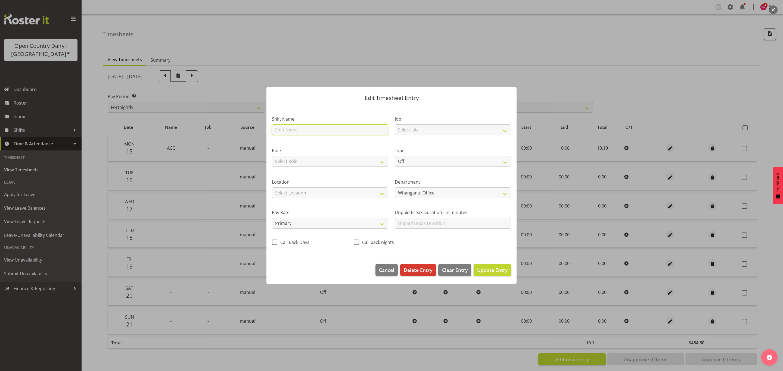
click at [327, 132] on input "text" at bounding box center [330, 130] width 116 height 11
type input "ACC"
click at [295, 192] on select "Select Location Containers Horotiu Ingredients Waharoa Office Waikato Milk Whan…" at bounding box center [330, 193] width 116 height 11
select select "1244"
click at [272, 188] on select "Select Location Containers Horotiu Ingredients Waharoa Office Waikato Milk Whan…" at bounding box center [330, 193] width 116 height 11
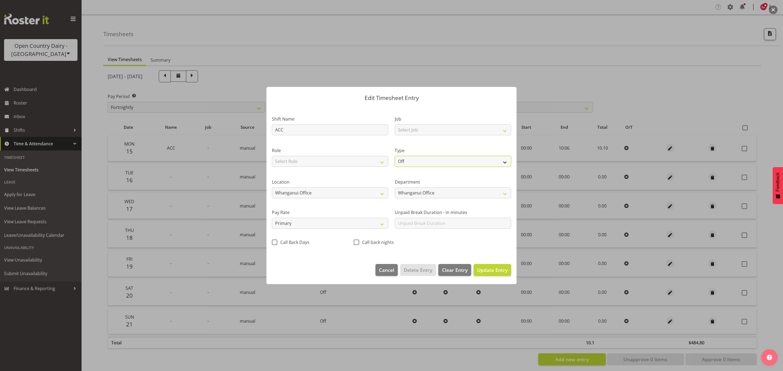
click at [407, 161] on select "Off Standard Public Holiday Public Holiday (Worked) Day In Lieu Annual Leave Si…" at bounding box center [453, 161] width 116 height 11
select select "Leave Without Pay"
click at [395, 156] on select "Off Standard Public Holiday Public Holiday (Worked) Day In Lieu Annual Leave Si…" at bounding box center [453, 161] width 116 height 11
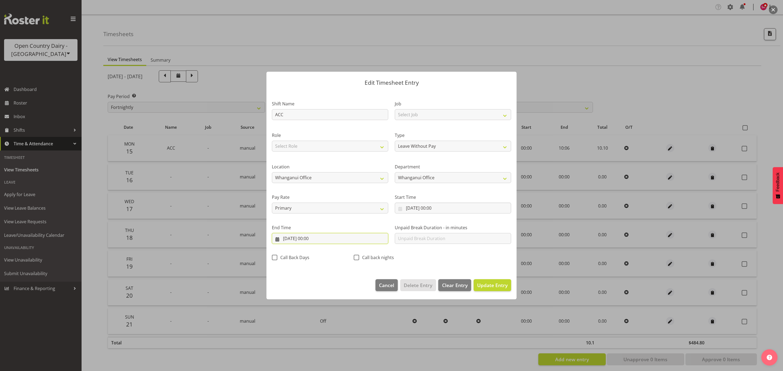
click at [277, 240] on input "16/09/2025, 00:00" at bounding box center [330, 238] width 116 height 11
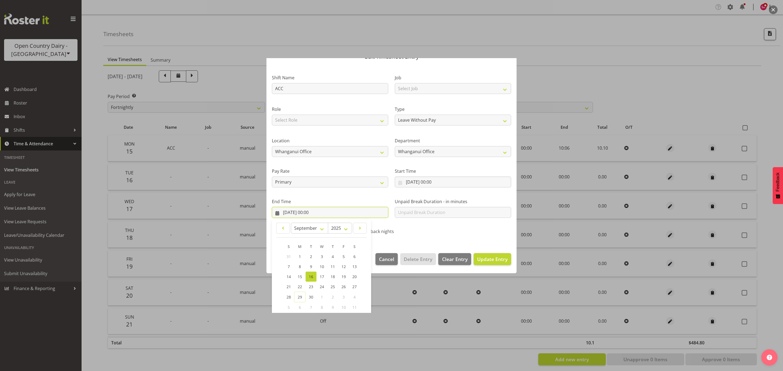
scroll to position [55, 0]
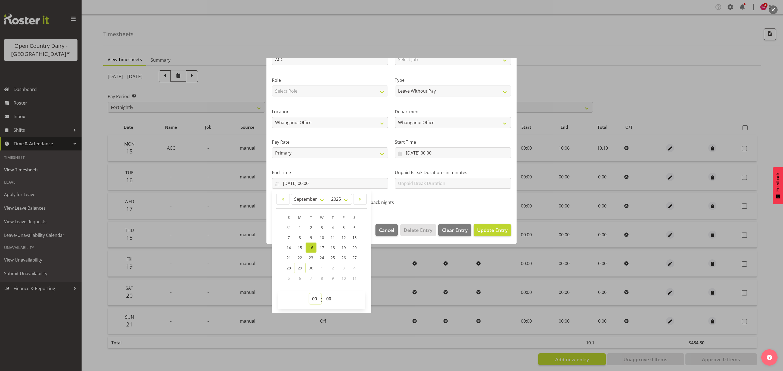
click at [312, 298] on select "00 01 02 03 04 05 06 07 08 09 10 11 12 13 14 15 16 17 18 19 20 21 22 23" at bounding box center [315, 299] width 12 height 11
select select "10"
click at [309, 294] on select "00 01 02 03 04 05 06 07 08 09 10 11 12 13 14 15 16 17 18 19 20 21 22 23" at bounding box center [315, 299] width 12 height 11
type input "16/09/2025, 10:00"
click at [330, 302] on select "00 01 02 03 04 05 06 07 08 09 10 11 12 13 14 15 16 17 18 19 20 21 22 23 24 25 2…" at bounding box center [329, 299] width 12 height 11
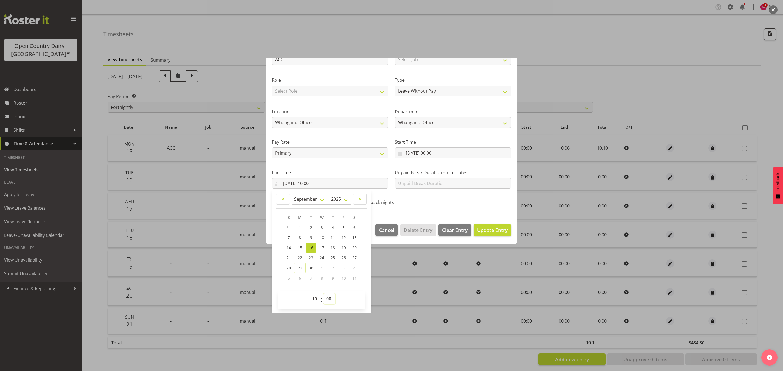
select select "6"
click at [324, 294] on select "00 01 02 03 04 05 06 07 08 09 10 11 12 13 14 15 16 17 18 19 20 21 22 23 24 25 2…" at bounding box center [329, 299] width 12 height 11
type input "16/09/2025, 10:06"
click at [491, 230] on span "Update Entry" at bounding box center [492, 230] width 30 height 7
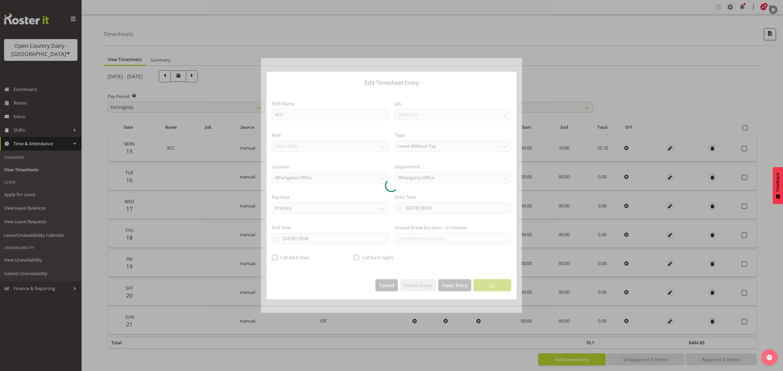
scroll to position [0, 0]
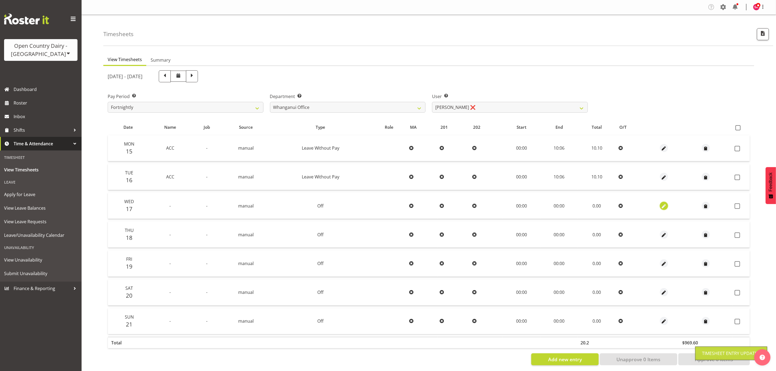
click at [662, 204] on span "button" at bounding box center [664, 206] width 6 height 6
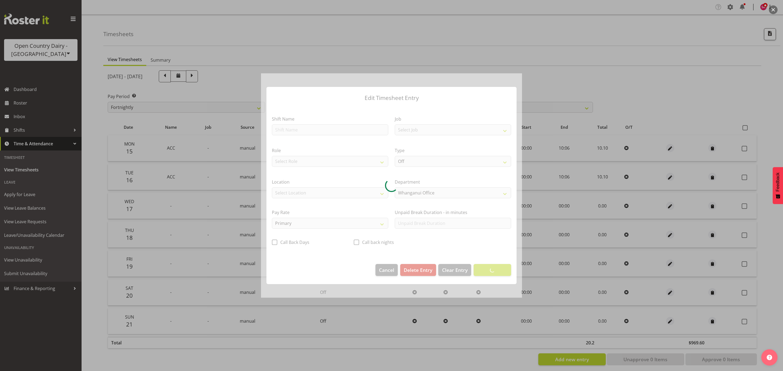
click at [326, 128] on section "Shift Name Job Select Job Driver Driver supervisor Support Role Select Role Shi…" at bounding box center [391, 182] width 250 height 153
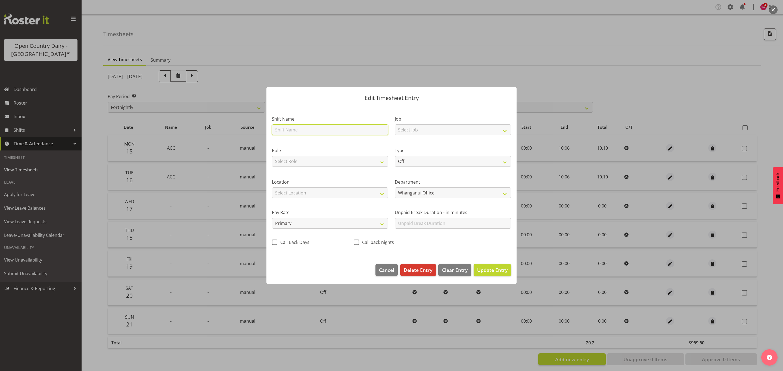
click at [326, 128] on input "text" at bounding box center [330, 130] width 116 height 11
type input "ACC"
click at [410, 161] on select "Off Standard Public Holiday Public Holiday (Worked) Day In Lieu Annual Leave Si…" at bounding box center [453, 161] width 116 height 11
select select "Leave Without Pay"
click at [395, 156] on select "Off Standard Public Holiday Public Holiday (Worked) Day In Lieu Annual Leave Si…" at bounding box center [453, 161] width 116 height 11
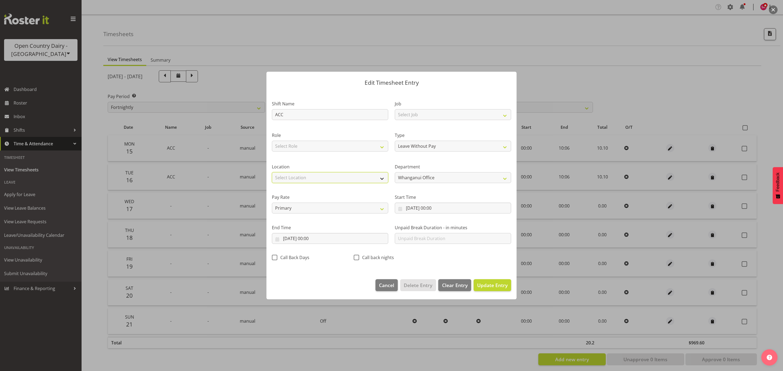
click at [307, 175] on select "Select Location Containers Horotiu Ingredients Waharoa Office Waikato Milk Whan…" at bounding box center [330, 177] width 116 height 11
select select "1244"
click at [272, 172] on select "Select Location Containers Horotiu Ingredients Waharoa Office Waikato Milk Whan…" at bounding box center [330, 177] width 116 height 11
click at [278, 240] on input "17/09/2025, 00:00" at bounding box center [330, 238] width 116 height 11
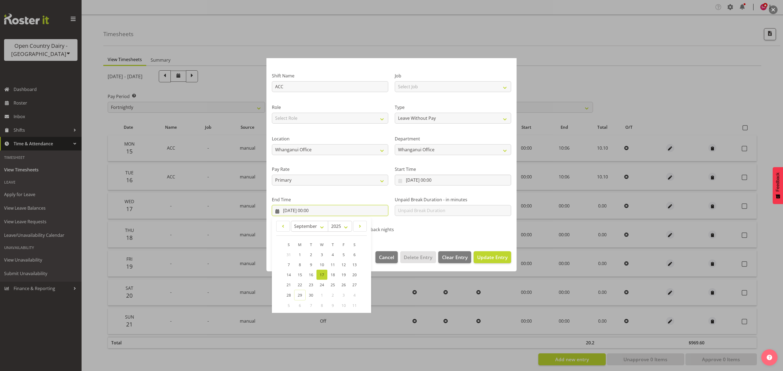
scroll to position [55, 0]
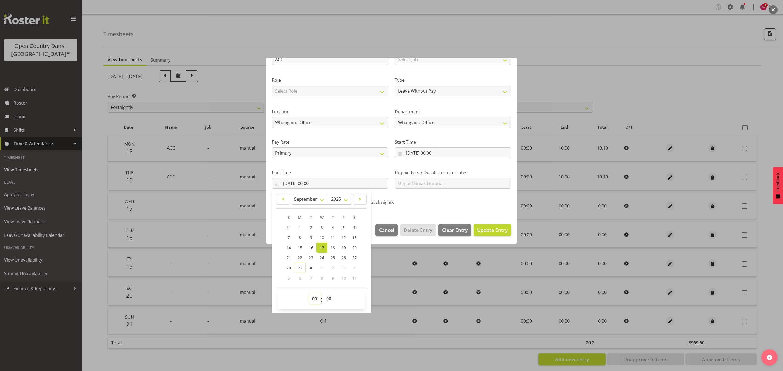
drag, startPoint x: 313, startPoint y: 296, endPoint x: 317, endPoint y: 295, distance: 3.8
click at [313, 296] on select "00 01 02 03 04 05 06 07 08 09 10 11 12 13 14 15 16 17 18 19 20 21 22 23" at bounding box center [315, 299] width 12 height 11
select select "10"
click at [309, 294] on select "00 01 02 03 04 05 06 07 08 09 10 11 12 13 14 15 16 17 18 19 20 21 22 23" at bounding box center [315, 299] width 12 height 11
type input "17/09/2025, 10:00"
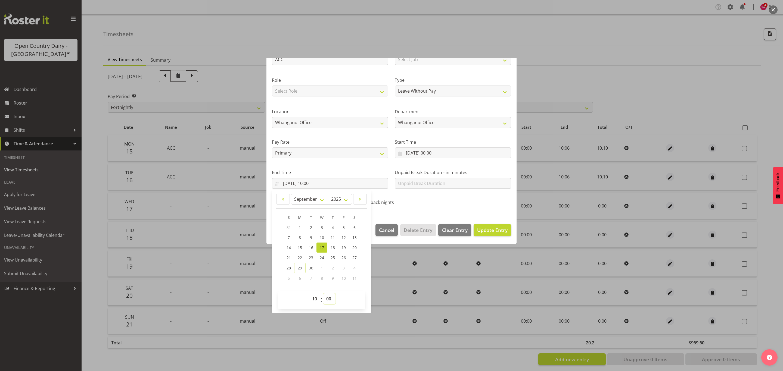
click at [330, 297] on select "00 01 02 03 04 05 06 07 08 09 10 11 12 13 14 15 16 17 18 19 20 21 22 23 24 25 2…" at bounding box center [329, 299] width 12 height 11
select select "6"
click at [324, 294] on select "00 01 02 03 04 05 06 07 08 09 10 11 12 13 14 15 16 17 18 19 20 21 22 23 24 25 2…" at bounding box center [329, 299] width 12 height 11
type input "17/09/2025, 10:06"
click at [492, 231] on span "Update Entry" at bounding box center [492, 230] width 30 height 7
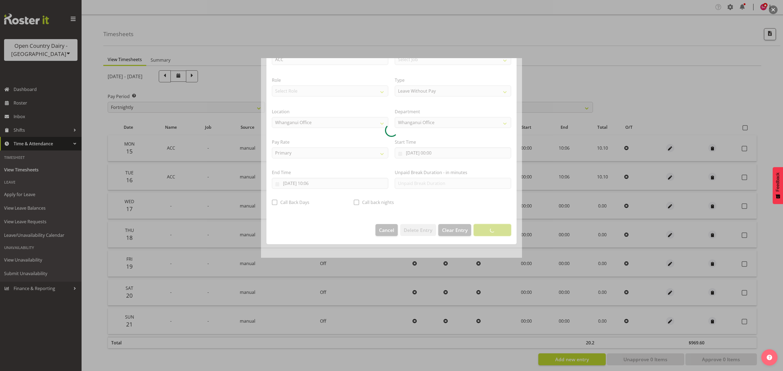
scroll to position [0, 0]
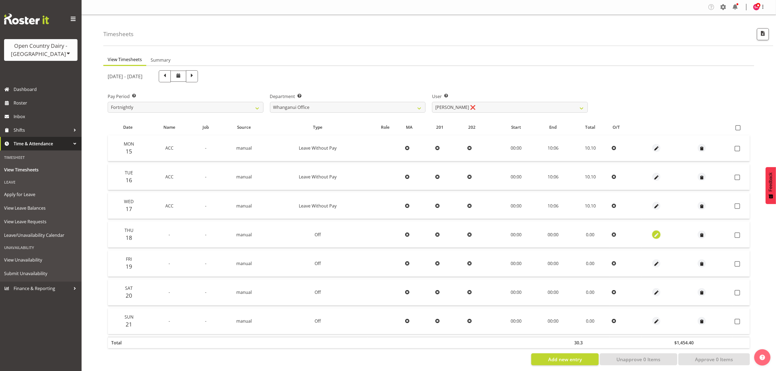
click at [652, 234] on button "button" at bounding box center [656, 235] width 8 height 8
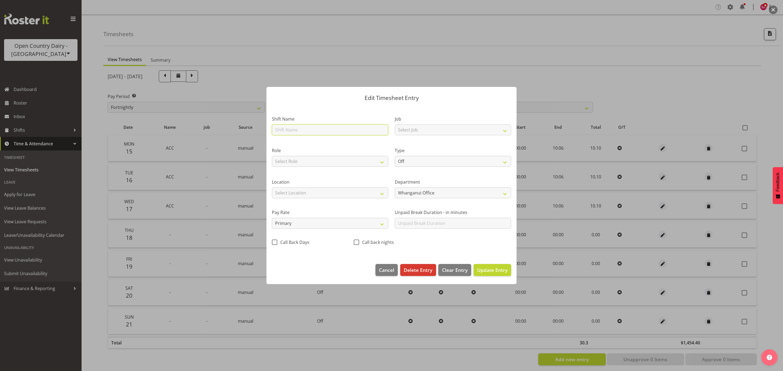
click at [319, 128] on input "text" at bounding box center [330, 130] width 116 height 11
type input "ACC"
click at [304, 193] on select "Select Location Containers Horotiu Ingredients Waharoa Office Waikato Milk Whan…" at bounding box center [330, 193] width 116 height 11
select select "1244"
click at [272, 188] on select "Select Location Containers Horotiu Ingredients Waharoa Office Waikato Milk Whan…" at bounding box center [330, 193] width 116 height 11
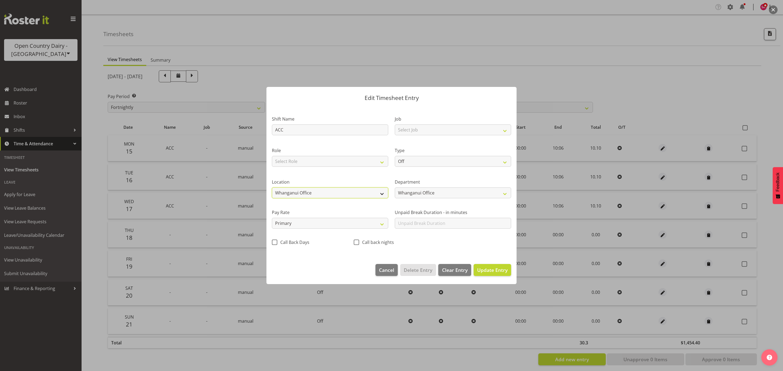
click at [346, 193] on select "Containers Horotiu Ingredients Waharoa Office Waikato Milk Whanganui Office" at bounding box center [330, 193] width 116 height 11
click at [272, 188] on select "Containers Horotiu Ingredients Waharoa Office Waikato Milk Whanganui Office" at bounding box center [330, 193] width 116 height 11
click at [421, 158] on select "Off Standard Public Holiday Public Holiday (Worked) Day In Lieu Annual Leave Si…" at bounding box center [453, 161] width 116 height 11
select select "Leave Without Pay"
click at [395, 156] on select "Off Standard Public Holiday Public Holiday (Worked) Day In Lieu Annual Leave Si…" at bounding box center [453, 161] width 116 height 11
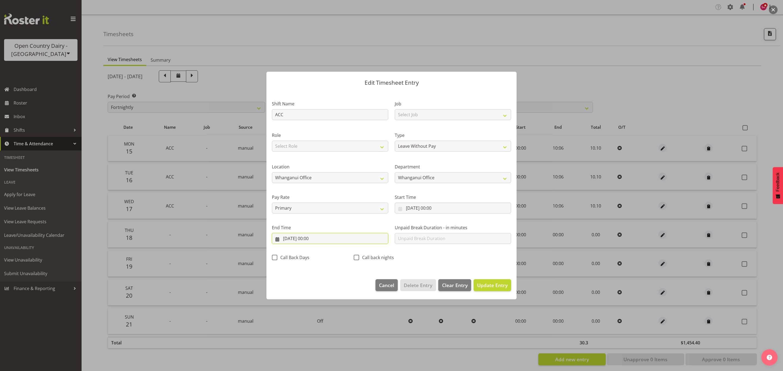
click at [281, 240] on input "18/09/2025, 00:00" at bounding box center [330, 238] width 116 height 11
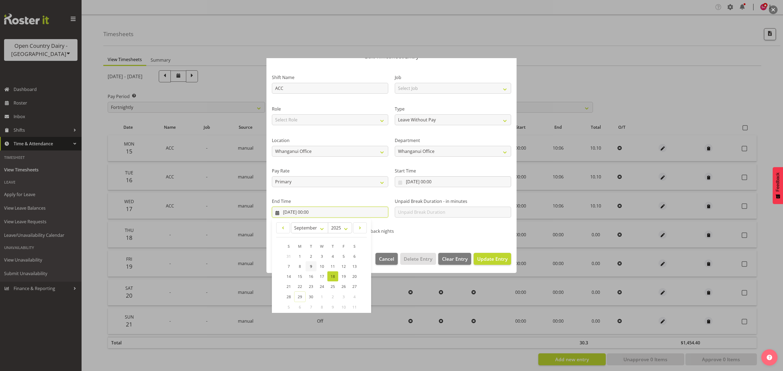
scroll to position [55, 0]
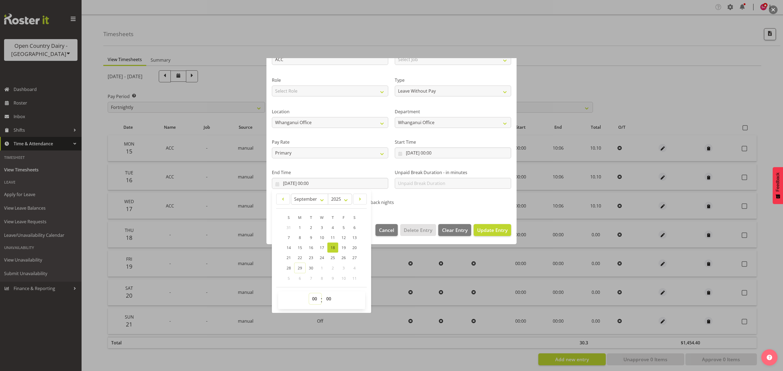
click at [312, 298] on select "00 01 02 03 04 05 06 07 08 09 10 11 12 13 14 15 16 17 18 19 20 21 22 23" at bounding box center [315, 299] width 12 height 11
select select "10"
click at [309, 294] on select "00 01 02 03 04 05 06 07 08 09 10 11 12 13 14 15 16 17 18 19 20 21 22 23" at bounding box center [315, 299] width 12 height 11
type input "18/09/2025, 10:00"
drag, startPoint x: 327, startPoint y: 297, endPoint x: 329, endPoint y: 295, distance: 3.2
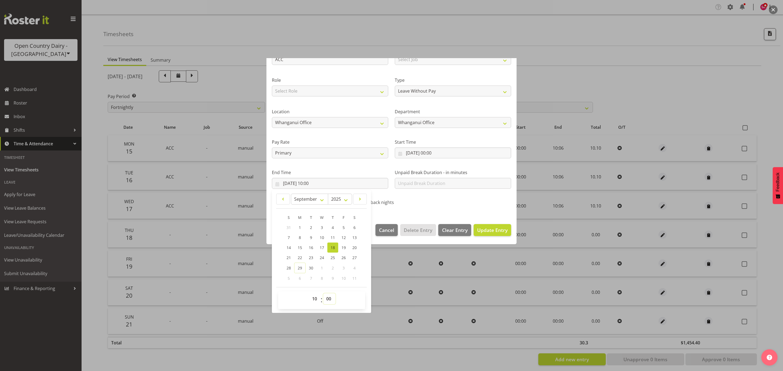
click at [327, 297] on select "00 01 02 03 04 05 06 07 08 09 10 11 12 13 14 15 16 17 18 19 20 21 22 23 24 25 2…" at bounding box center [329, 299] width 12 height 11
select select "6"
click at [324, 294] on select "00 01 02 03 04 05 06 07 08 09 10 11 12 13 14 15 16 17 18 19 20 21 22 23 24 25 2…" at bounding box center [329, 299] width 12 height 11
type input "18/09/2025, 10:06"
click at [484, 224] on button "Update Entry" at bounding box center [493, 230] width 38 height 12
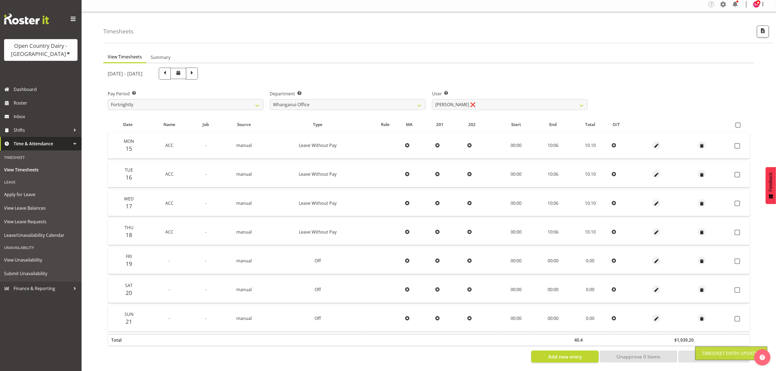
scroll to position [7, 0]
click at [737, 123] on span at bounding box center [738, 125] width 5 height 5
click at [737, 123] on input "checkbox" at bounding box center [738, 125] width 4 height 4
checkbox input "true"
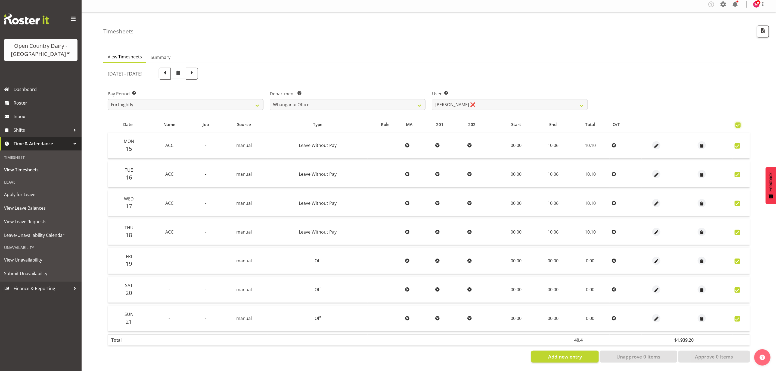
checkbox input "true"
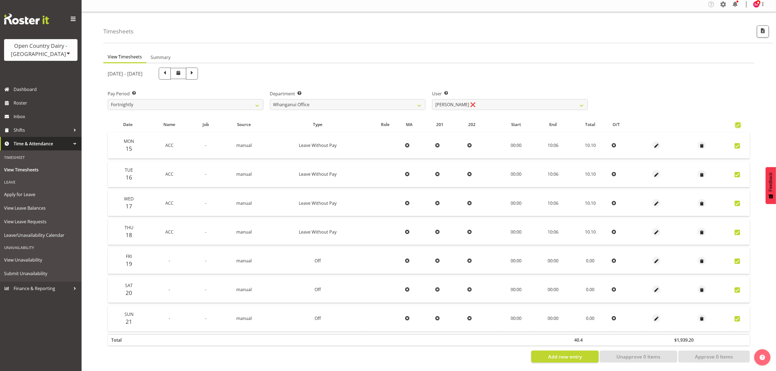
checkbox input "true"
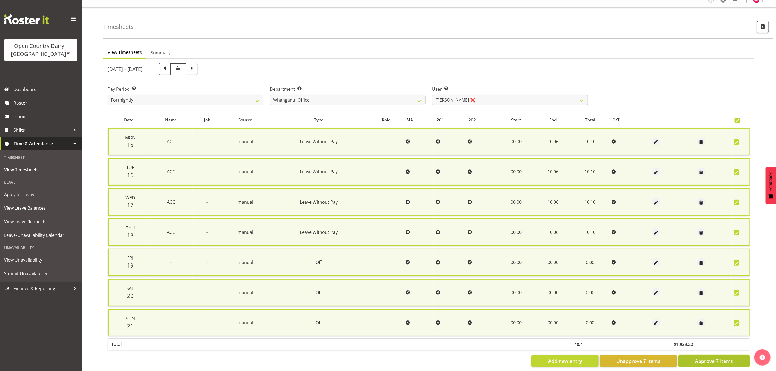
click at [708, 358] on span "Approve 7 Items" at bounding box center [714, 361] width 38 height 7
checkbox input "false"
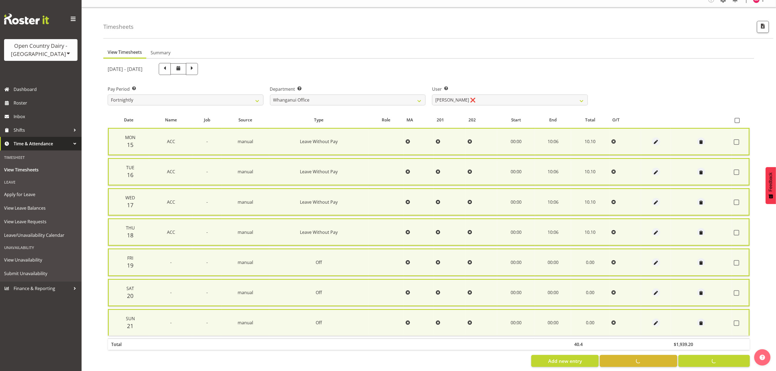
checkbox input "false"
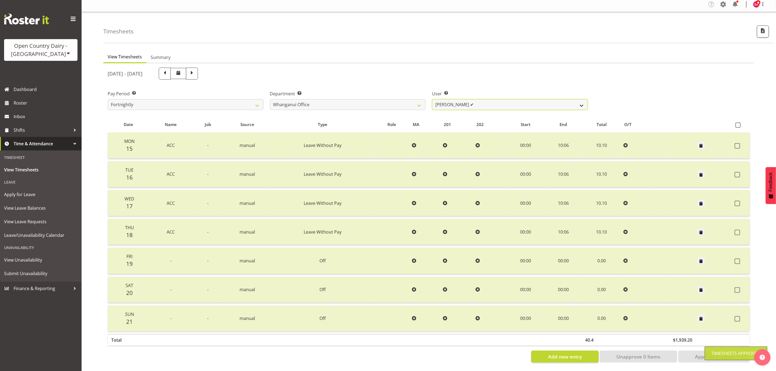
click at [473, 99] on select "Bruce Lind ✔ Filiki Huirua-Taupa'u ✔ Josh Wilson ✔ Keane Metekingi ✔ Mark Hoppe…" at bounding box center [510, 104] width 156 height 11
click at [537, 73] on div "[DATE] - [DATE]" at bounding box center [348, 74] width 480 height 12
click at [63, 51] on div "Open Country Dairy - [GEOGRAPHIC_DATA]" at bounding box center [41, 50] width 63 height 16
click at [55, 71] on link "Open Country Dairy - [GEOGRAPHIC_DATA]" at bounding box center [56, 69] width 105 height 10
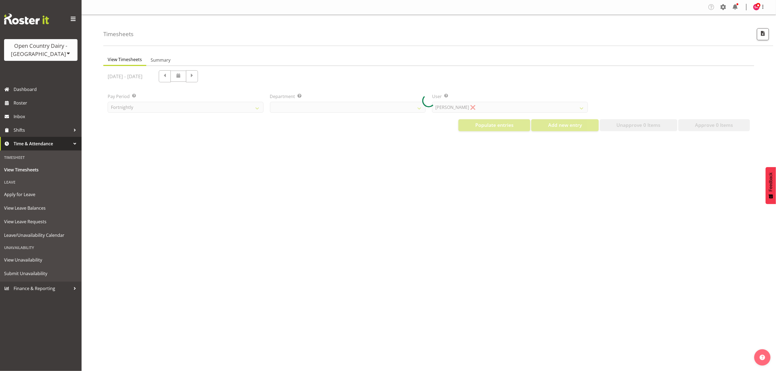
select select "699"
select select "8449"
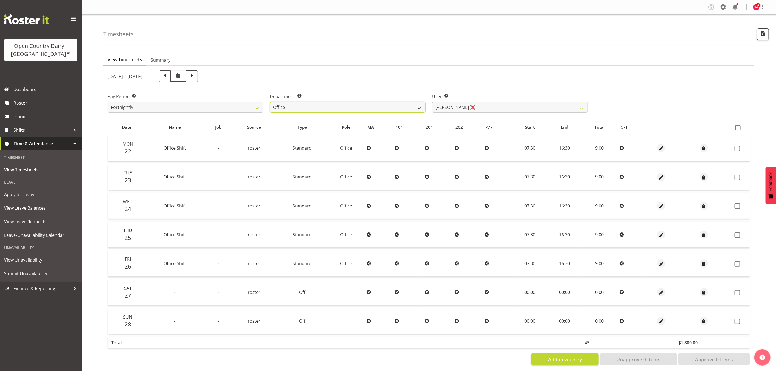
click at [321, 109] on select "734 735 736 737 738 739 851 853 854 855 856 858 861 862 865 867-9032 868 869 87…" at bounding box center [348, 107] width 156 height 11
select select "697"
click at [270, 102] on select "734 735 736 737 738 739 851 853 854 855 856 858 861 862 865 867-9032 868 869 87…" at bounding box center [348, 107] width 156 height 11
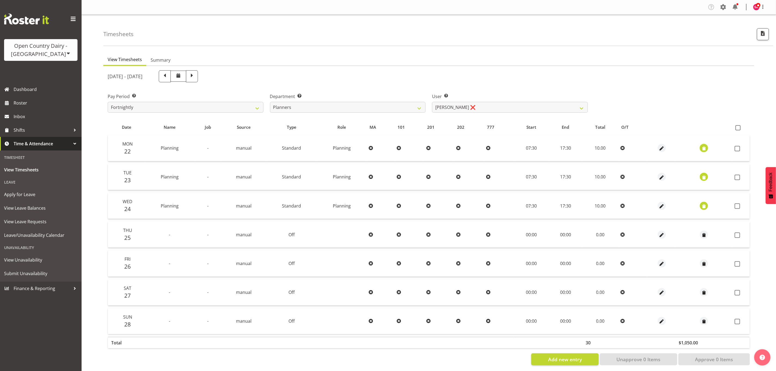
click at [705, 149] on span "button" at bounding box center [704, 149] width 6 height 6
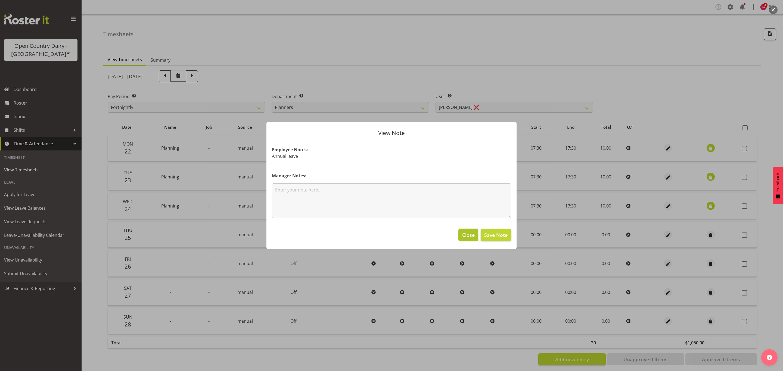
click at [470, 236] on span "Close" at bounding box center [468, 235] width 13 height 7
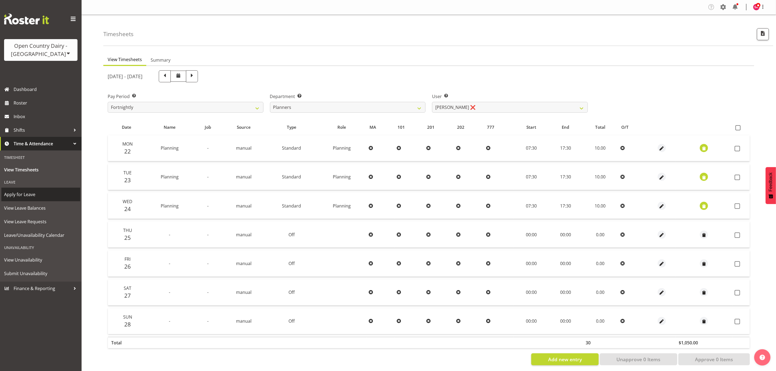
click at [39, 198] on span "Apply for Leave" at bounding box center [40, 195] width 73 height 8
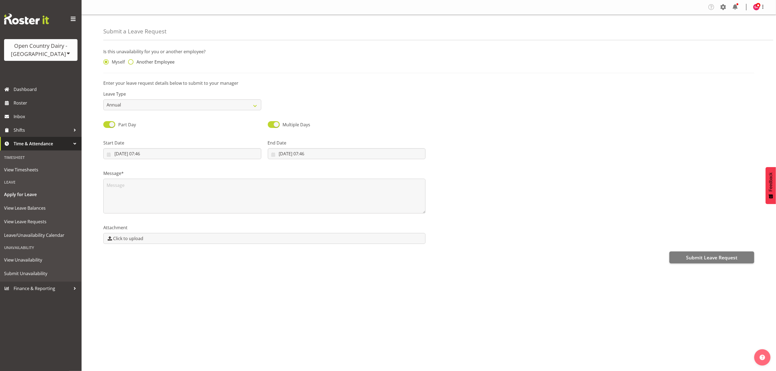
click at [132, 60] on span at bounding box center [130, 61] width 5 height 5
click at [132, 60] on input "Another Employee" at bounding box center [130, 62] width 4 height 4
radio input "true"
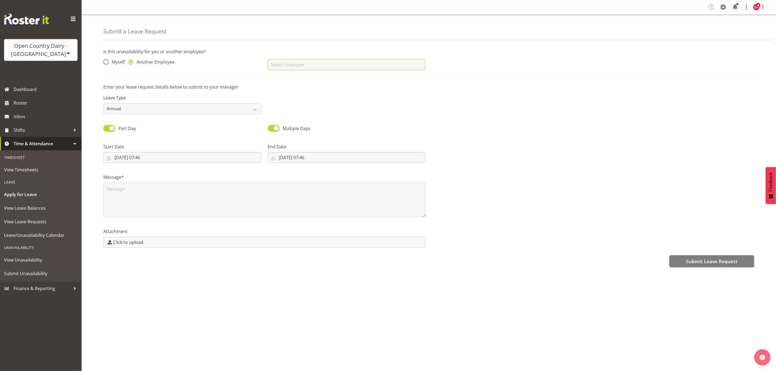
click at [301, 68] on input "text" at bounding box center [347, 64] width 158 height 11
click at [298, 86] on link "[PERSON_NAME]" at bounding box center [347, 88] width 158 height 10
type input "[PERSON_NAME]"
click at [109, 127] on span at bounding box center [109, 128] width 12 height 7
click at [107, 127] on input "Part Day" at bounding box center [105, 129] width 4 height 4
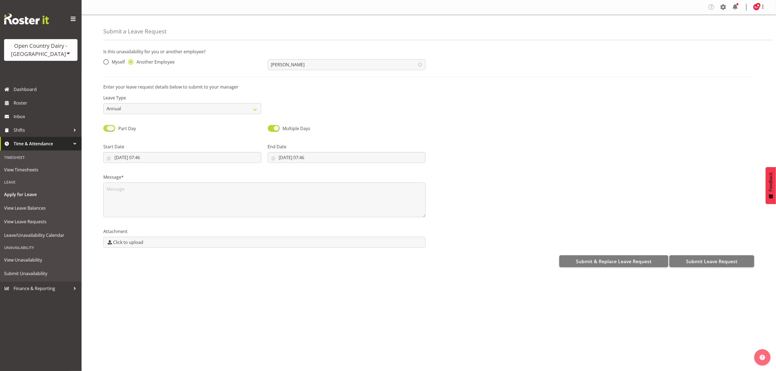
checkbox input "false"
click at [105, 161] on input "[DATE]" at bounding box center [182, 157] width 158 height 11
click at [132, 233] on span "22" at bounding box center [131, 232] width 4 height 5
type input "[DATE]"
click at [275, 157] on input "[DATE]" at bounding box center [347, 157] width 158 height 11
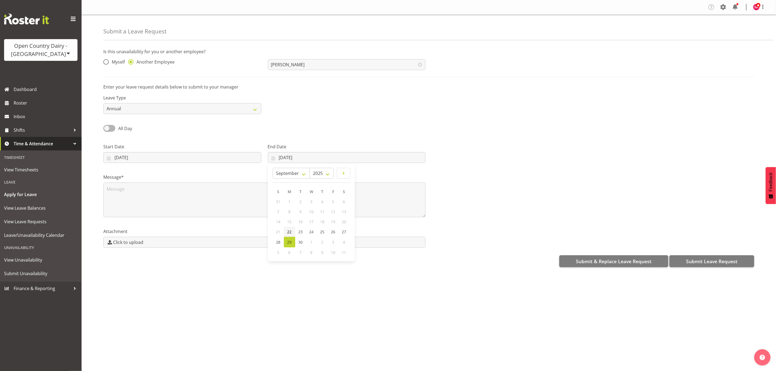
click at [287, 232] on span "22" at bounding box center [289, 232] width 4 height 5
type input "[DATE]"
click at [170, 188] on textarea at bounding box center [264, 200] width 322 height 35
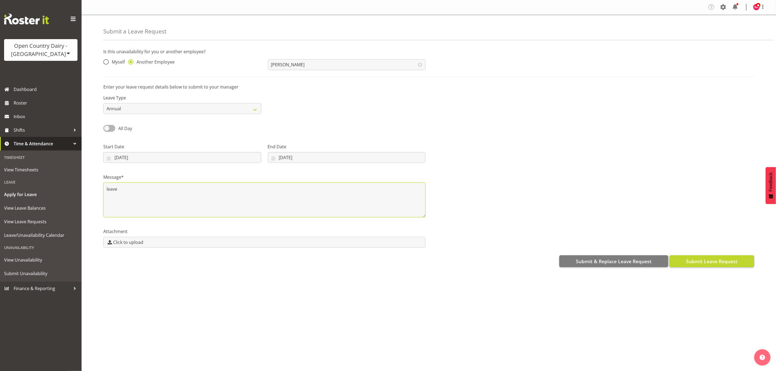
type textarea "leave"
click at [718, 261] on span "Submit Leave Request" at bounding box center [711, 261] width 51 height 7
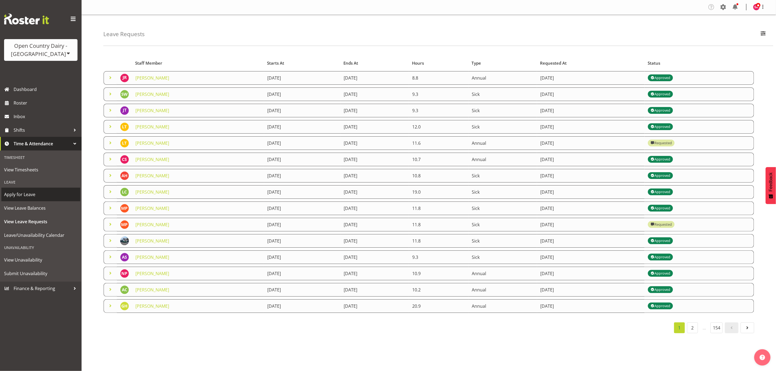
click at [33, 194] on span "Apply for Leave" at bounding box center [40, 195] width 73 height 8
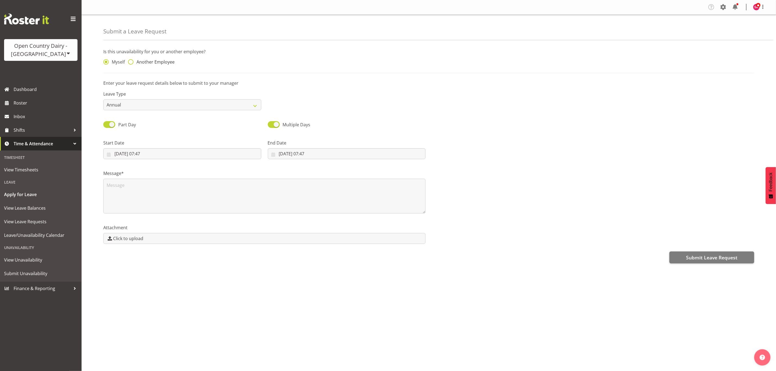
click at [129, 63] on span at bounding box center [130, 61] width 5 height 5
click at [129, 63] on input "Another Employee" at bounding box center [130, 62] width 4 height 4
radio input "true"
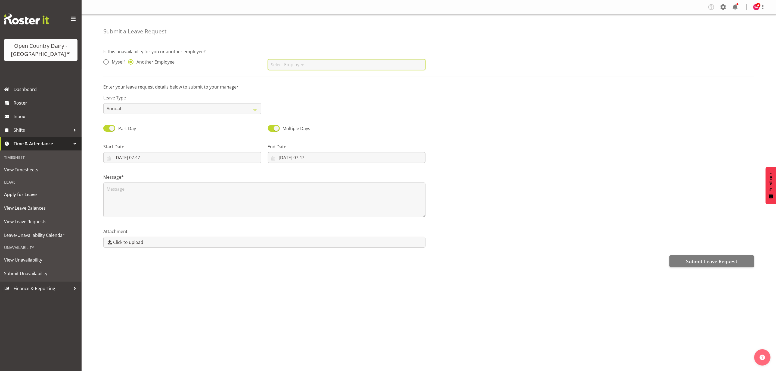
click at [298, 65] on input "text" at bounding box center [347, 64] width 158 height 11
click at [309, 91] on link "[PERSON_NAME]" at bounding box center [347, 88] width 158 height 10
type input "[PERSON_NAME]"
click at [114, 128] on span at bounding box center [109, 128] width 12 height 7
click at [107, 128] on input "Part Day" at bounding box center [105, 129] width 4 height 4
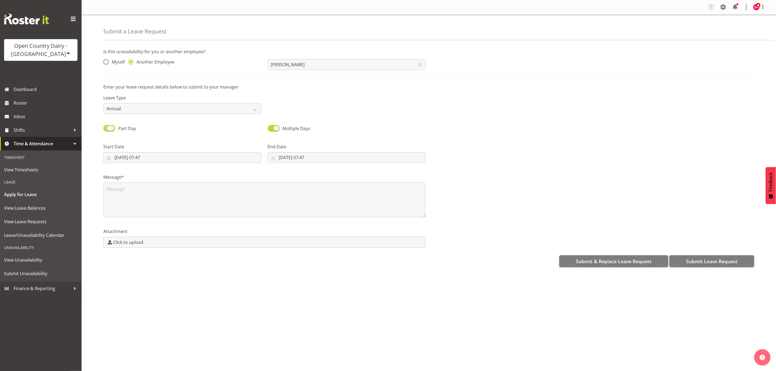
checkbox input "false"
select select "8"
select select "2025"
click at [110, 159] on input "[DATE]" at bounding box center [182, 157] width 158 height 11
click at [139, 231] on link "23" at bounding box center [142, 232] width 11 height 10
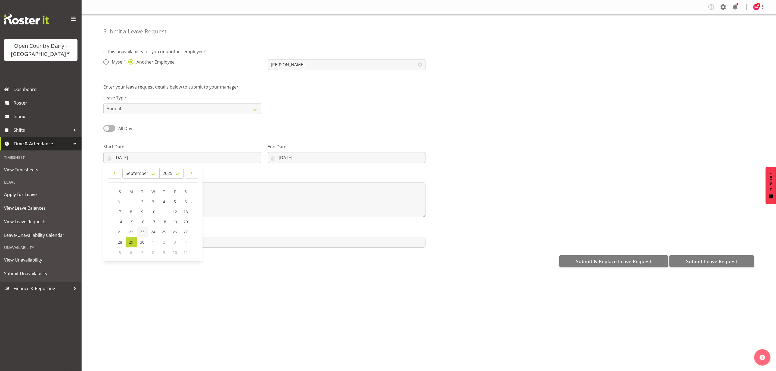
type input "[DATE]"
click at [270, 159] on input "[DATE]" at bounding box center [347, 157] width 158 height 11
click at [297, 232] on link "23" at bounding box center [300, 232] width 11 height 10
type input "[DATE]"
click at [139, 188] on textarea at bounding box center [264, 200] width 322 height 35
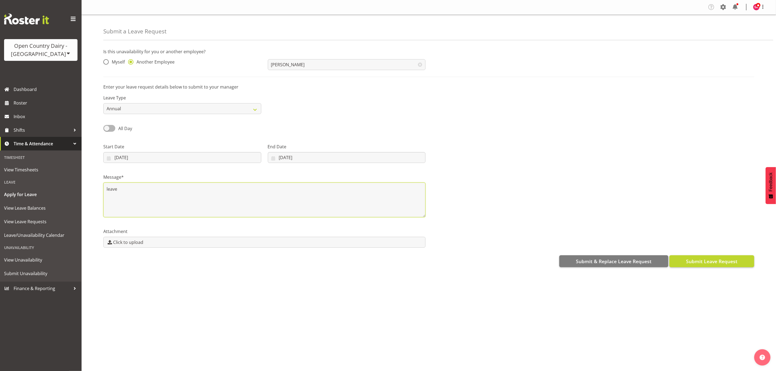
type textarea "leave"
click at [712, 261] on span "Submit Leave Request" at bounding box center [711, 261] width 51 height 7
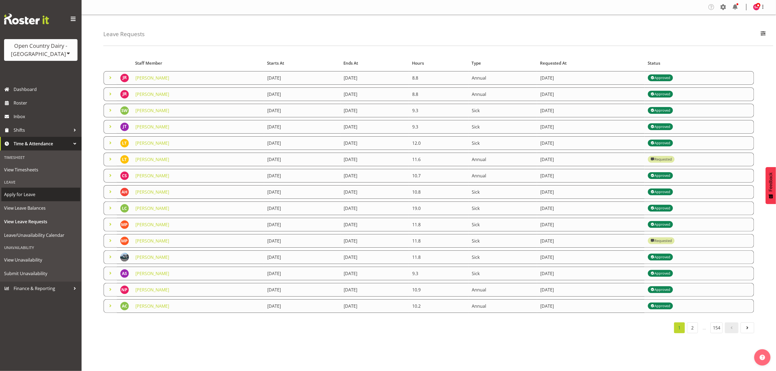
click at [12, 195] on span "Apply for Leave" at bounding box center [40, 195] width 73 height 8
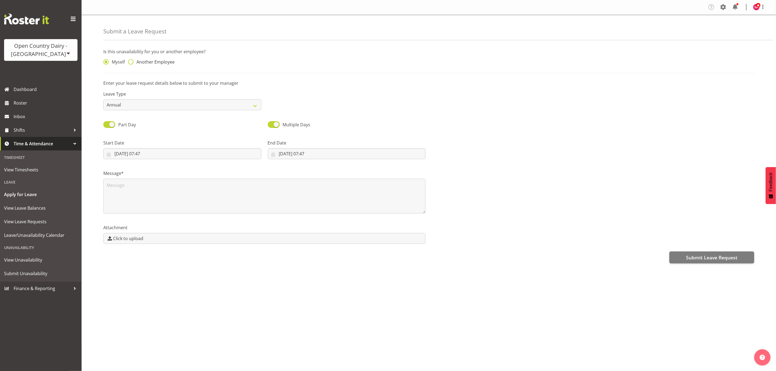
click at [130, 63] on span at bounding box center [130, 61] width 5 height 5
click at [130, 63] on input "Another Employee" at bounding box center [130, 62] width 4 height 4
radio input "true"
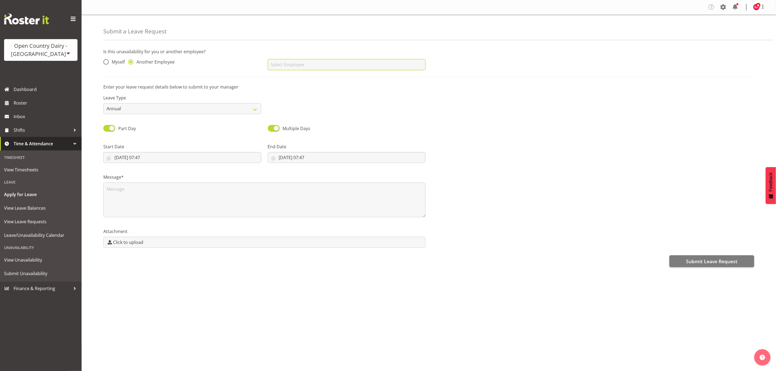
click at [283, 64] on input "text" at bounding box center [347, 64] width 158 height 11
click at [296, 88] on link "[PERSON_NAME]" at bounding box center [347, 88] width 158 height 10
type input "[PERSON_NAME]"
click at [111, 131] on span at bounding box center [109, 128] width 12 height 7
click at [107, 130] on input "Part Day" at bounding box center [105, 129] width 4 height 4
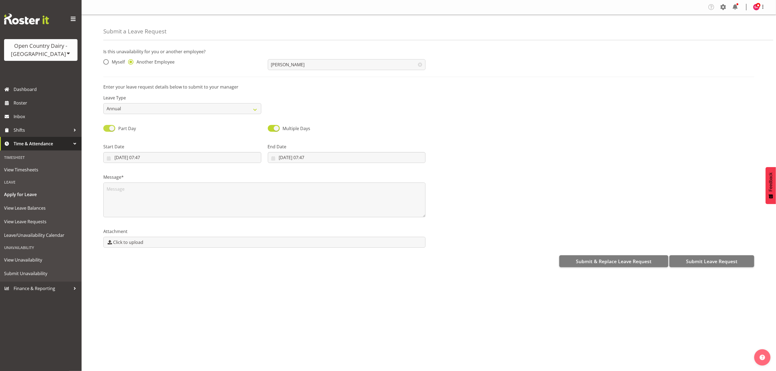
checkbox input "false"
click at [106, 159] on input "[DATE]" at bounding box center [182, 157] width 158 height 11
click at [155, 233] on span "24" at bounding box center [153, 232] width 4 height 5
type input "[DATE]"
click at [271, 160] on input "[DATE]" at bounding box center [347, 157] width 158 height 11
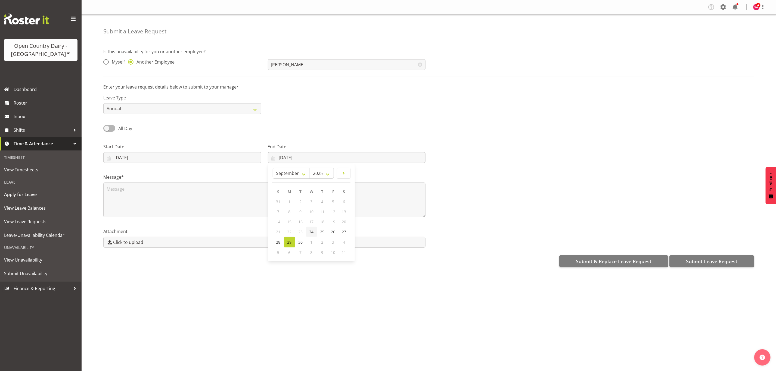
click at [312, 233] on span "24" at bounding box center [311, 232] width 4 height 5
type input "[DATE]"
click at [153, 196] on textarea at bounding box center [264, 200] width 322 height 35
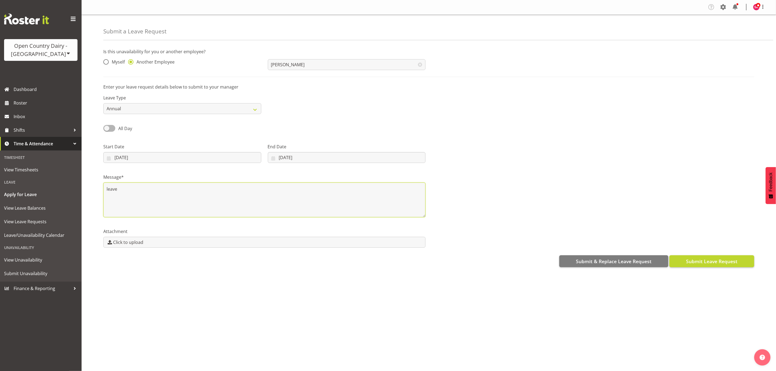
type textarea "leave"
click at [711, 262] on span "Submit Leave Request" at bounding box center [711, 261] width 51 height 7
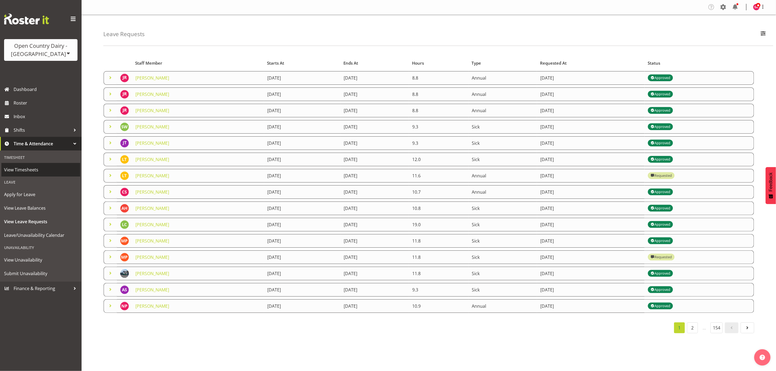
click at [20, 168] on span "View Timesheets" at bounding box center [40, 170] width 73 height 8
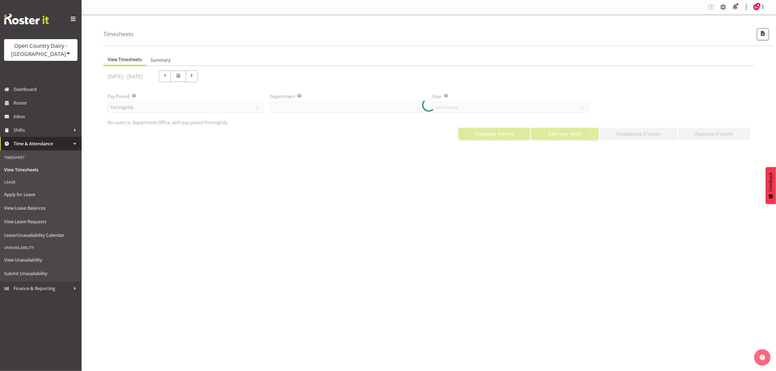
select select "699"
select select "8449"
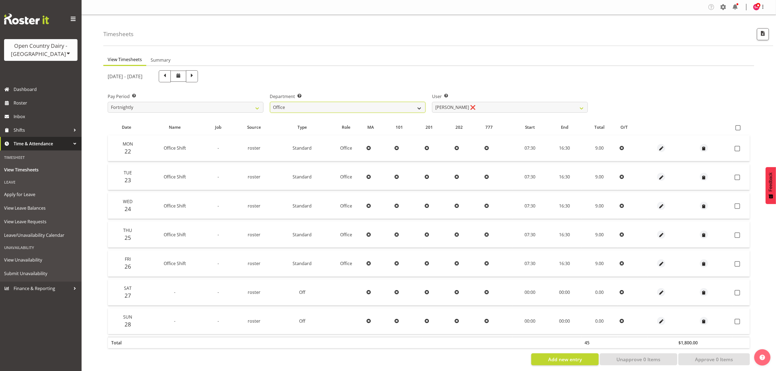
click at [341, 107] on select "734 735 736 737 738 739 851 853 854 855 856 858 861 862 865 867-9032 868 869 87…" at bounding box center [348, 107] width 156 height 11
select select "697"
click at [270, 102] on select "734 735 736 737 738 739 851 853 854 855 856 858 861 862 865 867-9032 868 869 87…" at bounding box center [348, 107] width 156 height 11
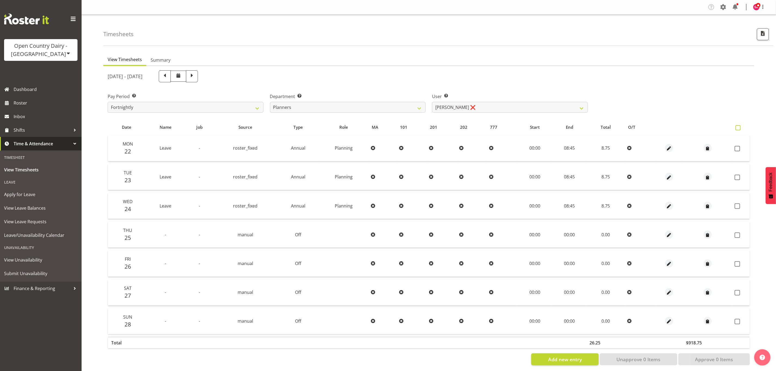
click at [737, 125] on span at bounding box center [738, 127] width 5 height 5
click at [737, 126] on input "checkbox" at bounding box center [738, 128] width 4 height 4
checkbox input "true"
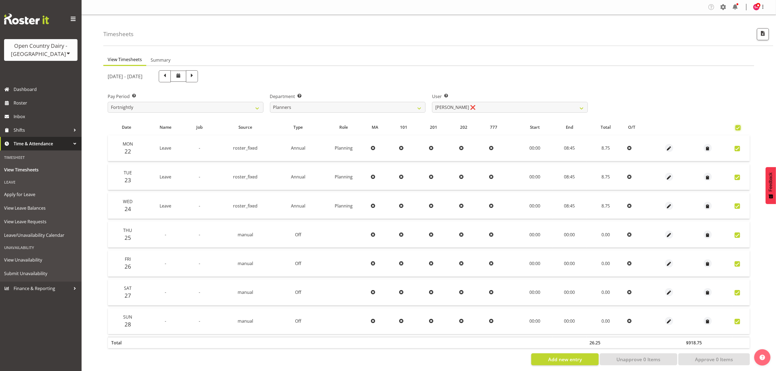
checkbox input "true"
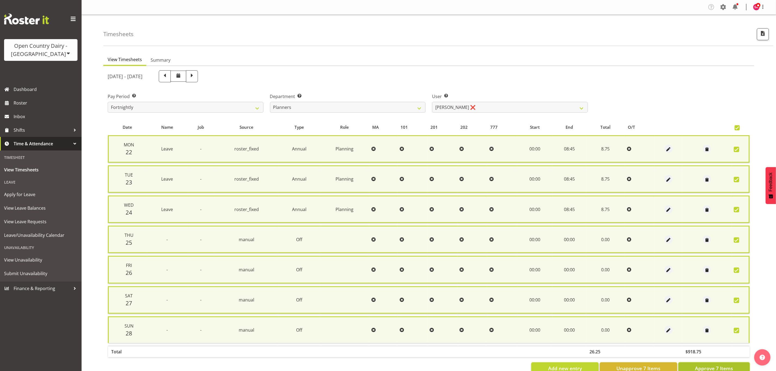
click at [716, 365] on span "Approve 7 Items" at bounding box center [714, 368] width 38 height 7
checkbox input "false"
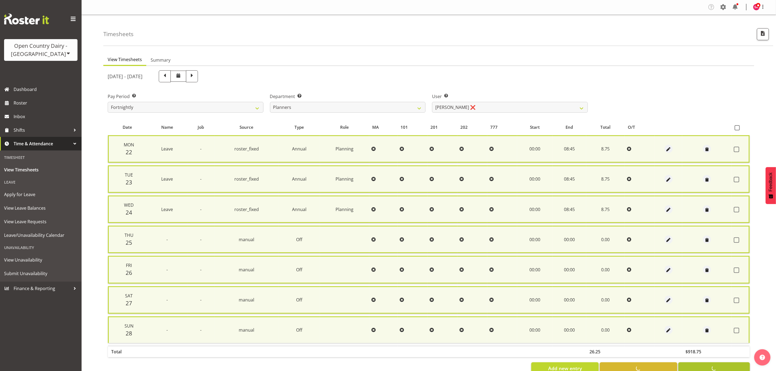
checkbox input "false"
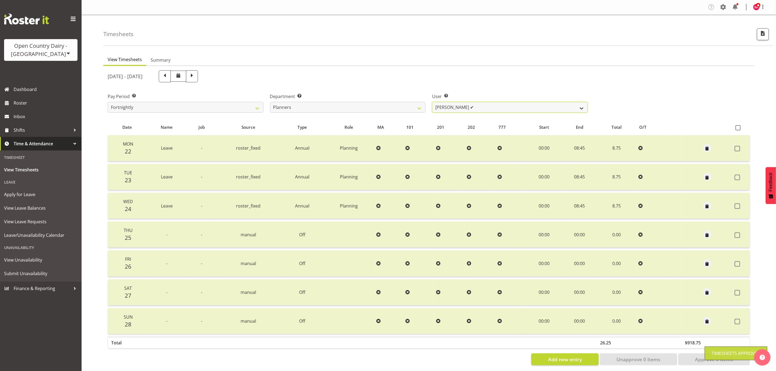
click at [474, 104] on select "[PERSON_NAME] ✔ [PERSON_NAME] ❌ [PERSON_NAME] ❌" at bounding box center [510, 107] width 156 height 11
select select "7450"
click at [432, 102] on select "[PERSON_NAME] ✔ [PERSON_NAME] ❌ [PERSON_NAME] ❌" at bounding box center [510, 107] width 156 height 11
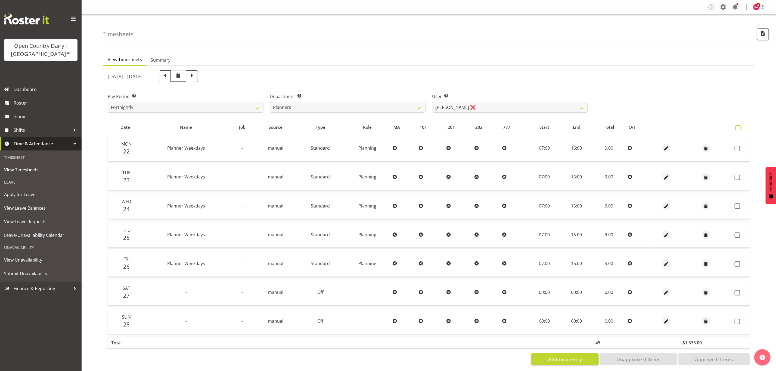
click at [739, 128] on span at bounding box center [738, 127] width 5 height 5
click at [739, 128] on input "checkbox" at bounding box center [738, 128] width 4 height 4
checkbox input "true"
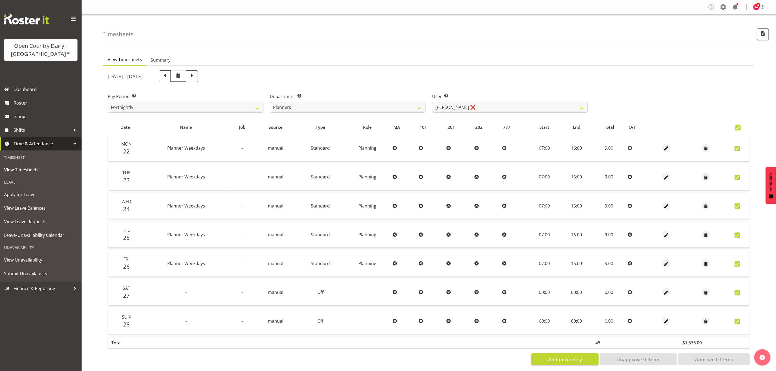
checkbox input "true"
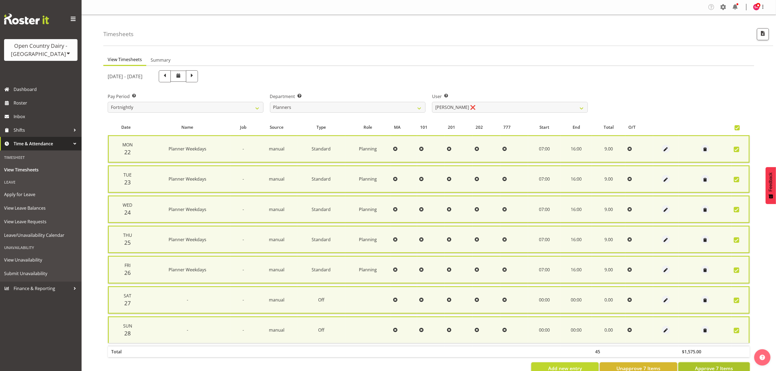
click at [720, 366] on span "Approve 7 Items" at bounding box center [714, 368] width 38 height 7
checkbox input "false"
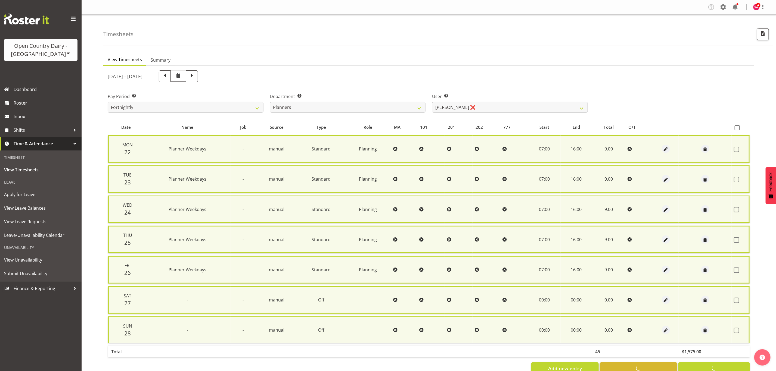
checkbox input "false"
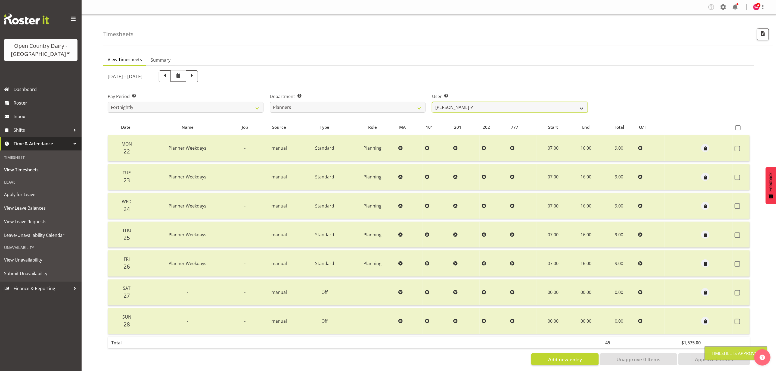
click at [474, 106] on select "[PERSON_NAME] ✔ [PERSON_NAME] ✔ [PERSON_NAME] ❌" at bounding box center [510, 107] width 156 height 11
select select "10274"
click at [432, 102] on select "[PERSON_NAME] ✔ [PERSON_NAME] ✔ [PERSON_NAME] ❌" at bounding box center [510, 107] width 156 height 11
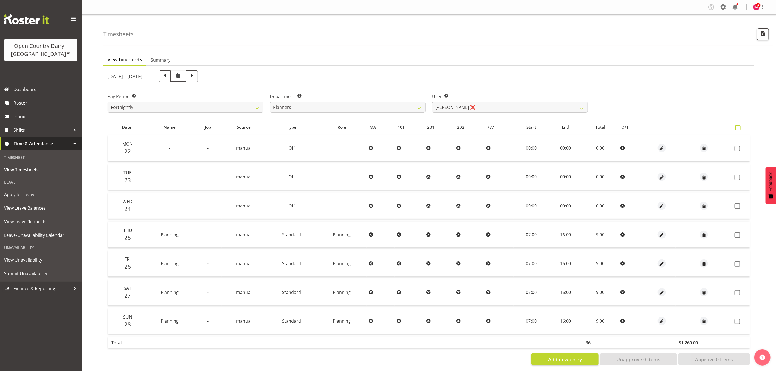
click at [738, 128] on span at bounding box center [738, 127] width 5 height 5
click at [738, 128] on input "checkbox" at bounding box center [738, 128] width 4 height 4
checkbox input "true"
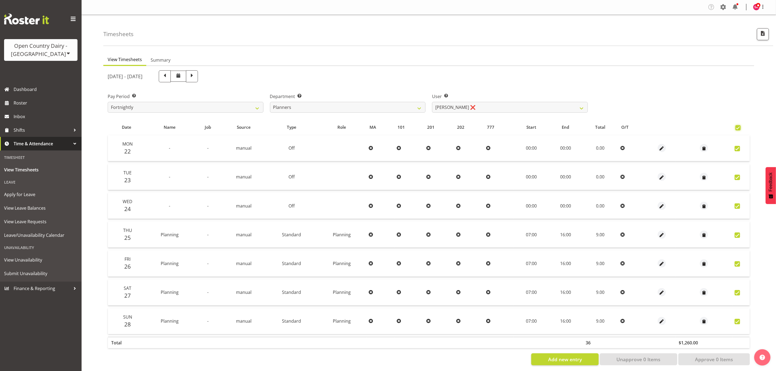
checkbox input "true"
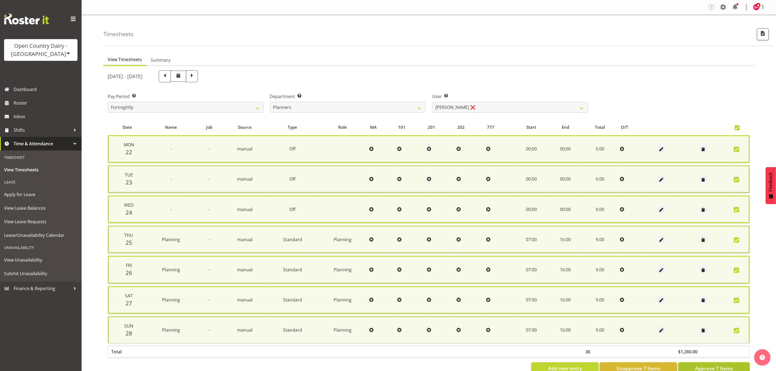
click at [707, 367] on span "Approve 7 Items" at bounding box center [714, 368] width 38 height 7
checkbox input "false"
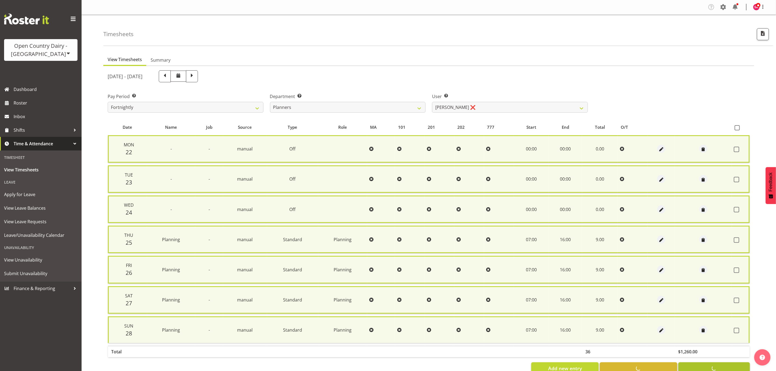
checkbox input "false"
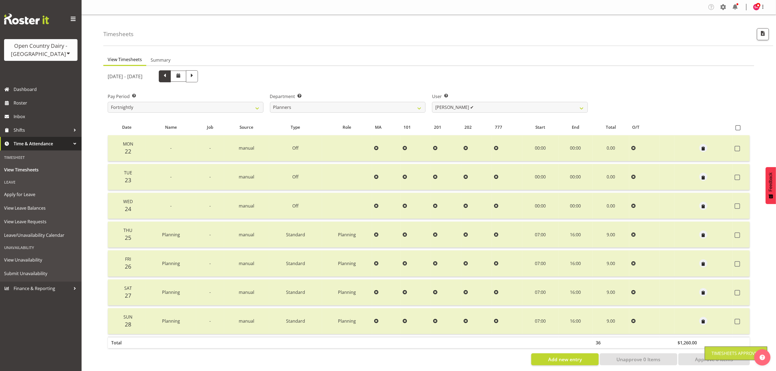
click at [168, 74] on span at bounding box center [164, 75] width 7 height 7
select select
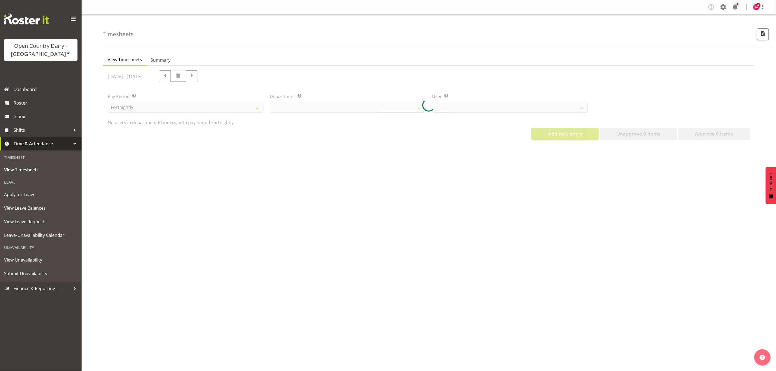
select select "697"
select select "10274"
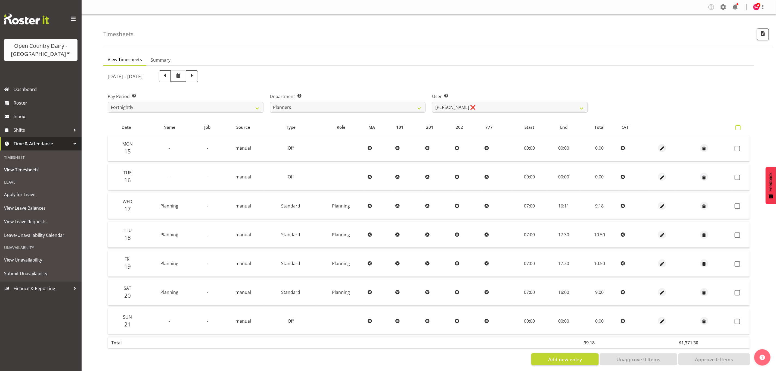
click at [737, 127] on span at bounding box center [738, 127] width 5 height 5
click at [737, 127] on input "checkbox" at bounding box center [738, 128] width 4 height 4
checkbox input "true"
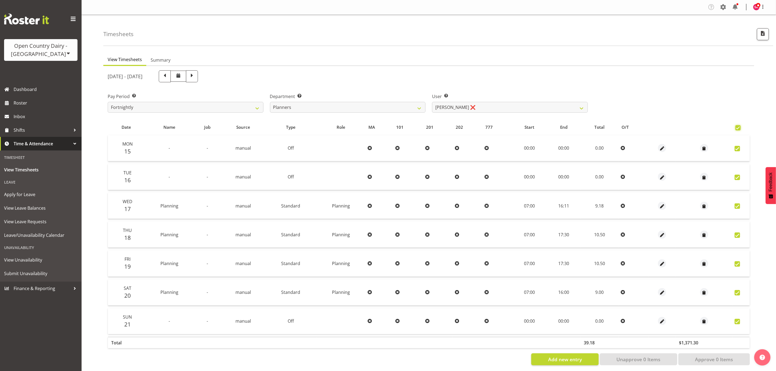
checkbox input "true"
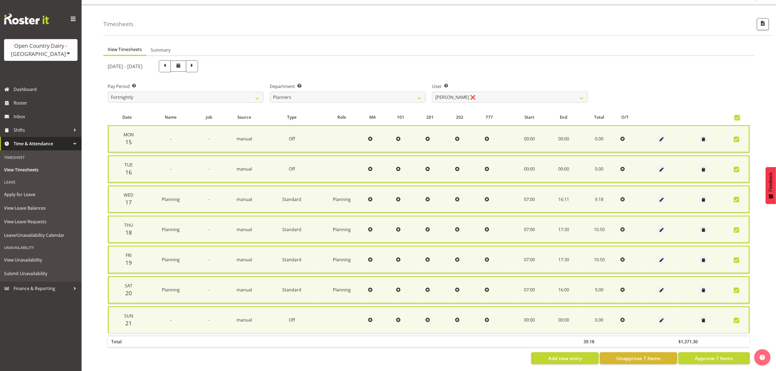
scroll to position [16, 0]
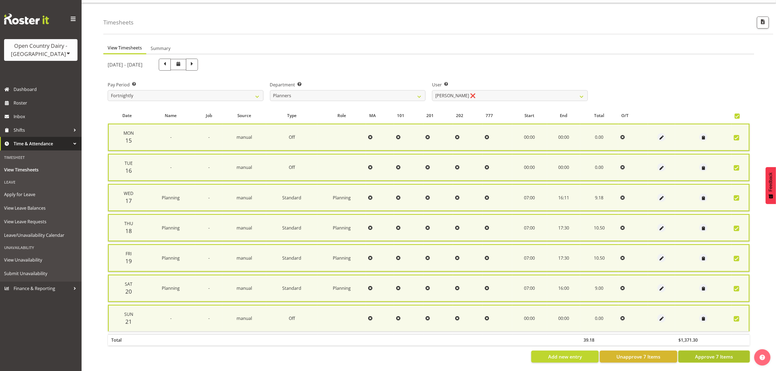
click at [708, 354] on span "Approve 7 Items" at bounding box center [714, 357] width 38 height 7
checkbox input "false"
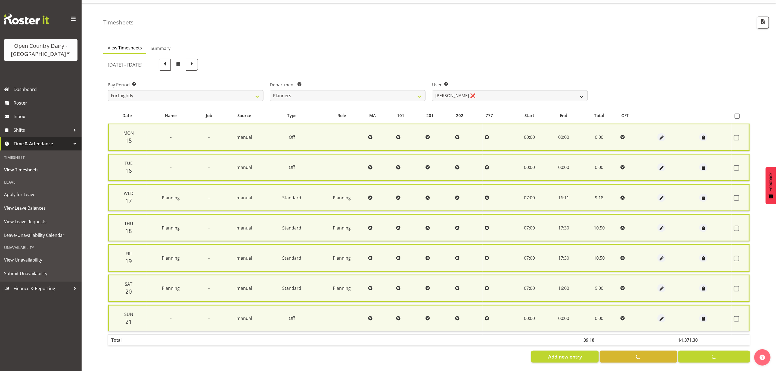
checkbox input "false"
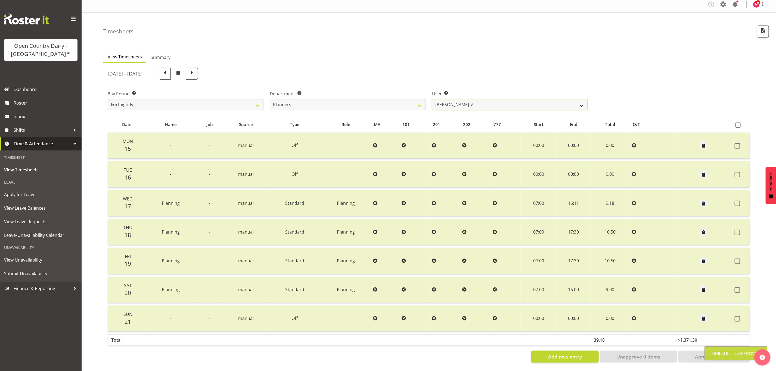
click at [472, 99] on select "[PERSON_NAME] ❌ [PERSON_NAME] ❌ [PERSON_NAME] ✔" at bounding box center [510, 104] width 156 height 11
select select "7430"
click at [432, 99] on select "[PERSON_NAME] ❌ [PERSON_NAME] ❌ [PERSON_NAME] ✔" at bounding box center [510, 104] width 156 height 11
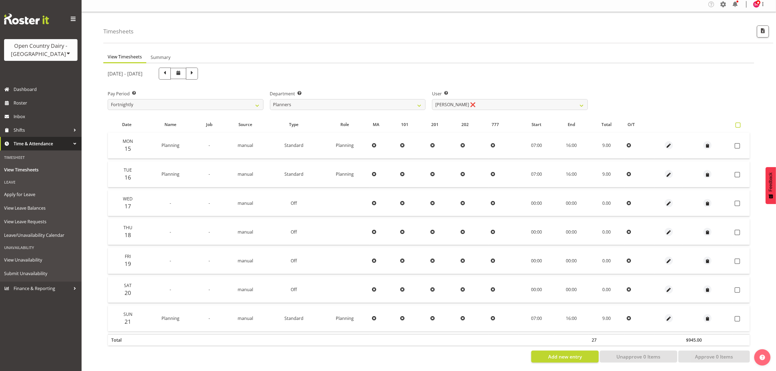
click at [737, 123] on span at bounding box center [738, 125] width 5 height 5
click at [737, 123] on input "checkbox" at bounding box center [738, 125] width 4 height 4
checkbox input "true"
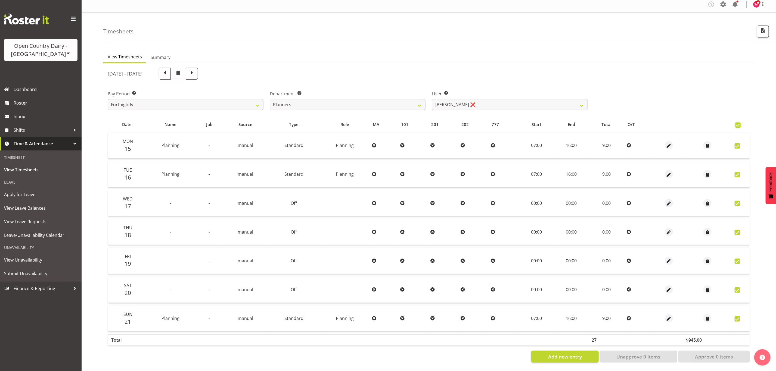
checkbox input "true"
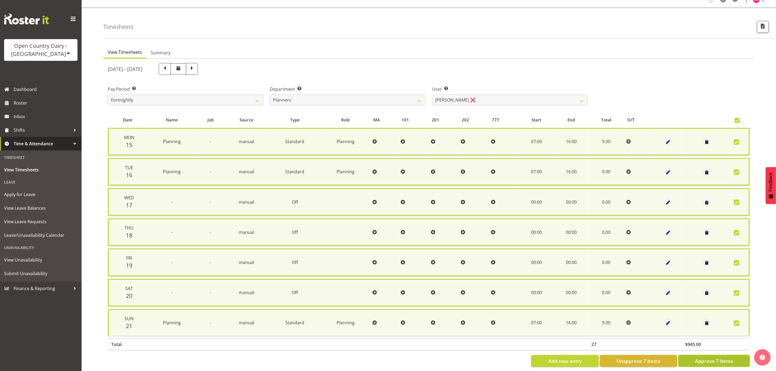
click at [720, 358] on span "Approve 7 Items" at bounding box center [714, 361] width 38 height 7
checkbox input "false"
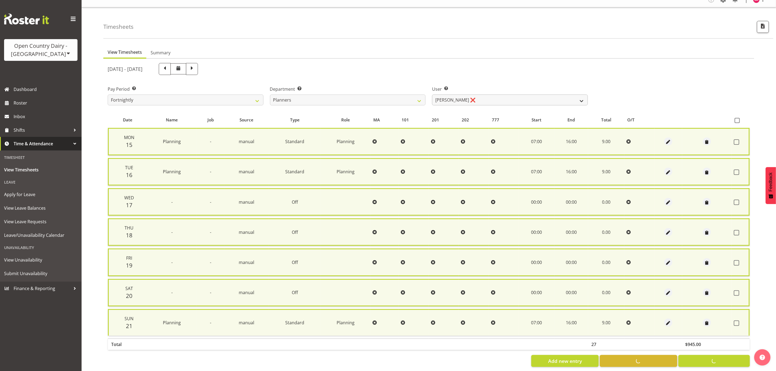
checkbox input "false"
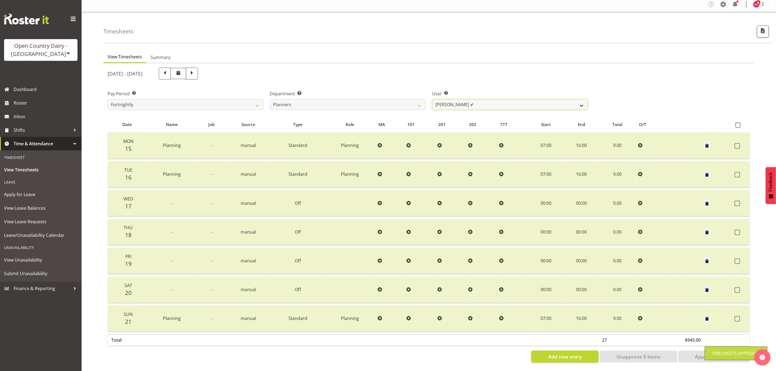
click at [483, 99] on select "[PERSON_NAME] ✔ [PERSON_NAME] ❌ [PERSON_NAME] ✔" at bounding box center [510, 104] width 156 height 11
select select "7450"
click at [432, 99] on select "[PERSON_NAME] ✔ [PERSON_NAME] ❌ [PERSON_NAME] ✔" at bounding box center [510, 104] width 156 height 11
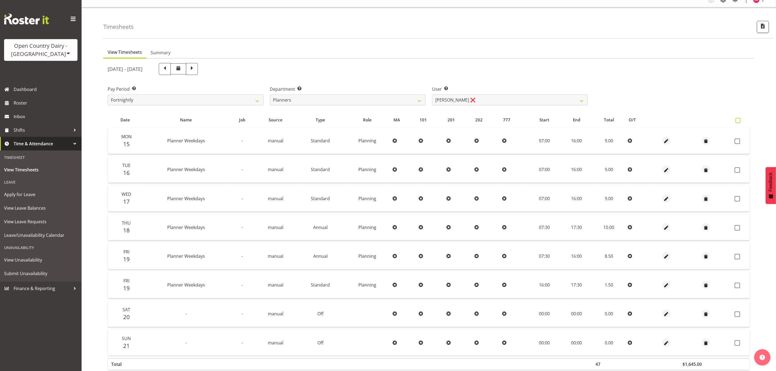
click at [737, 122] on span at bounding box center [738, 120] width 5 height 5
click at [737, 122] on input "checkbox" at bounding box center [738, 121] width 4 height 4
checkbox input "true"
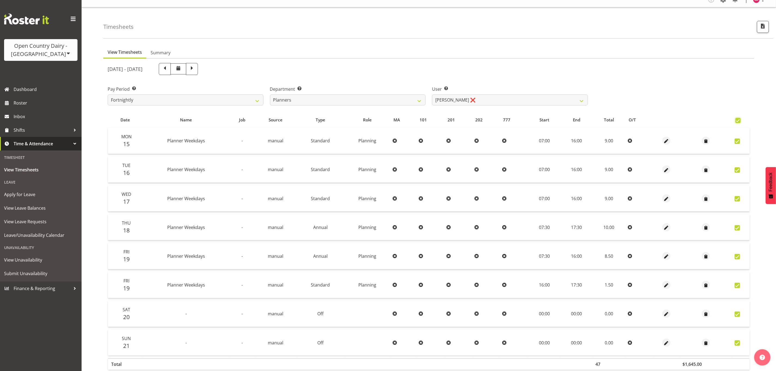
checkbox input "true"
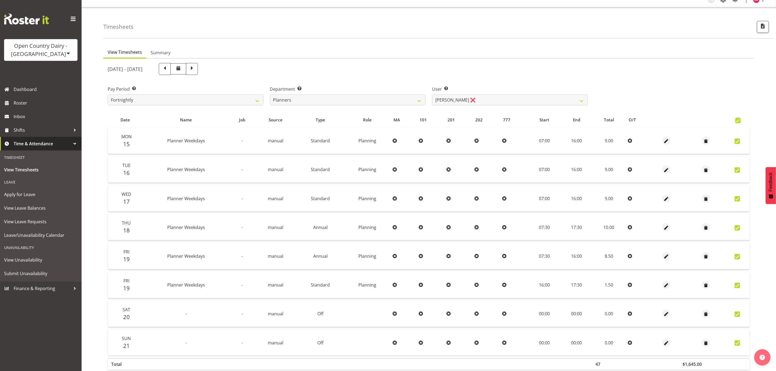
checkbox input "true"
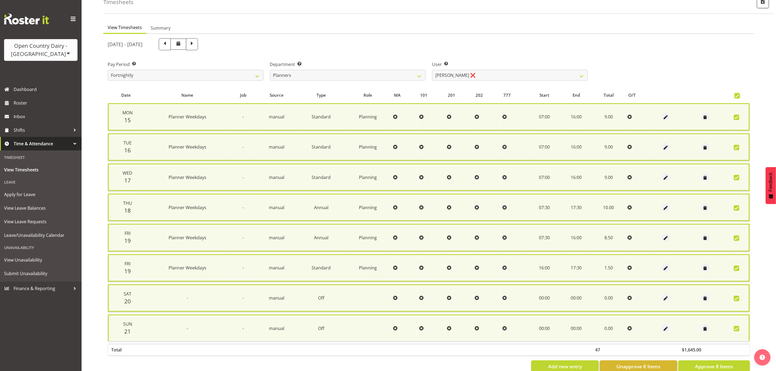
scroll to position [46, 0]
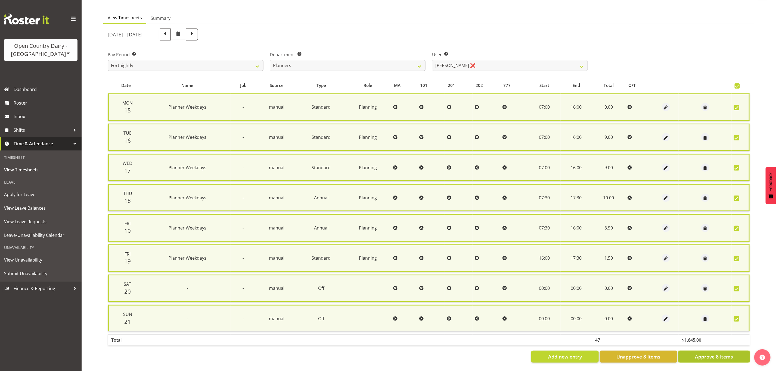
click at [706, 354] on span "Approve 8 Items" at bounding box center [714, 357] width 38 height 7
checkbox input "false"
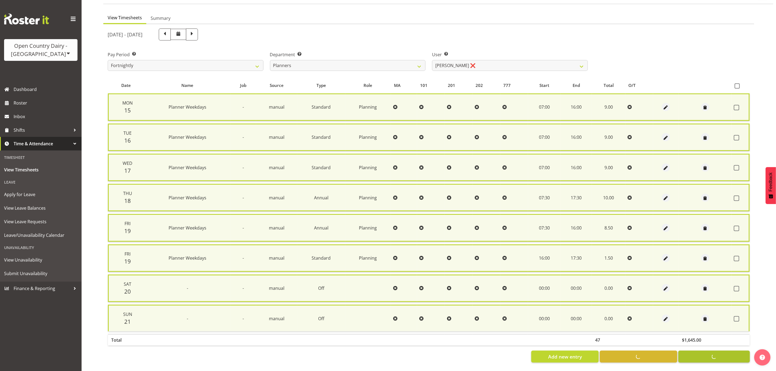
checkbox input "false"
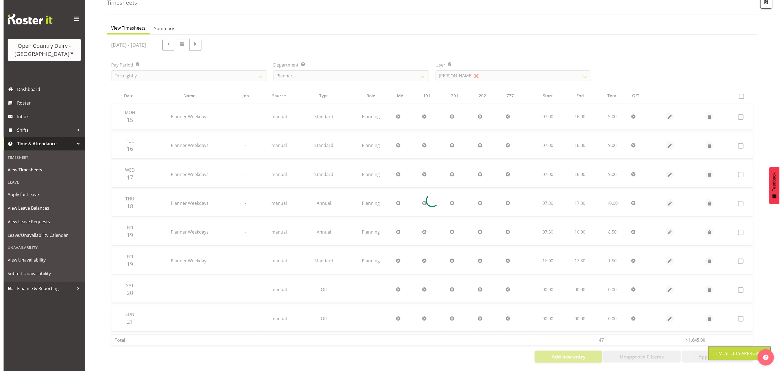
scroll to position [36, 0]
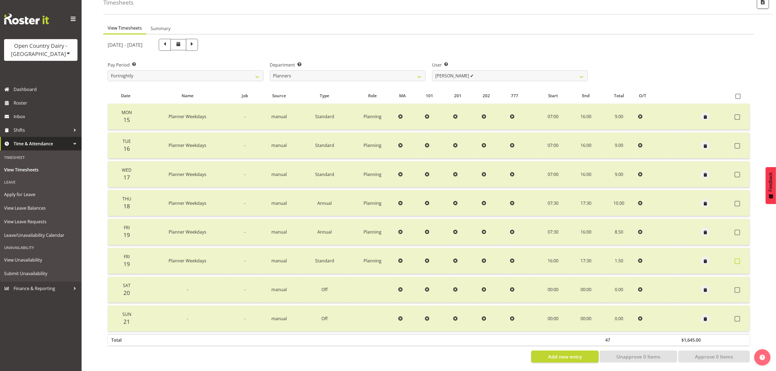
click at [738, 259] on span at bounding box center [737, 261] width 5 height 5
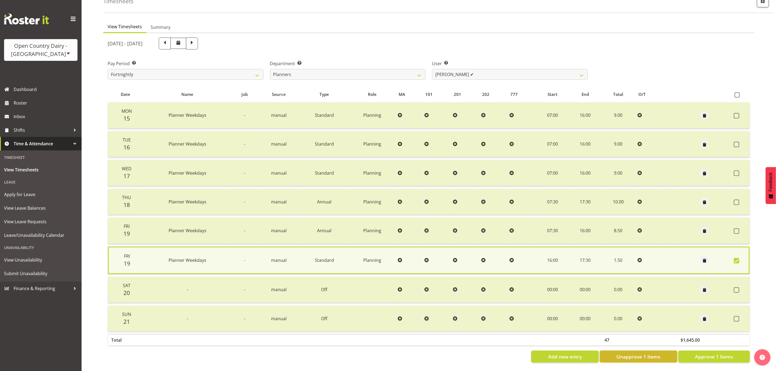
click at [638, 354] on span "Unapprove 1 Items" at bounding box center [638, 357] width 44 height 7
checkbox input "false"
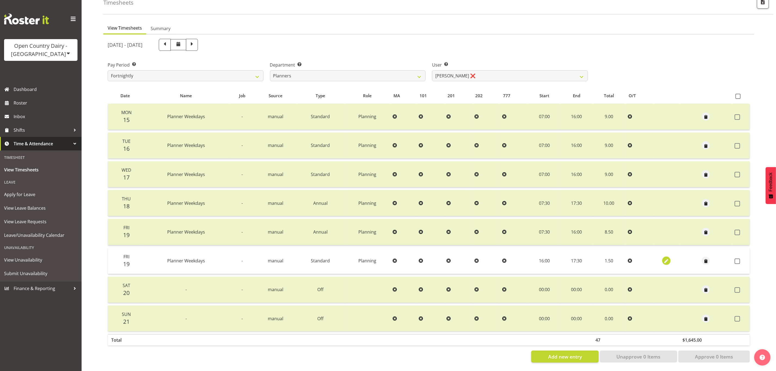
click at [664, 259] on span "button" at bounding box center [667, 262] width 6 height 6
select select "Standard"
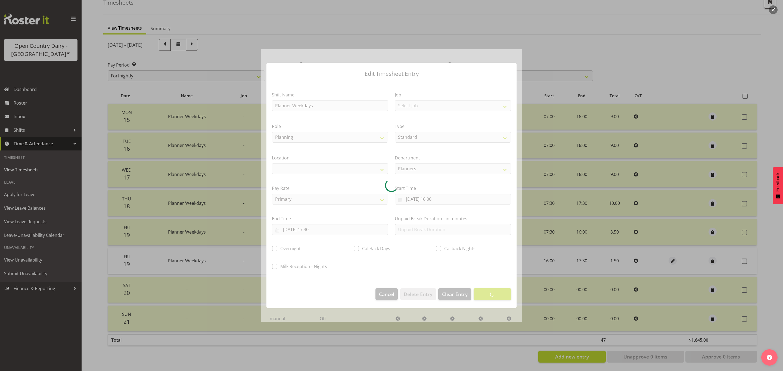
select select "990"
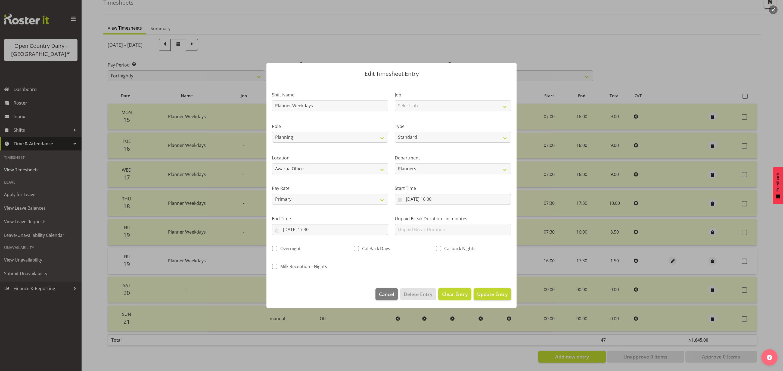
click at [454, 294] on span "Clear Entry" at bounding box center [455, 294] width 26 height 7
select select "Off"
type input "0"
select select
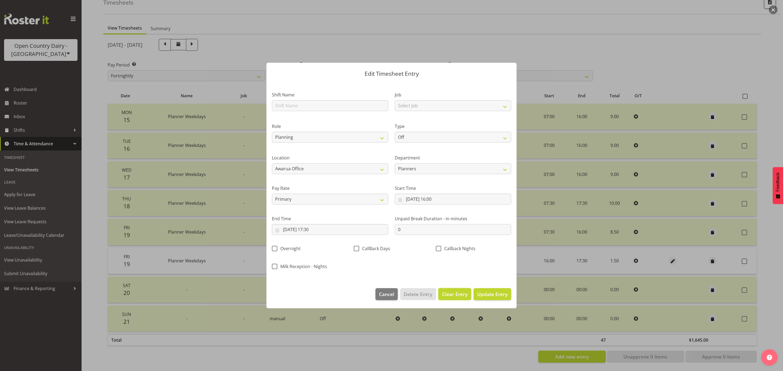
select select
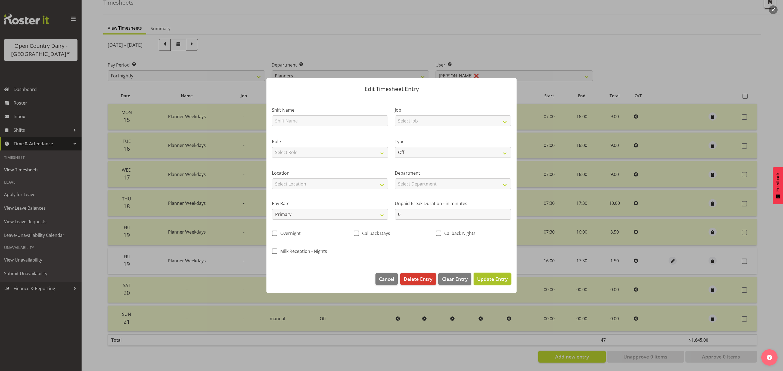
click at [482, 275] on button "Update Entry" at bounding box center [493, 279] width 38 height 12
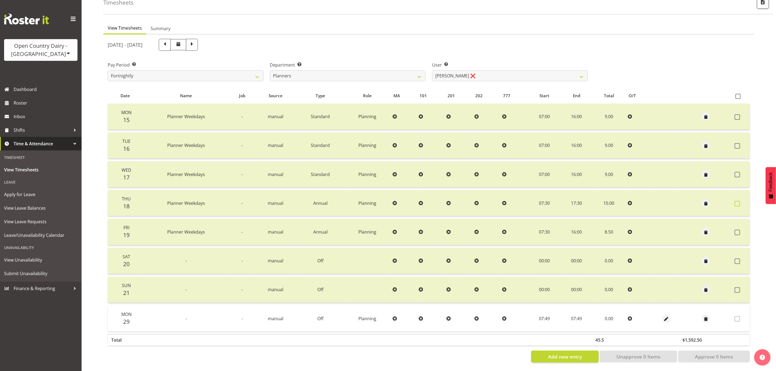
click at [737, 201] on span at bounding box center [737, 203] width 5 height 5
checkbox input "true"
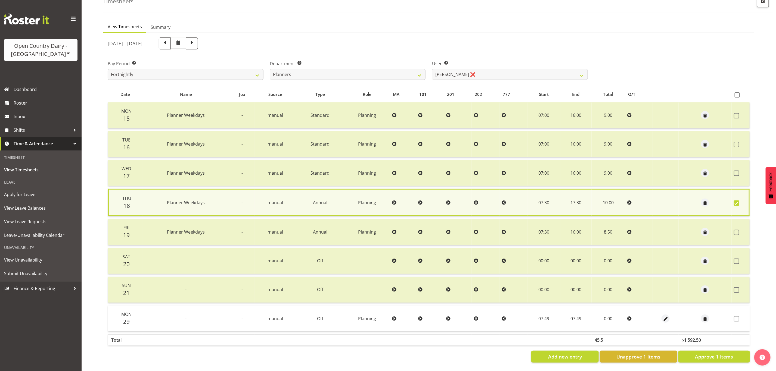
click at [734, 232] on td at bounding box center [741, 232] width 18 height 26
click at [735, 230] on span at bounding box center [736, 232] width 5 height 5
checkbox input "true"
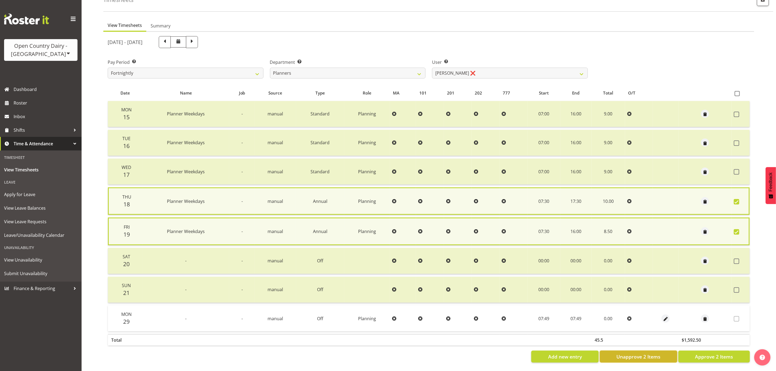
click at [640, 355] on span "Unapprove 2 Items" at bounding box center [638, 357] width 44 height 7
checkbox input "false"
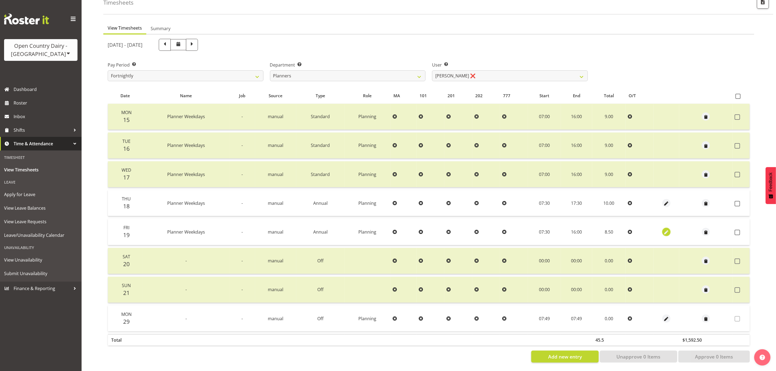
click at [666, 230] on span "button" at bounding box center [667, 233] width 6 height 6
select select "Annual"
select select "8"
select select "2025"
select select "16"
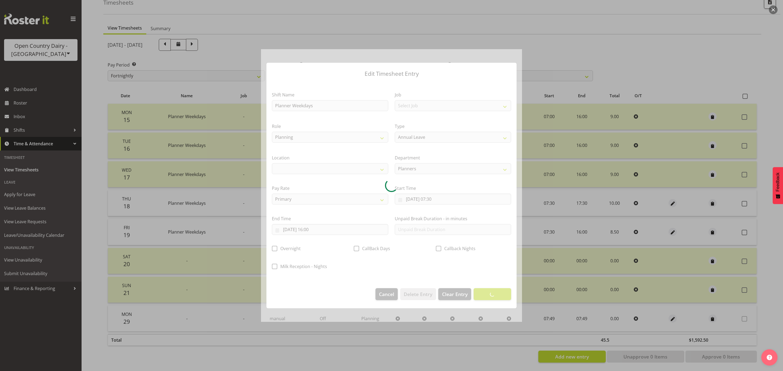
select select "990"
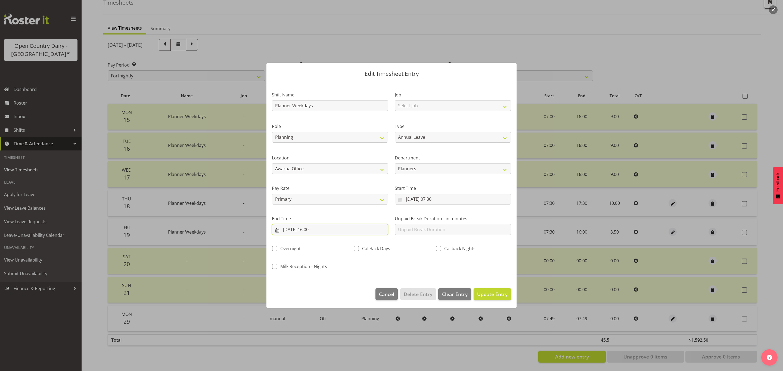
click at [276, 231] on input "[DATE] 16:00" at bounding box center [330, 229] width 116 height 11
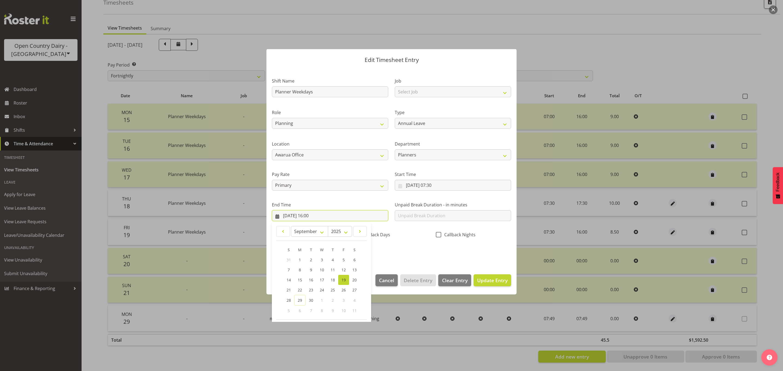
scroll to position [38, 0]
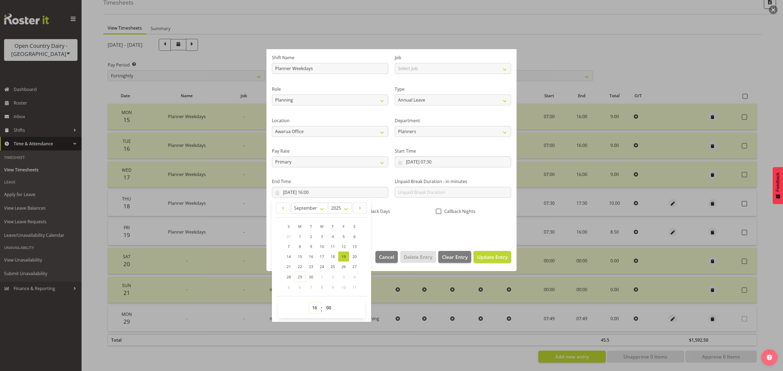
click at [311, 310] on select "00 01 02 03 04 05 06 07 08 09 10 11 12 13 14 15 16 17 18 19 20 21 22 23" at bounding box center [315, 308] width 12 height 11
select select "17"
click at [309, 303] on select "00 01 02 03 04 05 06 07 08 09 10 11 12 13 14 15 16 17 18 19 20 21 22 23" at bounding box center [315, 308] width 12 height 11
type input "[DATE] 17:00"
click at [328, 309] on select "00 01 02 03 04 05 06 07 08 09 10 11 12 13 14 15 16 17 18 19 20 21 22 23 24 25 2…" at bounding box center [329, 308] width 12 height 11
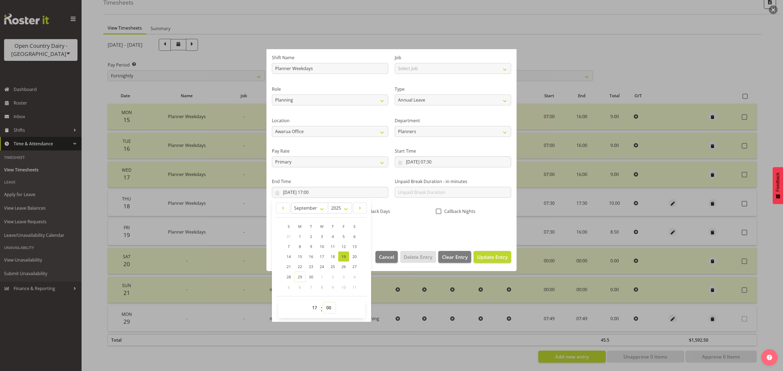
select select "30"
click at [324, 303] on select "00 01 02 03 04 05 06 07 08 09 10 11 12 13 14 15 16 17 18 19 20 21 22 23 24 25 2…" at bounding box center [329, 308] width 12 height 11
type input "[DATE] 17:30"
click at [486, 255] on span "Update Entry" at bounding box center [492, 257] width 30 height 7
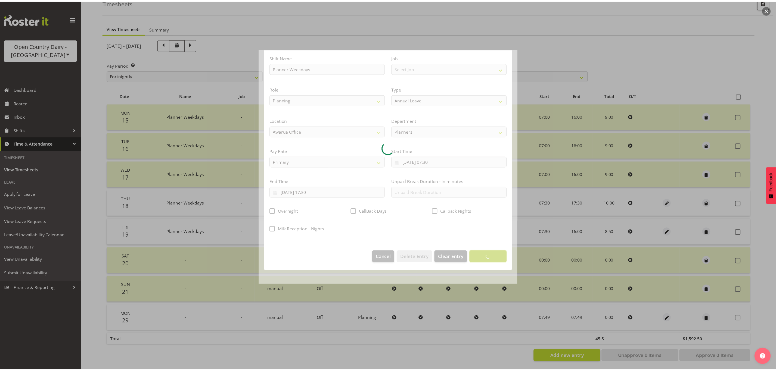
scroll to position [0, 0]
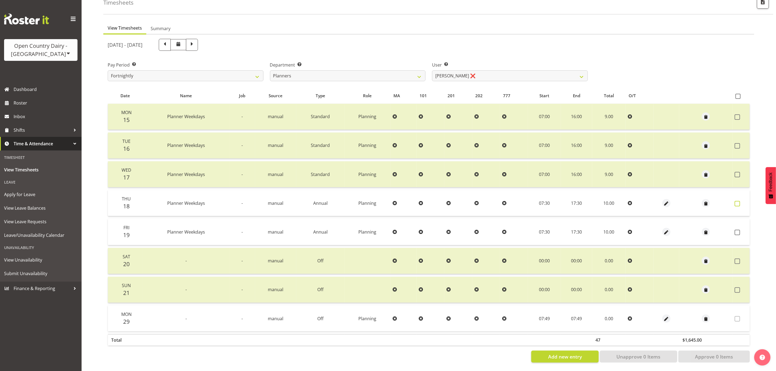
click at [739, 201] on span at bounding box center [737, 203] width 5 height 5
checkbox input "true"
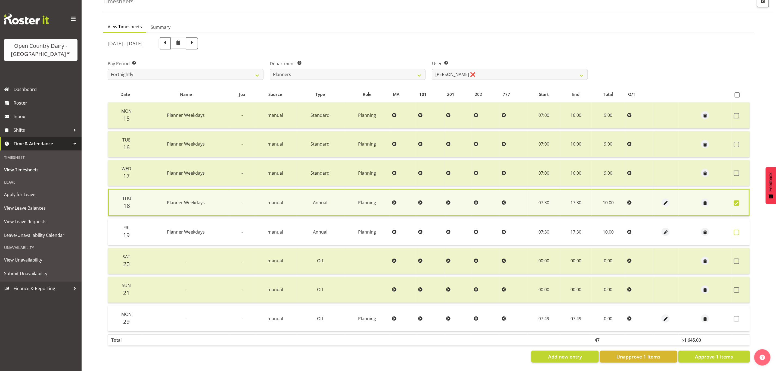
click at [739, 230] on span at bounding box center [736, 232] width 5 height 5
checkbox input "true"
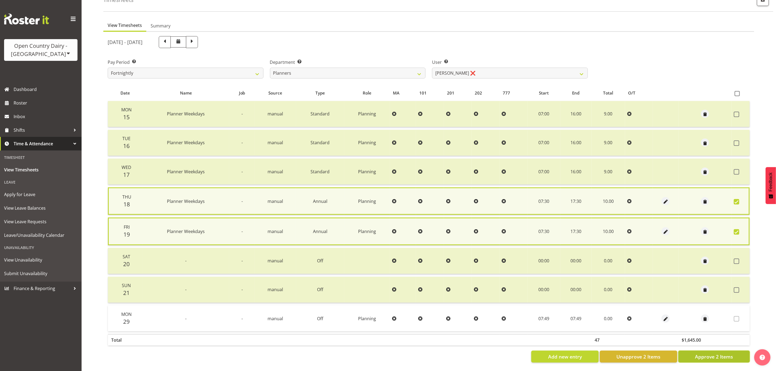
click at [719, 354] on span "Approve 2 Items" at bounding box center [714, 357] width 38 height 7
checkbox input "false"
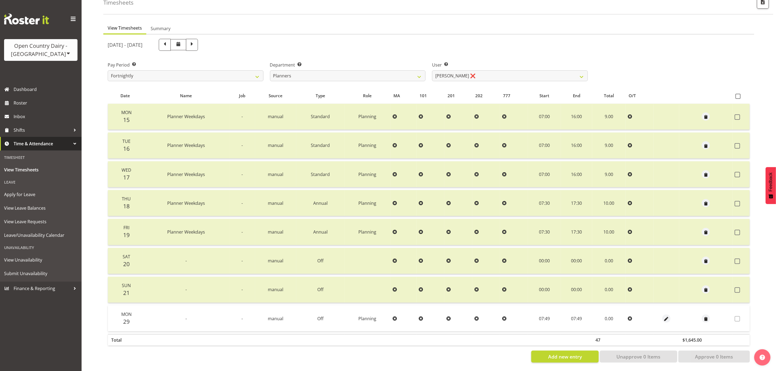
click at [740, 317] on label at bounding box center [739, 319] width 8 height 5
click at [259, 309] on td "manual" at bounding box center [275, 319] width 41 height 26
click at [738, 317] on span at bounding box center [737, 319] width 5 height 5
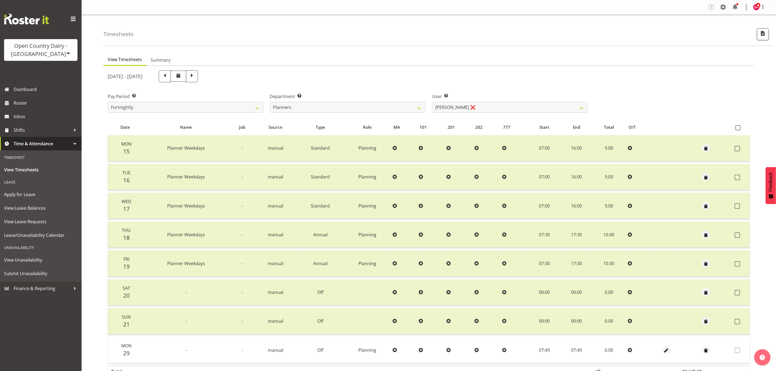
scroll to position [36, 0]
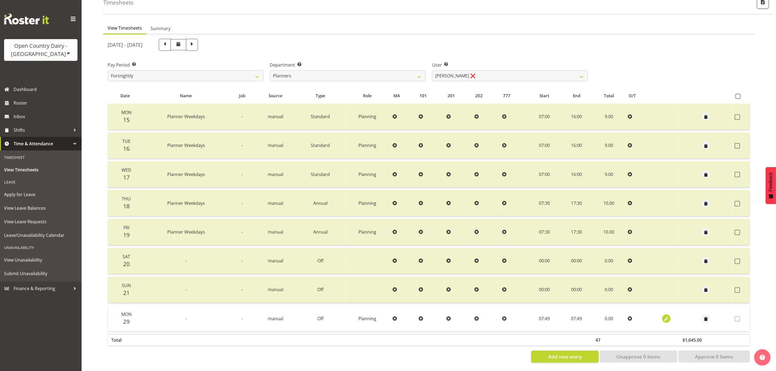
click at [664, 316] on span "button" at bounding box center [667, 319] width 6 height 6
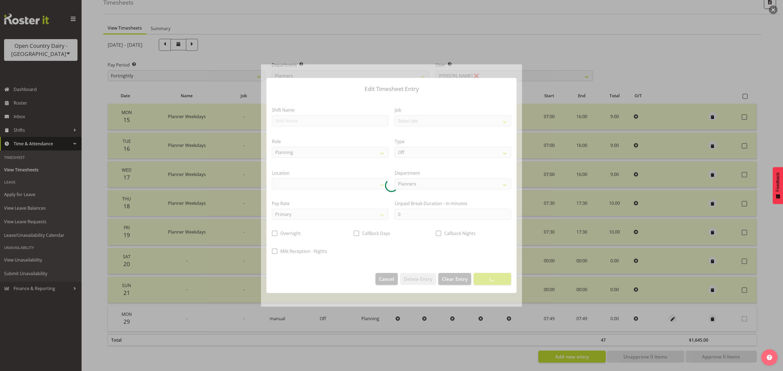
select select "990"
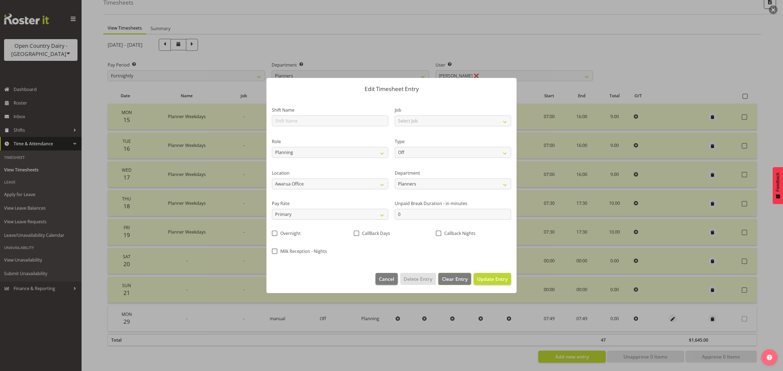
click at [456, 279] on span "Clear Entry" at bounding box center [455, 279] width 26 height 7
select select
click at [419, 281] on span "Delete Entry" at bounding box center [418, 279] width 29 height 7
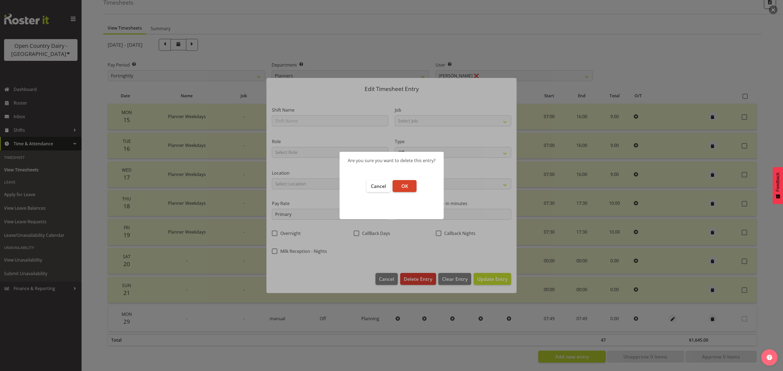
click at [408, 188] on button "OK" at bounding box center [405, 186] width 24 height 12
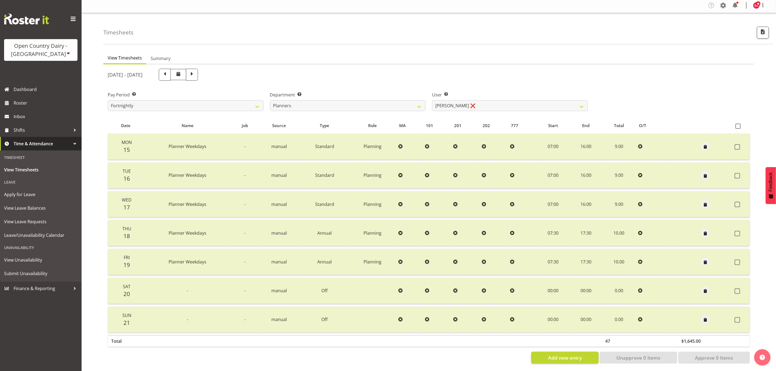
scroll to position [0, 0]
click at [472, 105] on select "[PERSON_NAME] ✔ [PERSON_NAME] ❌ [PERSON_NAME] ✔" at bounding box center [510, 107] width 156 height 11
click at [432, 102] on select "[PERSON_NAME] ✔ [PERSON_NAME] ❌ [PERSON_NAME] ✔" at bounding box center [510, 107] width 156 height 11
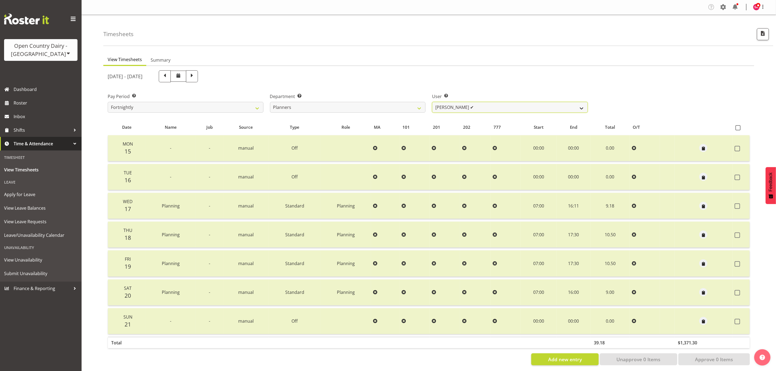
click at [491, 104] on select "[PERSON_NAME] ✔ [PERSON_NAME] ❌ [PERSON_NAME] ✔" at bounding box center [510, 107] width 156 height 11
select select "7450"
click at [432, 102] on select "[PERSON_NAME] ✔ [PERSON_NAME] ❌ [PERSON_NAME] ✔" at bounding box center [510, 107] width 156 height 11
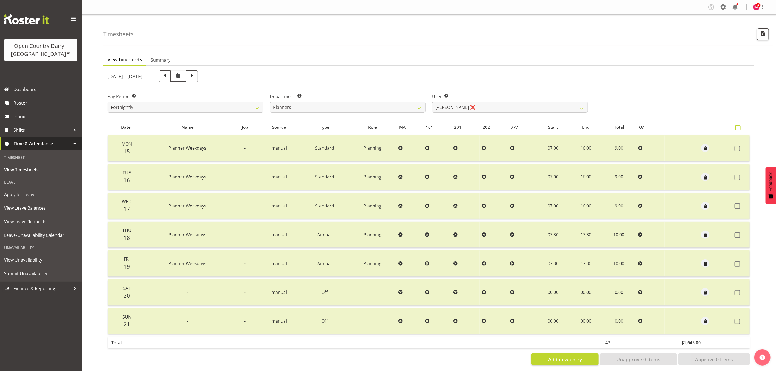
click at [740, 127] on span at bounding box center [738, 127] width 5 height 5
click at [739, 127] on input "checkbox" at bounding box center [738, 128] width 4 height 4
checkbox input "true"
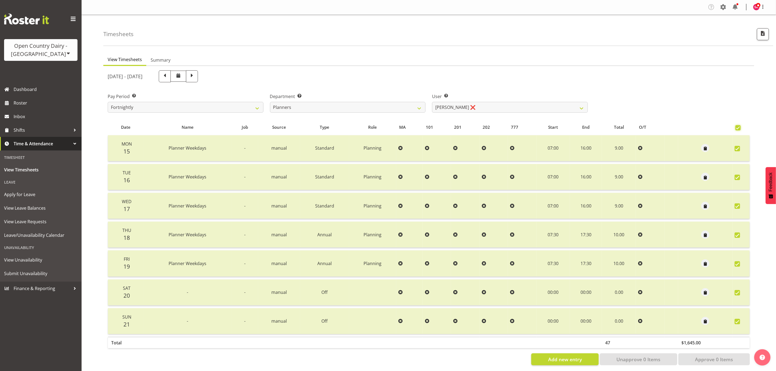
checkbox input "true"
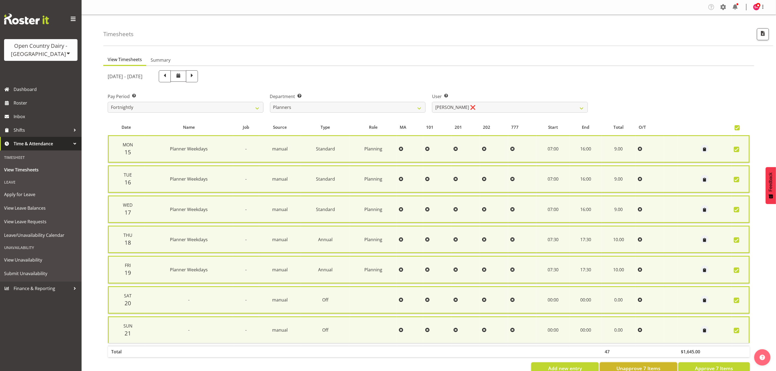
click at [637, 365] on span "Unapprove 7 Items" at bounding box center [638, 368] width 44 height 7
checkbox input "false"
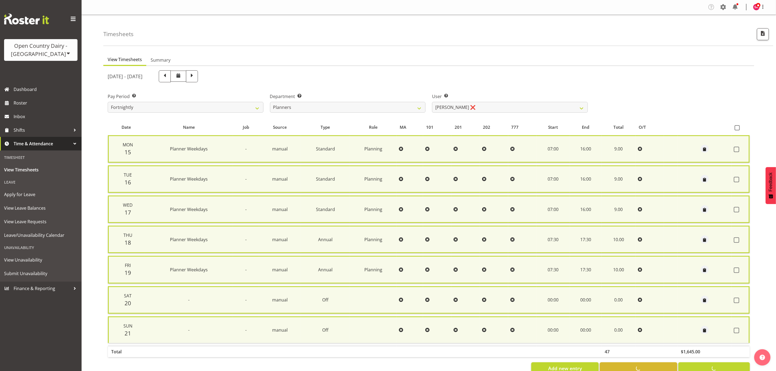
checkbox input "false"
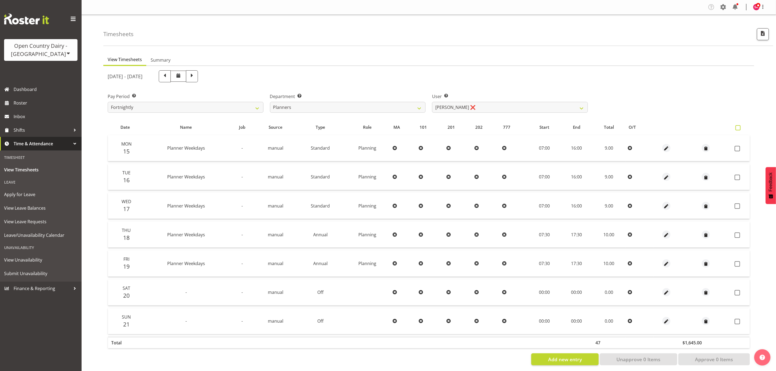
click at [739, 126] on span at bounding box center [738, 127] width 5 height 5
click at [739, 126] on input "checkbox" at bounding box center [738, 128] width 4 height 4
checkbox input "true"
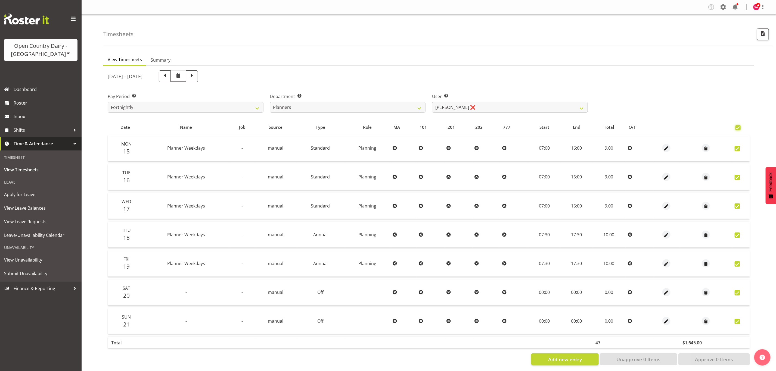
checkbox input "true"
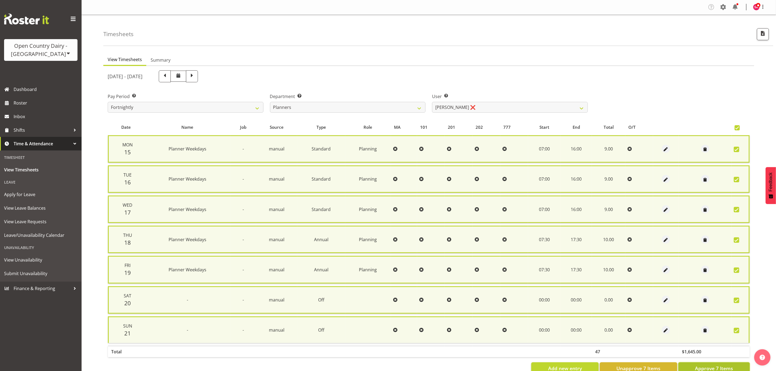
click at [700, 366] on span "Approve 7 Items" at bounding box center [714, 368] width 38 height 7
checkbox input "false"
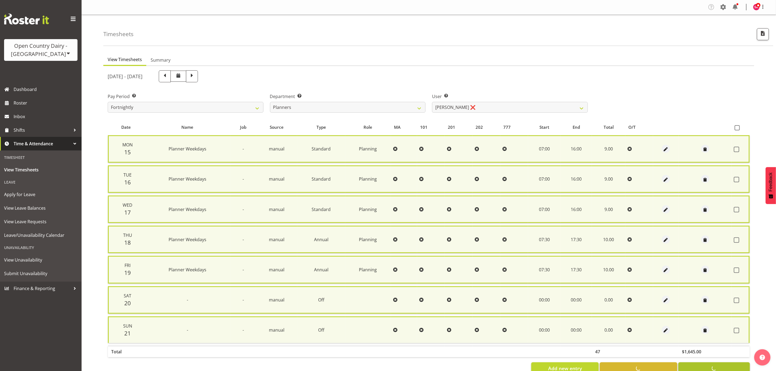
checkbox input "false"
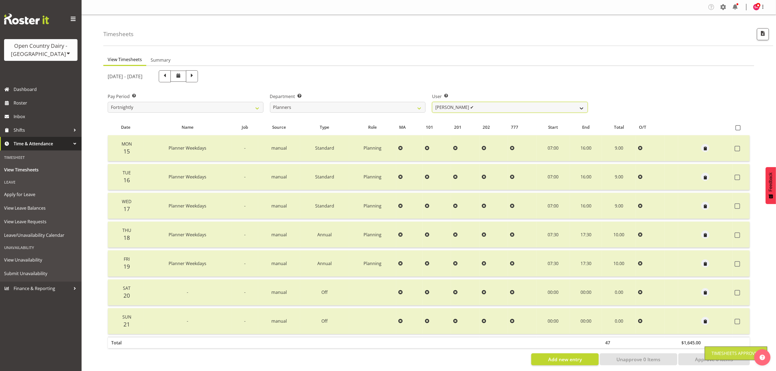
click at [478, 110] on select "[PERSON_NAME] ✔ [PERSON_NAME] ✔ [PERSON_NAME] ✔" at bounding box center [510, 107] width 156 height 11
click at [485, 109] on select "[PERSON_NAME] ✔ [PERSON_NAME] ✔ [PERSON_NAME] ✔" at bounding box center [510, 107] width 156 height 11
click at [500, 71] on div "[DATE] - [DATE]" at bounding box center [348, 76] width 480 height 12
click at [485, 107] on select "[PERSON_NAME] ✔ [PERSON_NAME] ✔ [PERSON_NAME] ✔" at bounding box center [510, 107] width 156 height 11
click at [465, 108] on select "[PERSON_NAME] ✔ [PERSON_NAME] ✔ [PERSON_NAME] ✔" at bounding box center [510, 107] width 156 height 11
